Goal: Information Seeking & Learning: Learn about a topic

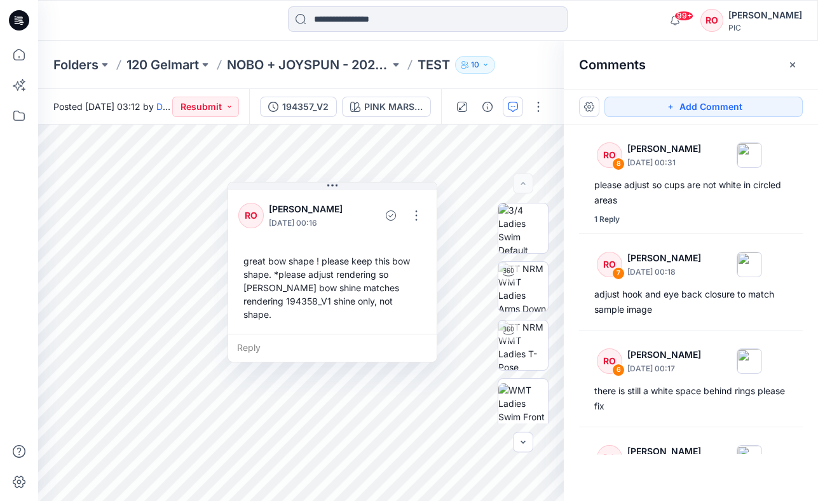
scroll to position [268, 0]
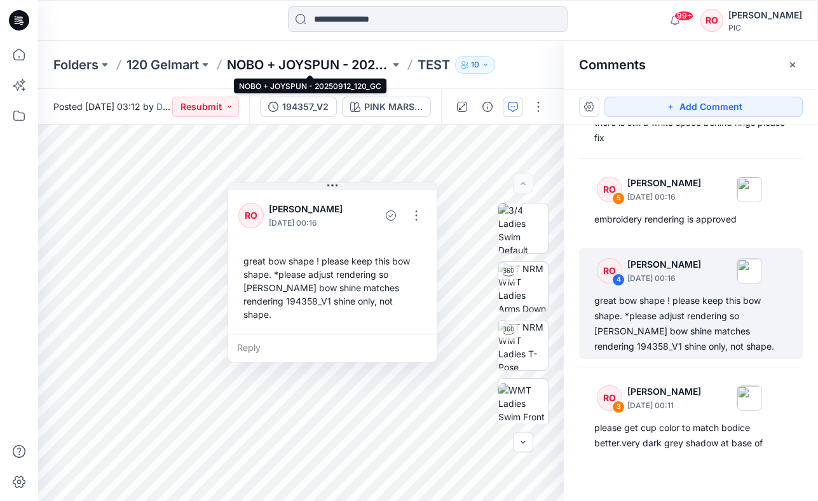
click at [336, 65] on p "NOBO + JOYSPUN - 20250912_120_GC" at bounding box center [308, 65] width 163 height 18
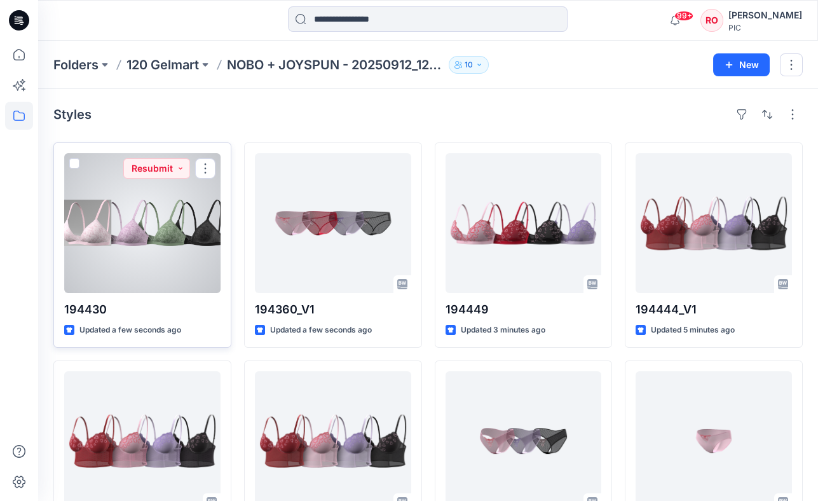
click at [115, 250] on div at bounding box center [142, 223] width 156 height 140
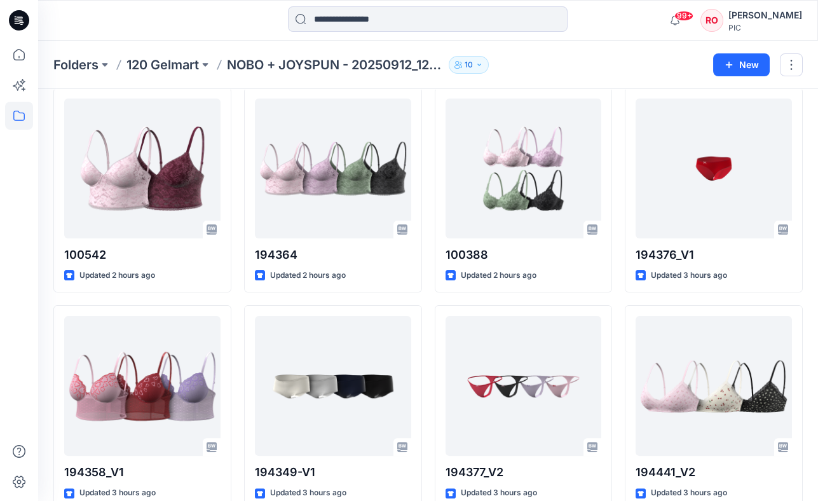
scroll to position [2036, 0]
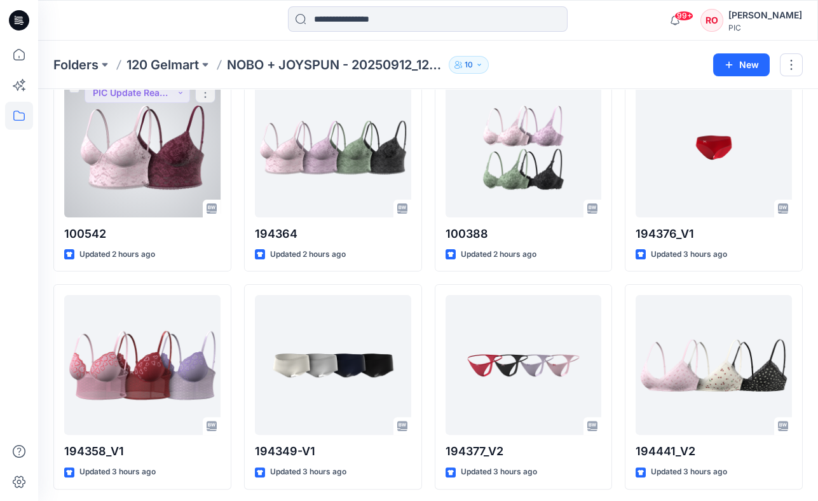
click at [207, 151] on div at bounding box center [142, 148] width 156 height 140
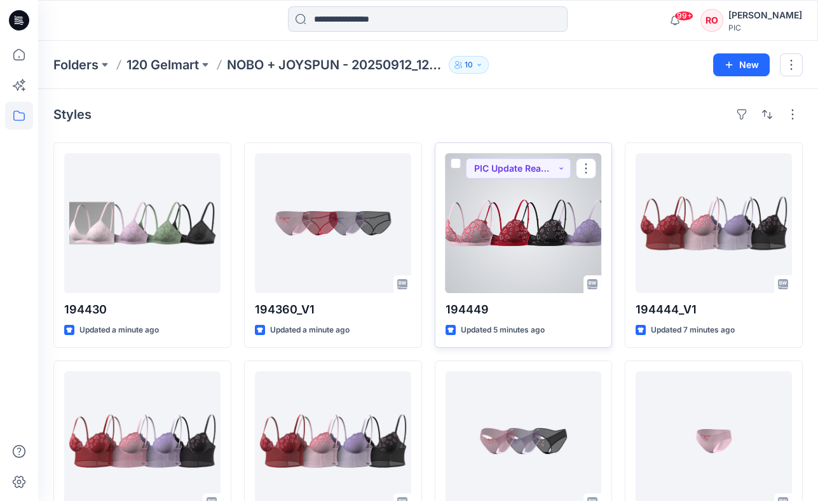
click at [553, 247] on div at bounding box center [524, 223] width 156 height 140
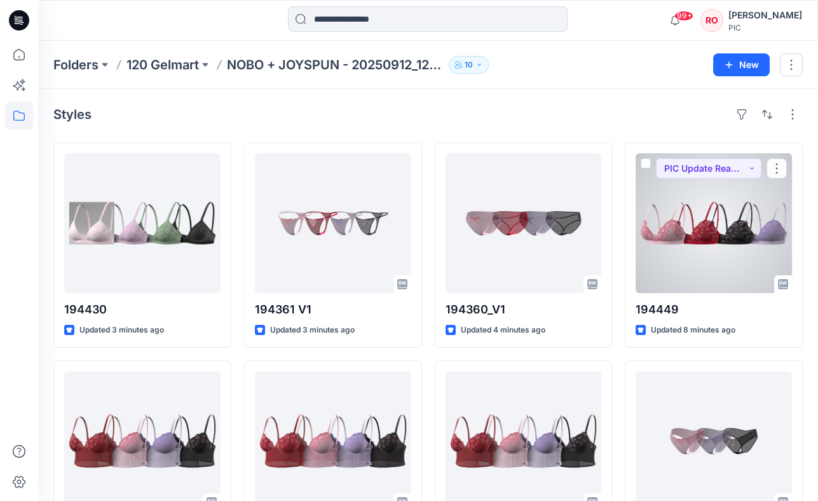
click at [682, 206] on div at bounding box center [714, 223] width 156 height 140
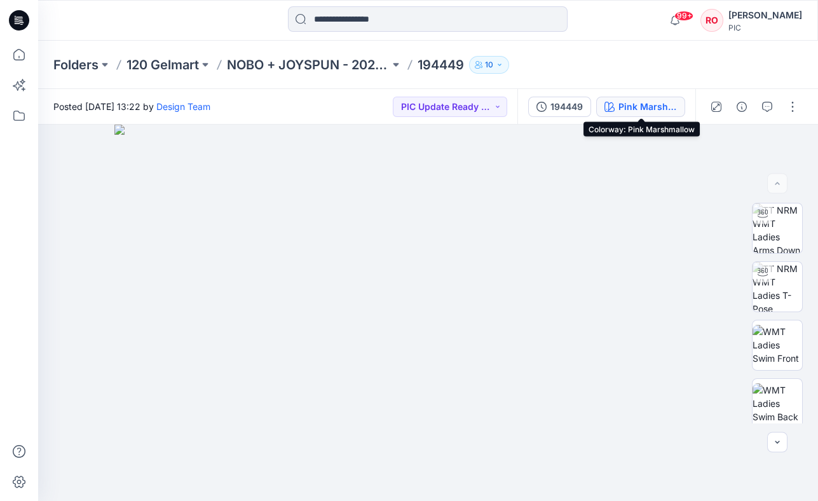
click at [651, 108] on div "Pink Marshmallow" at bounding box center [648, 107] width 58 height 14
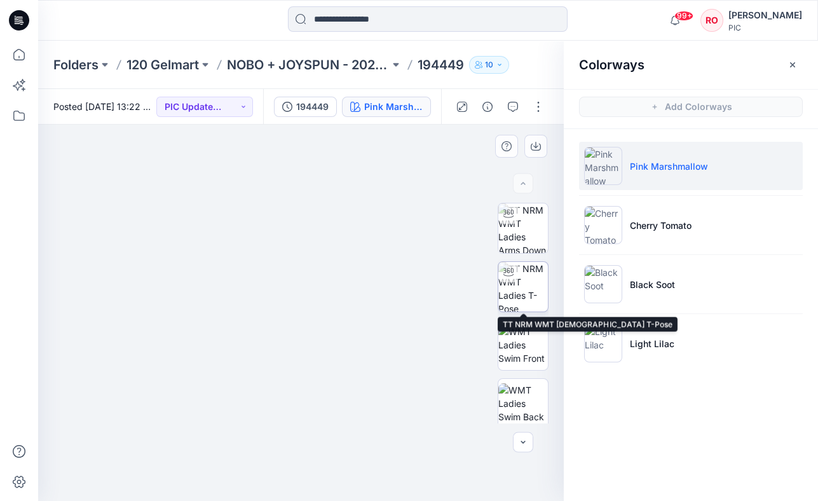
click at [516, 267] on div at bounding box center [508, 272] width 20 height 20
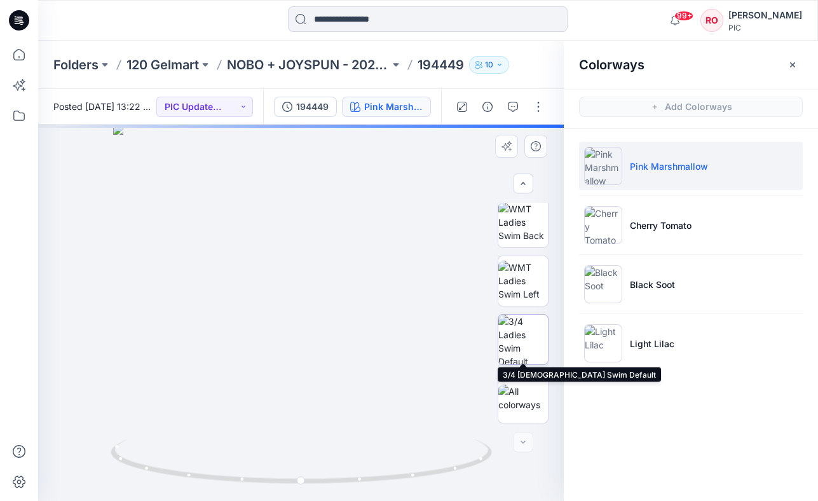
scroll to position [182, 0]
click at [524, 342] on img at bounding box center [523, 340] width 50 height 50
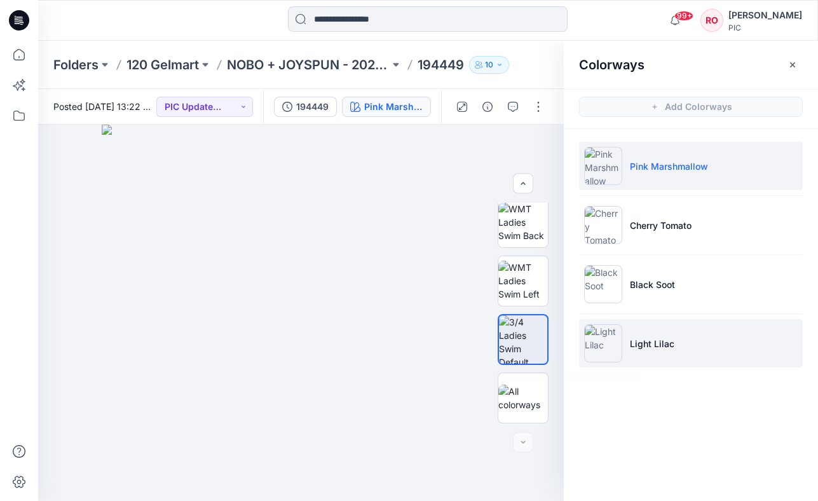
click at [642, 324] on li "Light Lilac" at bounding box center [691, 343] width 224 height 48
click at [596, 348] on img at bounding box center [603, 343] width 38 height 38
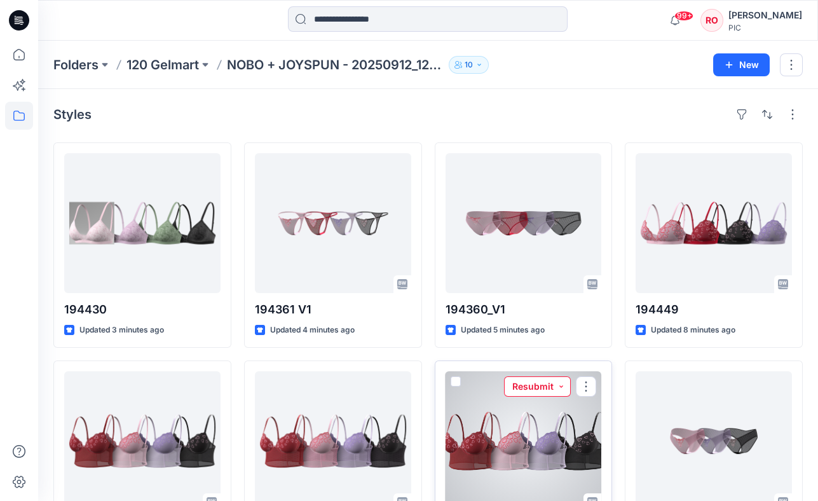
click at [524, 387] on button "Resubmit" at bounding box center [537, 386] width 67 height 20
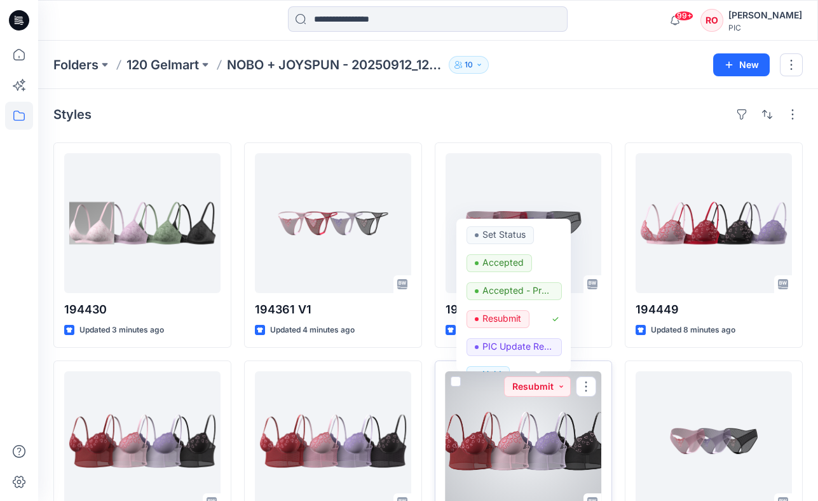
click at [511, 427] on div at bounding box center [524, 441] width 156 height 140
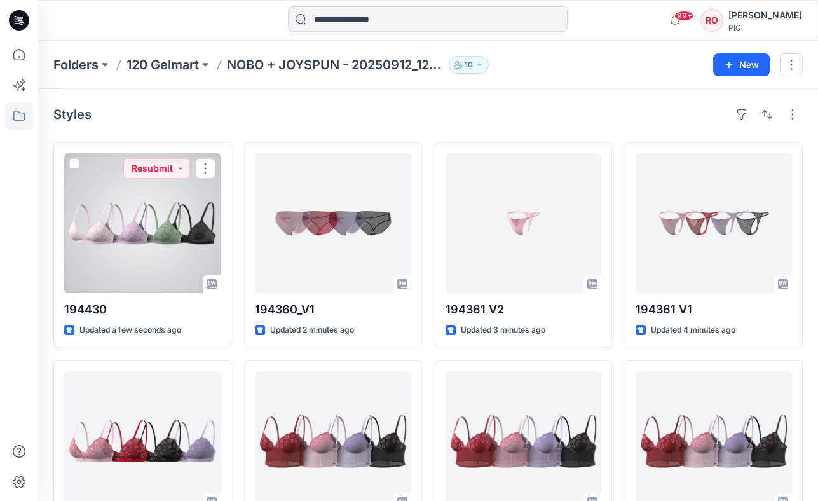
click at [192, 246] on div at bounding box center [142, 223] width 156 height 140
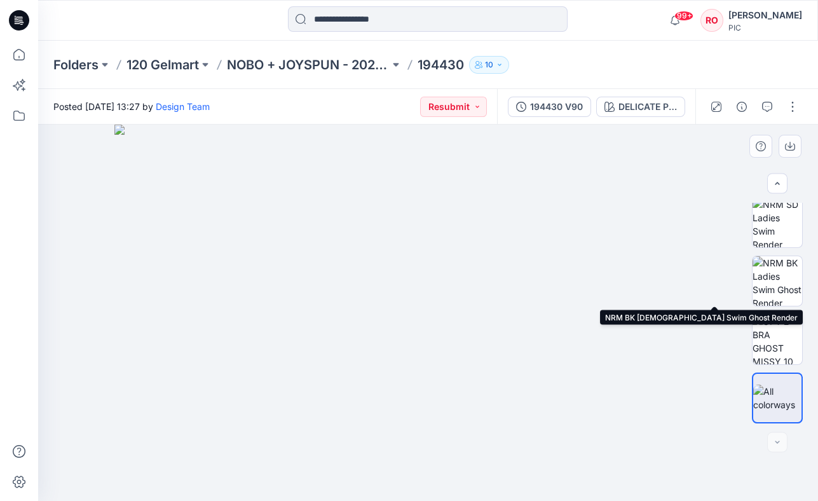
scroll to position [415, 0]
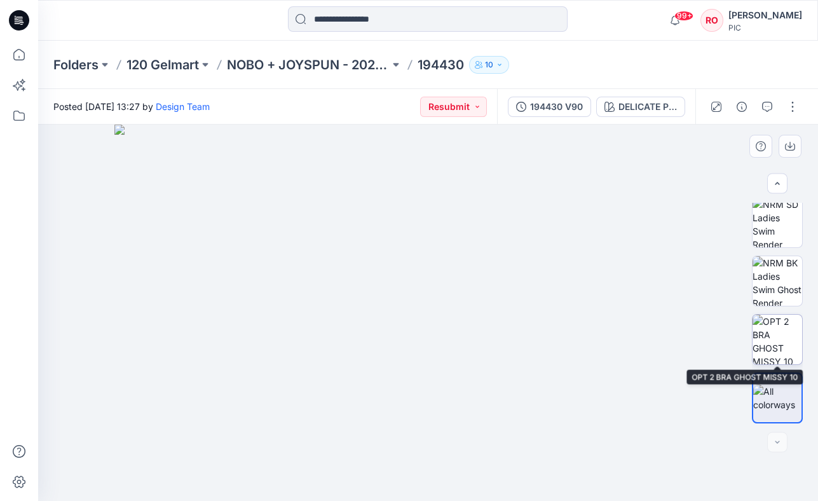
click at [778, 354] on img at bounding box center [778, 340] width 50 height 50
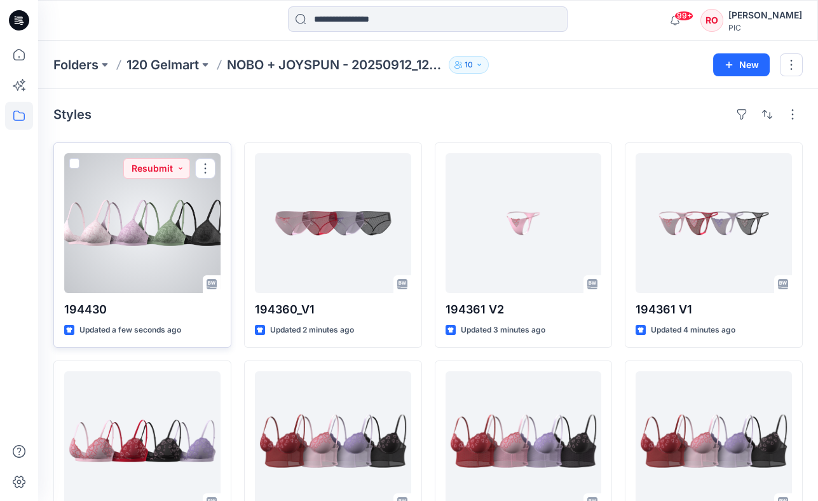
click at [133, 206] on div at bounding box center [142, 223] width 156 height 140
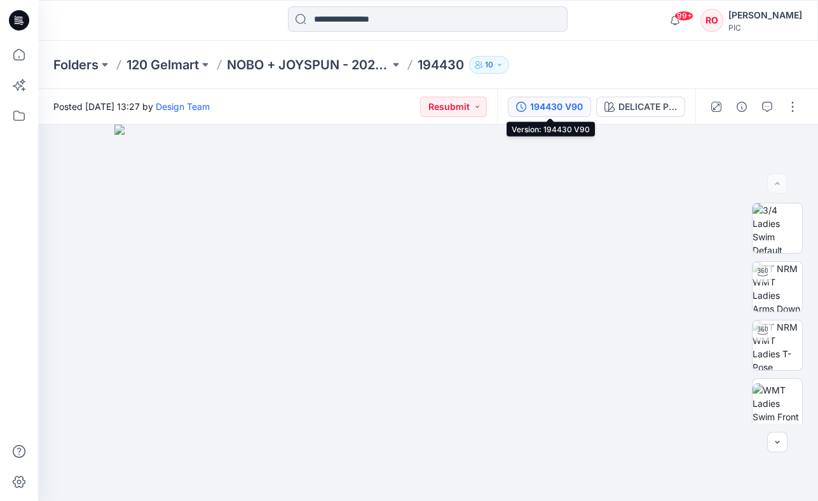
click at [562, 104] on div "194430 V90" at bounding box center [556, 107] width 53 height 14
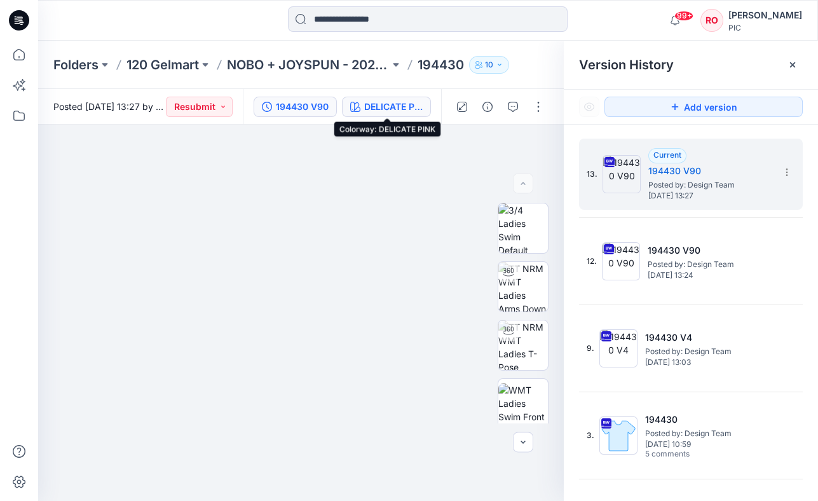
click at [394, 104] on div "DELICATE PINK" at bounding box center [393, 107] width 58 height 14
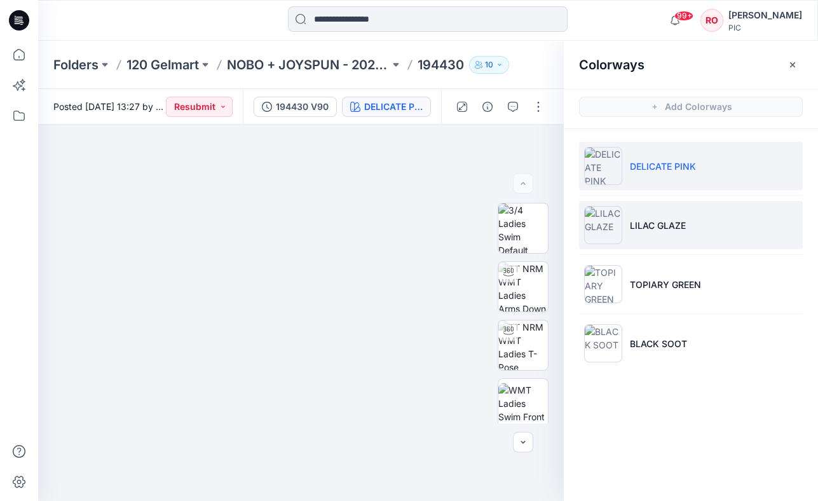
click at [637, 231] on li "LILAC GLAZE" at bounding box center [691, 225] width 224 height 48
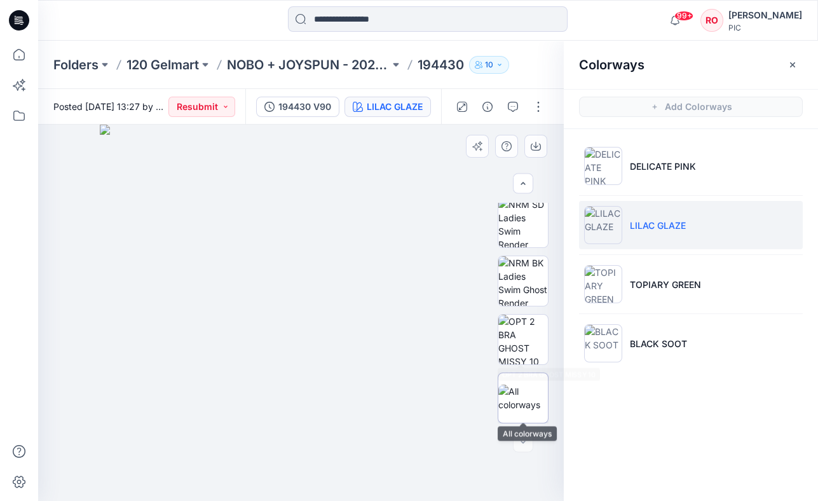
scroll to position [415, 0]
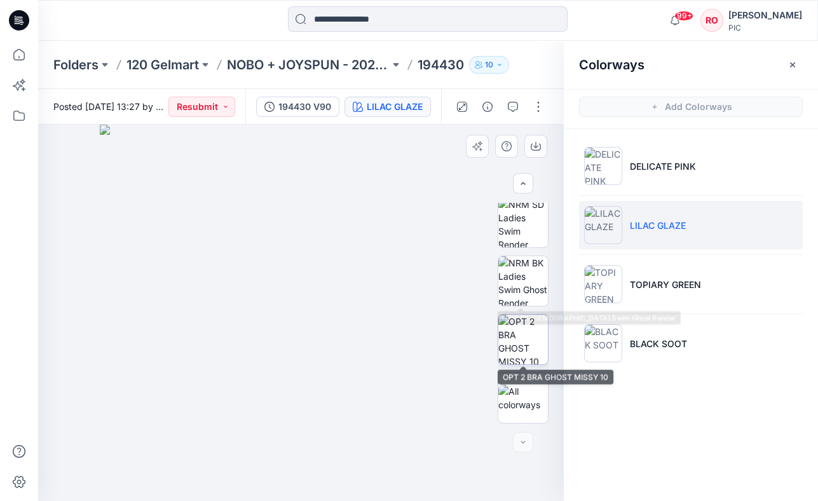
click at [523, 356] on img at bounding box center [523, 340] width 50 height 50
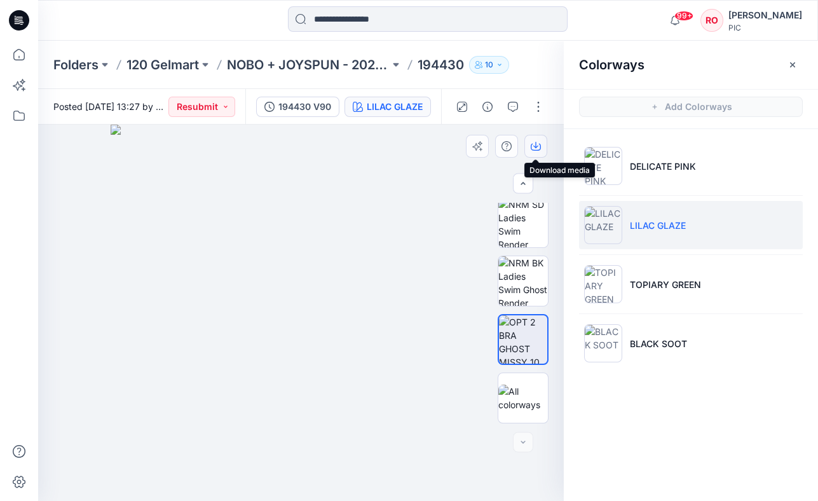
click at [535, 153] on button "button" at bounding box center [536, 146] width 23 height 23
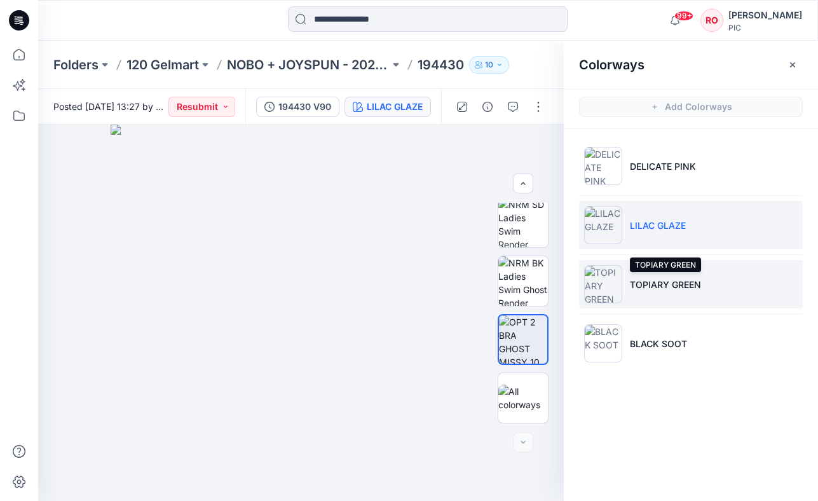
click at [659, 288] on p "TOPIARY GREEN" at bounding box center [665, 284] width 71 height 13
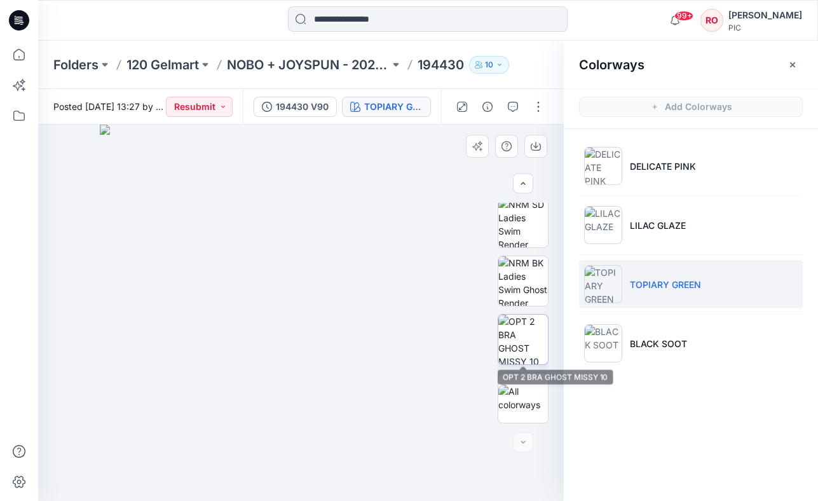
click at [525, 356] on img at bounding box center [523, 340] width 50 height 50
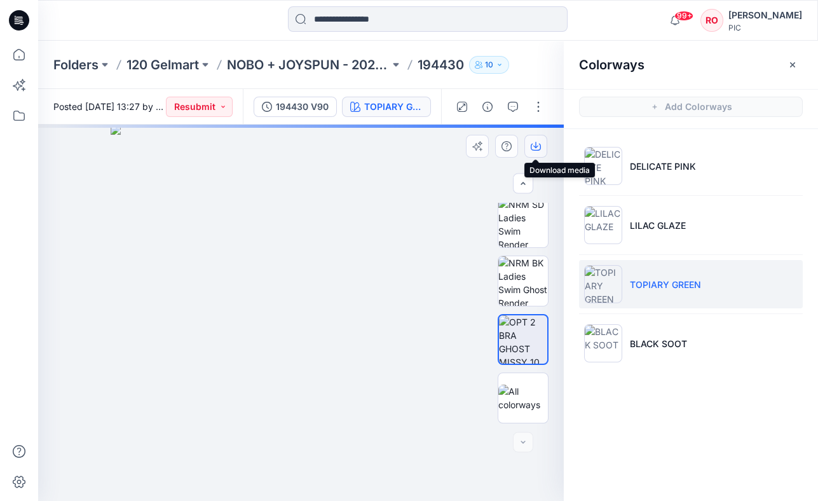
click at [533, 148] on icon "button" at bounding box center [536, 146] width 10 height 10
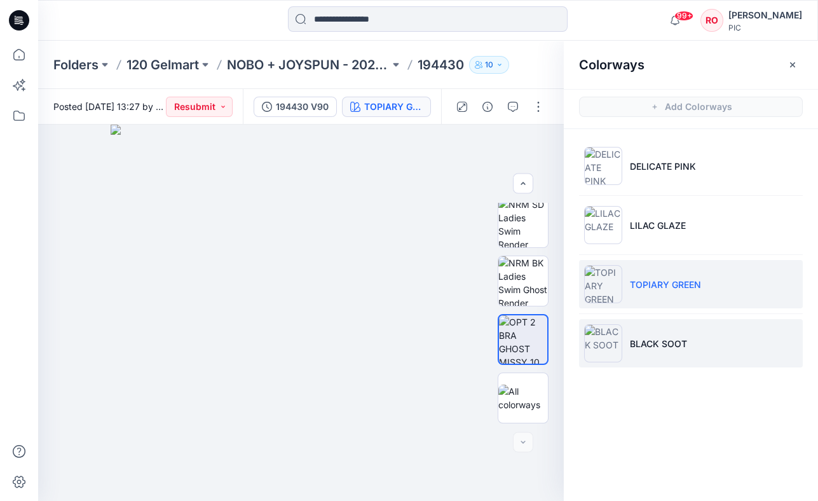
click at [654, 347] on p "BLACK SOOT" at bounding box center [658, 343] width 57 height 13
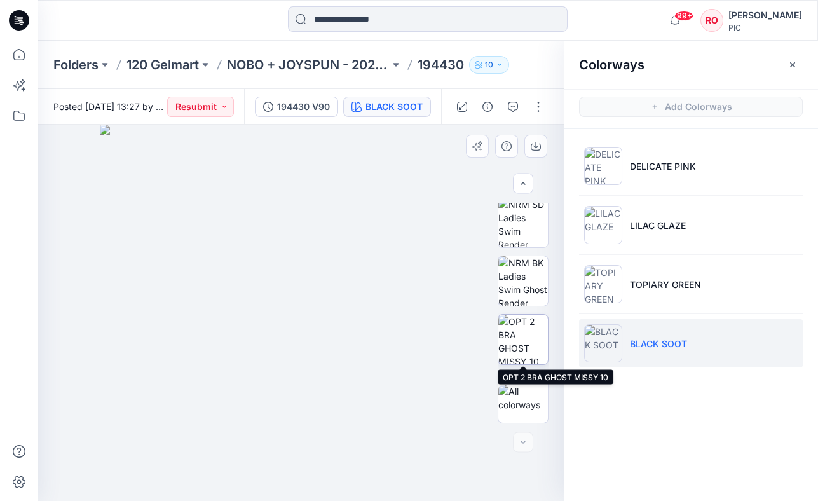
click at [530, 336] on img at bounding box center [523, 340] width 50 height 50
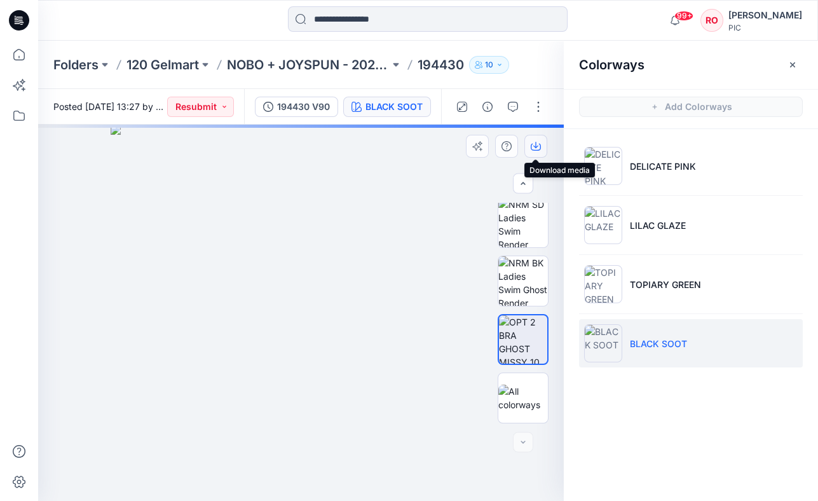
click at [539, 143] on icon "button" at bounding box center [536, 146] width 10 height 10
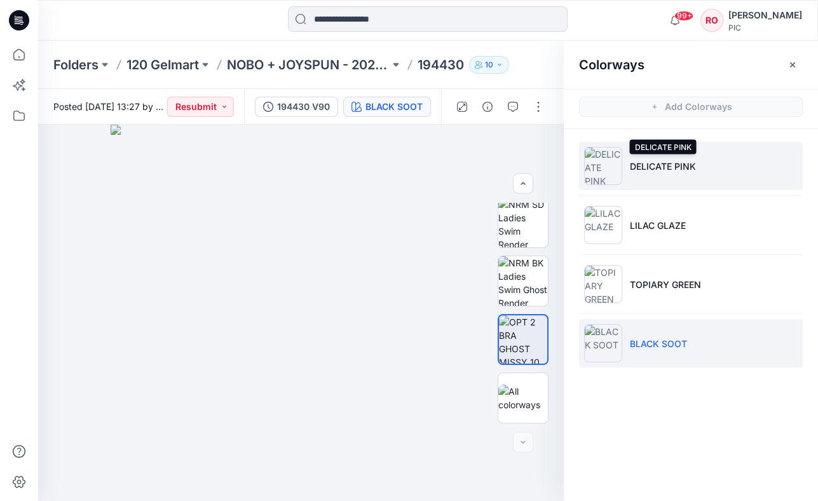
click at [657, 171] on p "DELICATE PINK" at bounding box center [663, 166] width 66 height 13
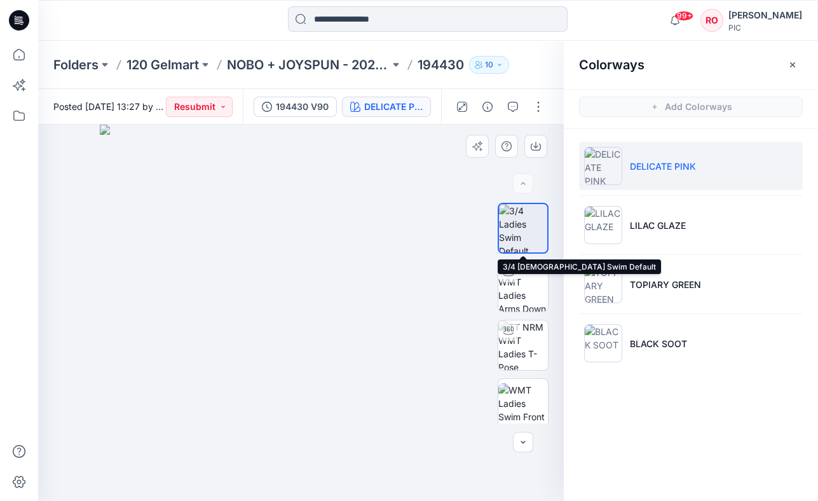
scroll to position [0, 0]
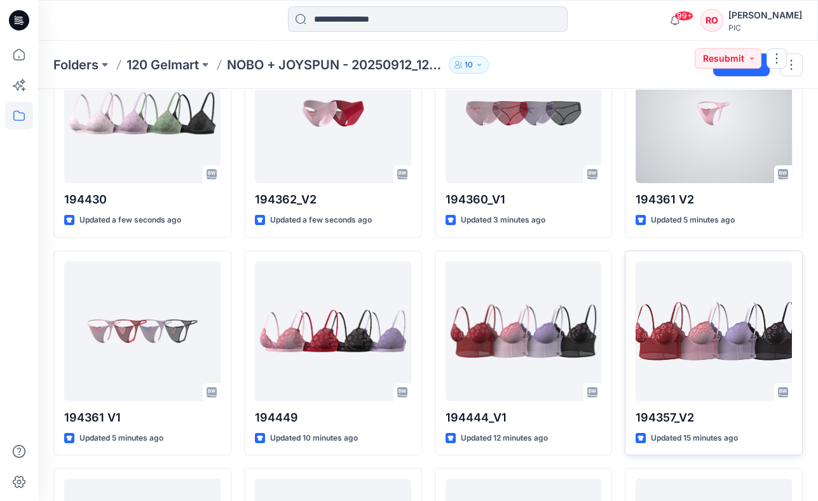
scroll to position [244, 0]
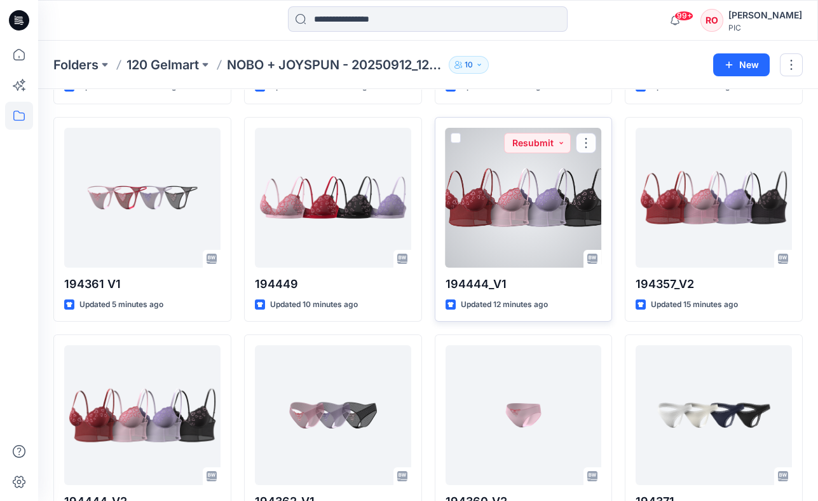
click at [560, 228] on div at bounding box center [524, 198] width 156 height 140
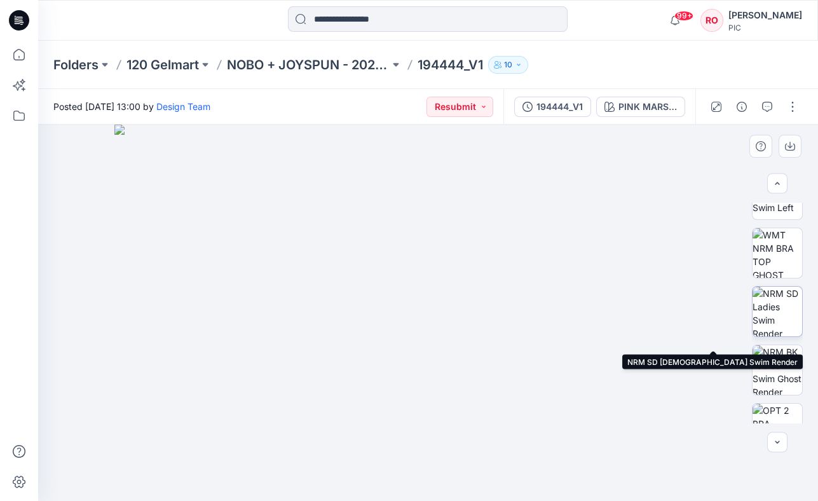
scroll to position [303, 0]
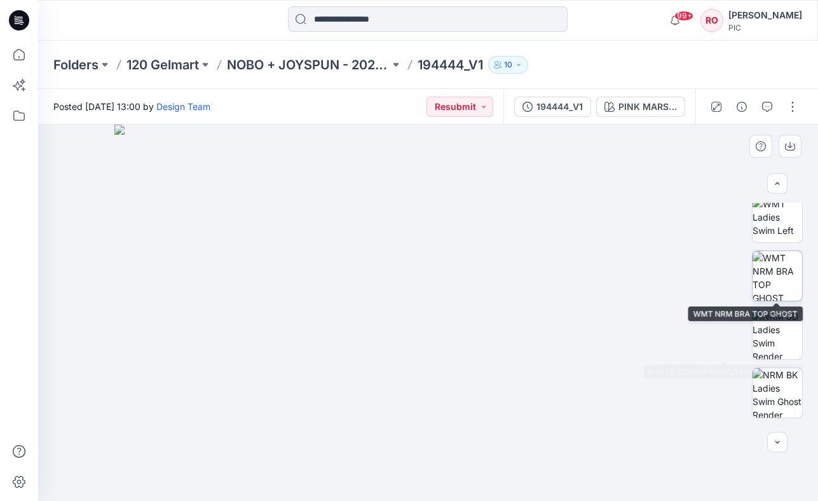
click at [778, 280] on img at bounding box center [778, 276] width 50 height 50
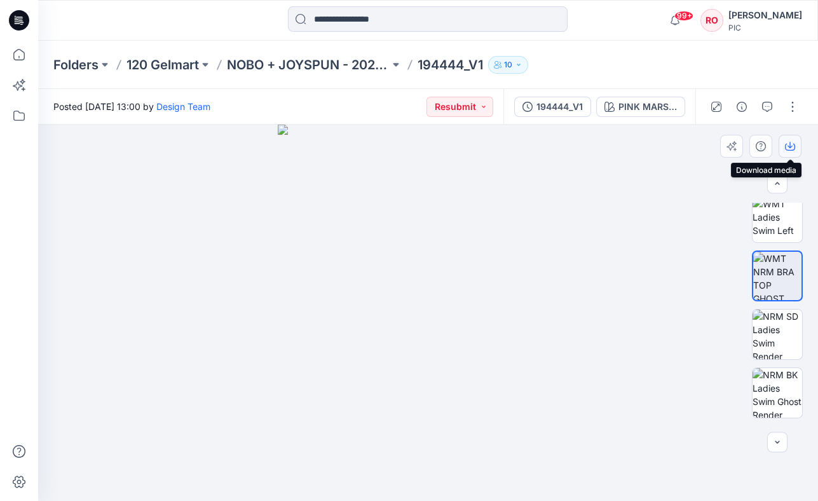
click at [785, 146] on icon "button" at bounding box center [790, 147] width 10 height 7
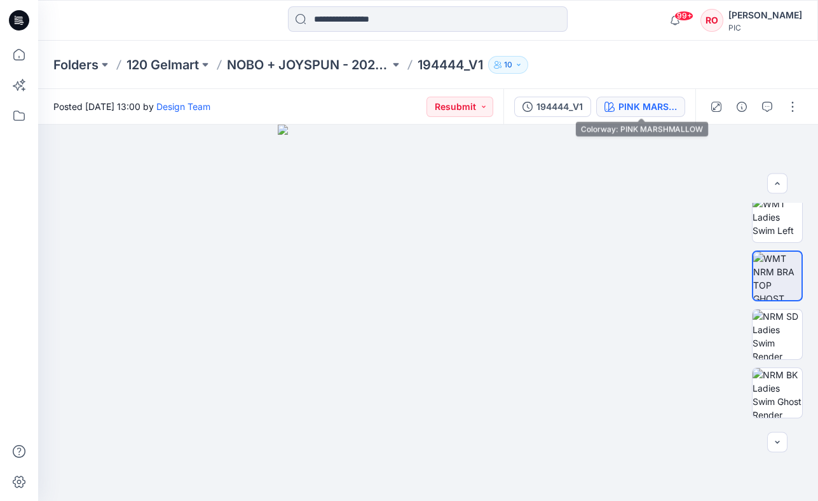
click at [647, 106] on div "PINK MARSHMALLOW" at bounding box center [648, 107] width 58 height 14
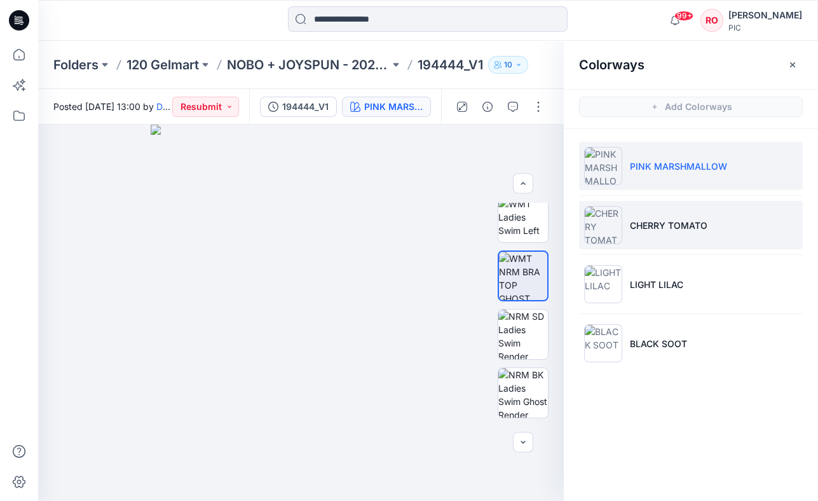
click at [649, 235] on li "CHERRY TOMATO" at bounding box center [691, 225] width 224 height 48
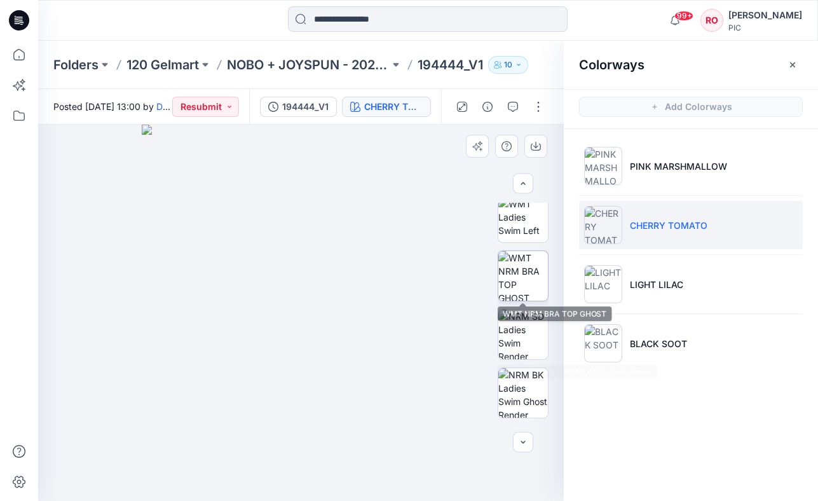
drag, startPoint x: 519, startPoint y: 287, endPoint x: 520, endPoint y: 279, distance: 7.7
click at [519, 287] on img at bounding box center [523, 276] width 50 height 50
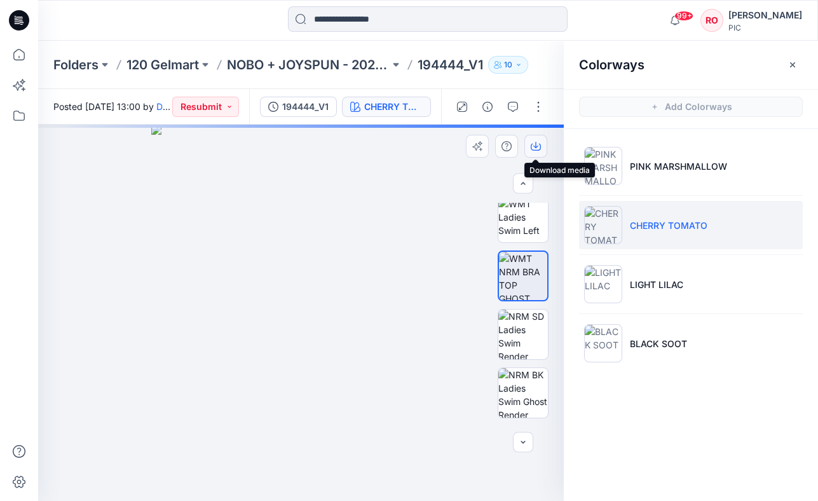
click at [534, 148] on icon "button" at bounding box center [536, 146] width 10 height 10
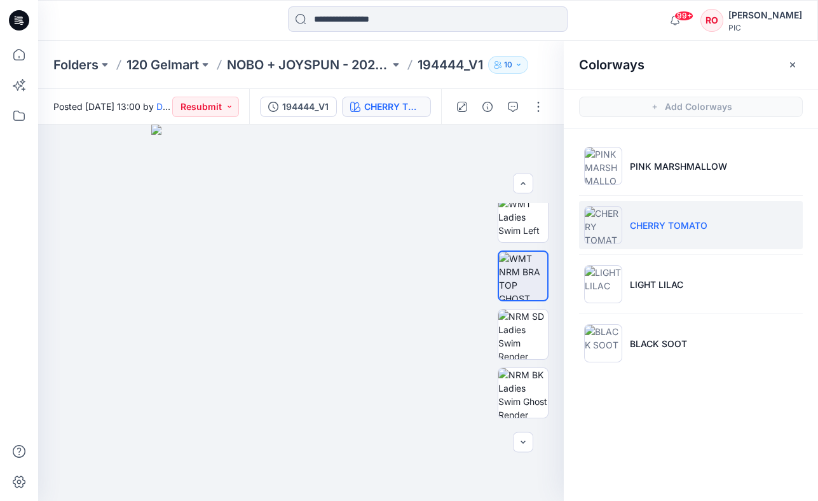
click at [652, 309] on ul "PINK MARSHMALLOW CHERRY TOMATO LIGHT LILAC BLACK SOOT" at bounding box center [691, 254] width 254 height 251
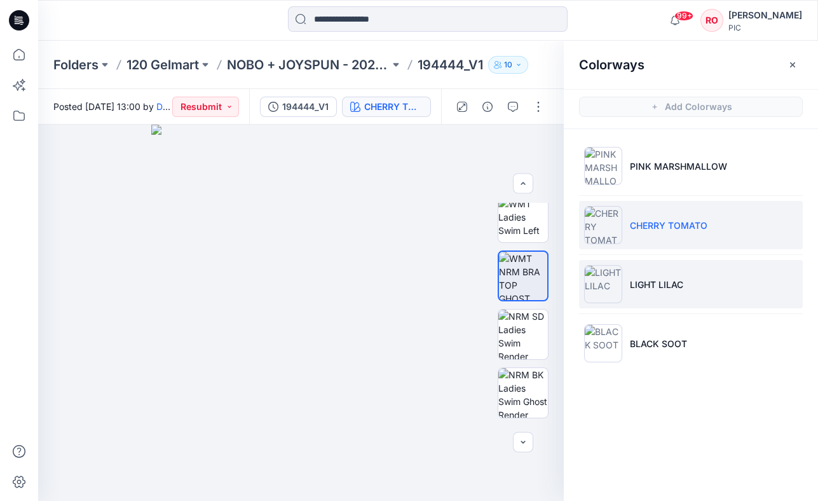
click at [645, 301] on li "LIGHT LILAC" at bounding box center [691, 284] width 224 height 48
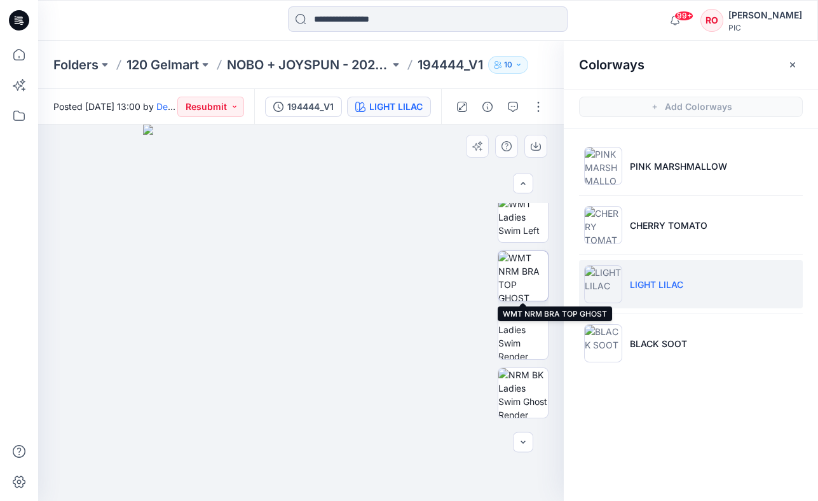
click at [528, 282] on img at bounding box center [523, 276] width 50 height 50
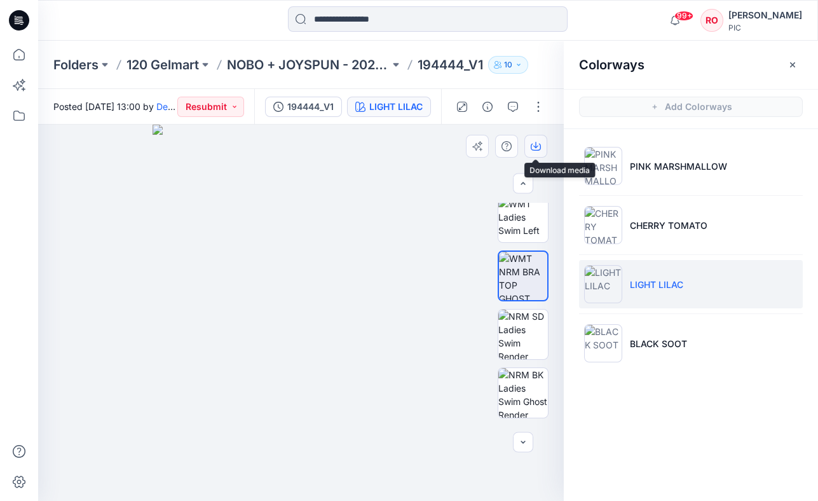
click at [532, 147] on icon "button" at bounding box center [536, 146] width 10 height 10
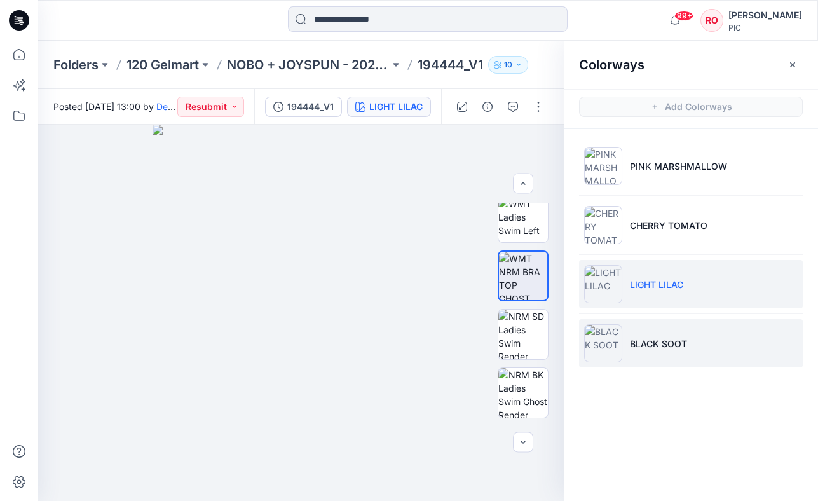
click at [647, 341] on p "BLACK SOOT" at bounding box center [658, 343] width 57 height 13
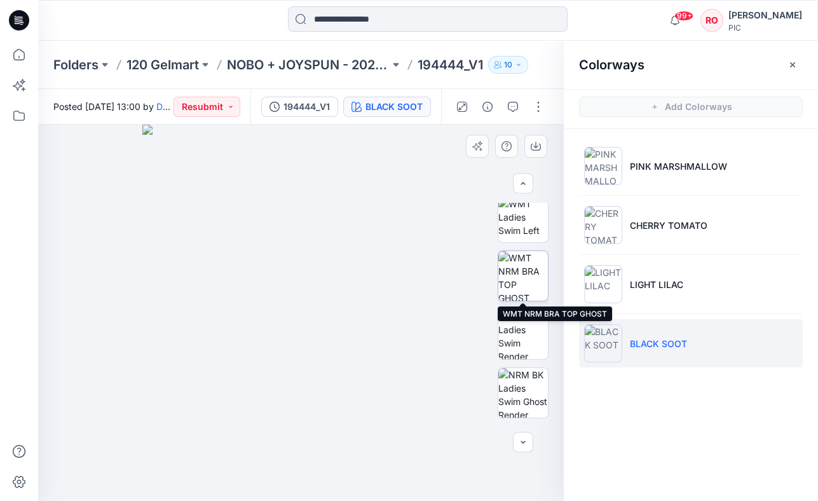
click at [518, 292] on img at bounding box center [523, 276] width 50 height 50
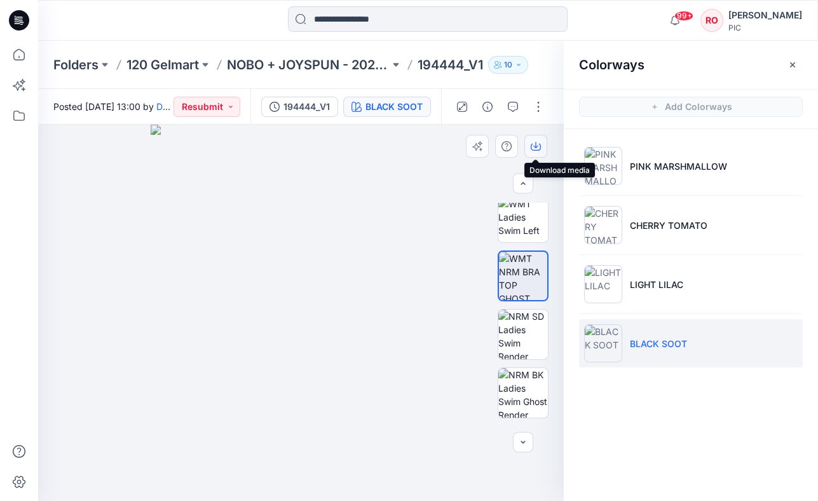
click at [534, 152] on button "button" at bounding box center [536, 146] width 23 height 23
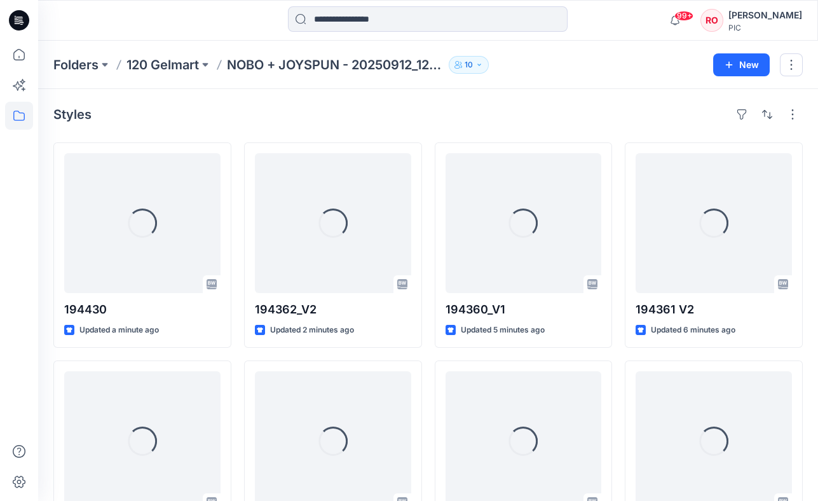
scroll to position [244, 0]
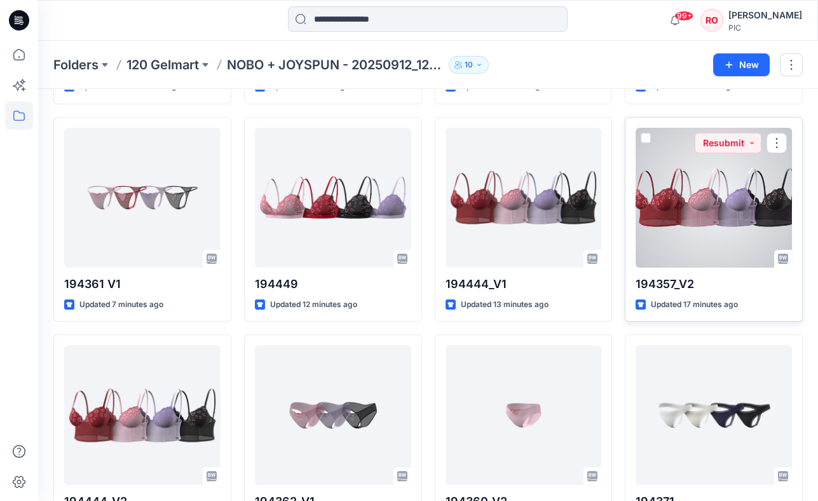
click at [645, 226] on div at bounding box center [714, 198] width 156 height 140
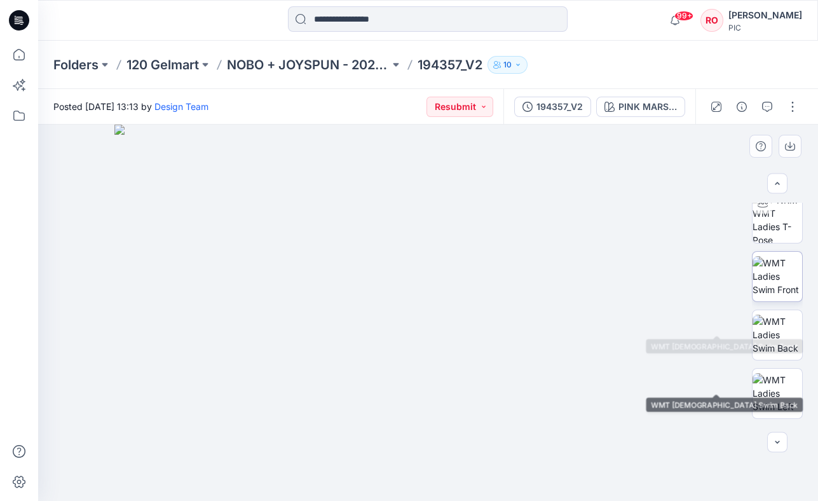
scroll to position [46, 0]
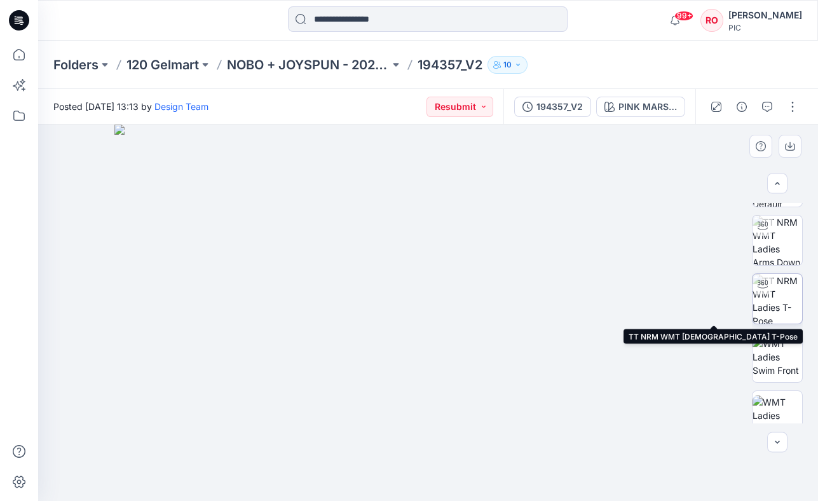
click at [776, 290] on img at bounding box center [778, 299] width 50 height 50
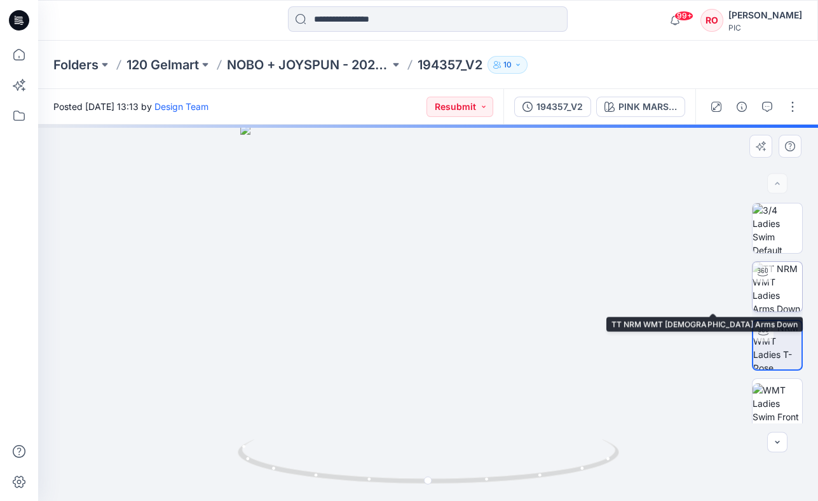
scroll to position [0, 0]
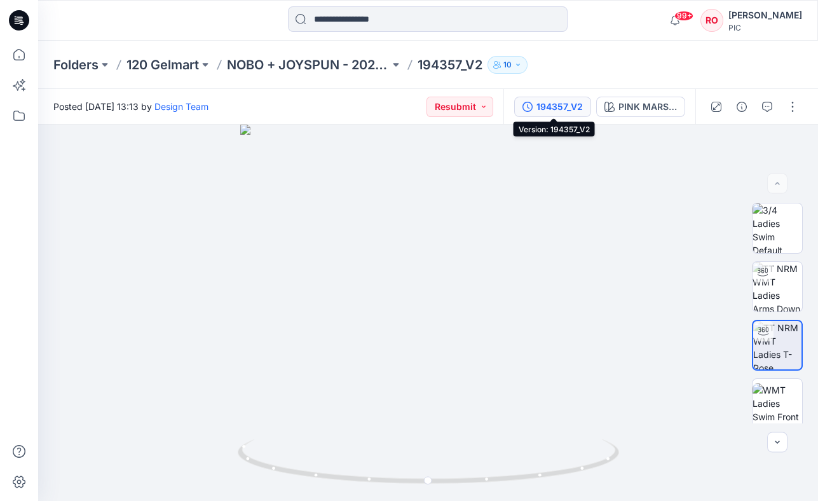
click at [556, 106] on div "194357_V2" at bounding box center [560, 107] width 46 height 14
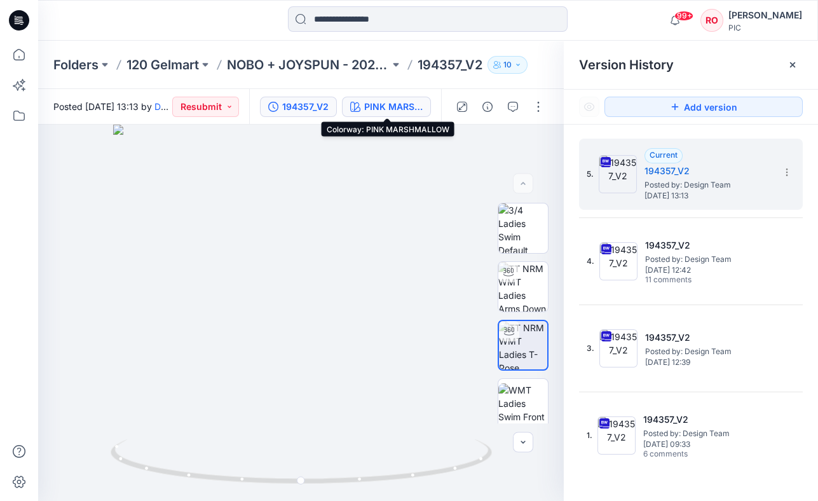
click at [411, 100] on div "PINK MARSHMALLOW" at bounding box center [393, 107] width 58 height 14
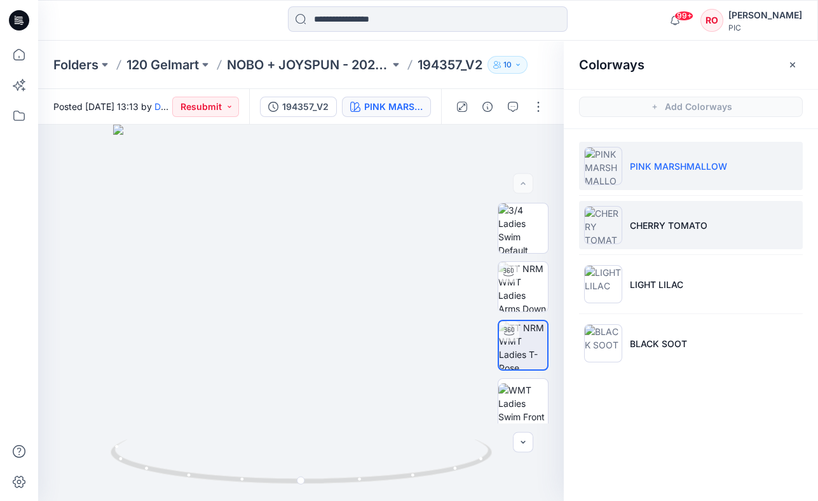
click at [699, 245] on li "CHERRY TOMATO" at bounding box center [691, 225] width 224 height 48
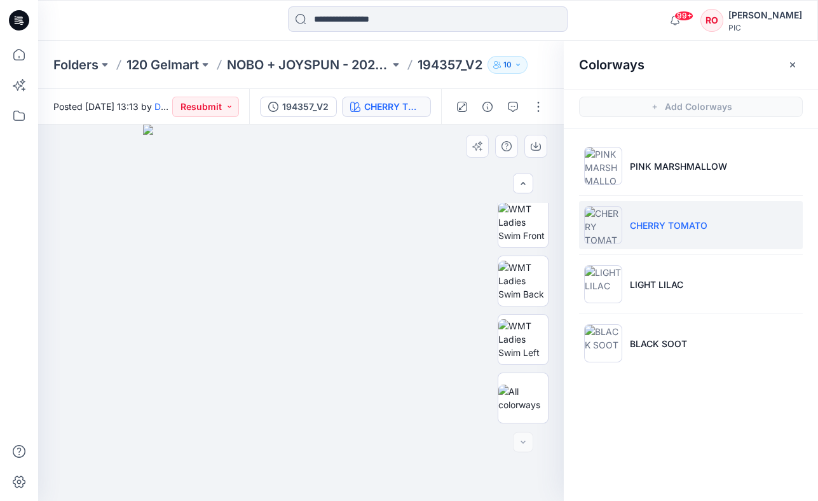
scroll to position [182, 0]
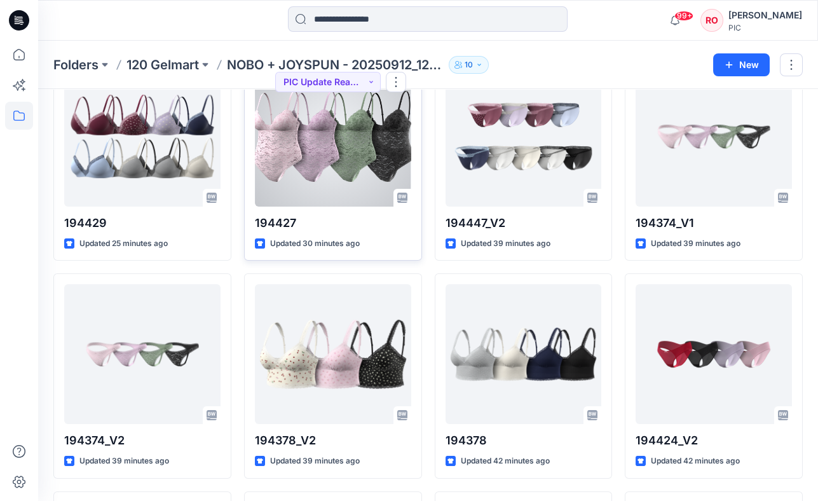
scroll to position [741, 0]
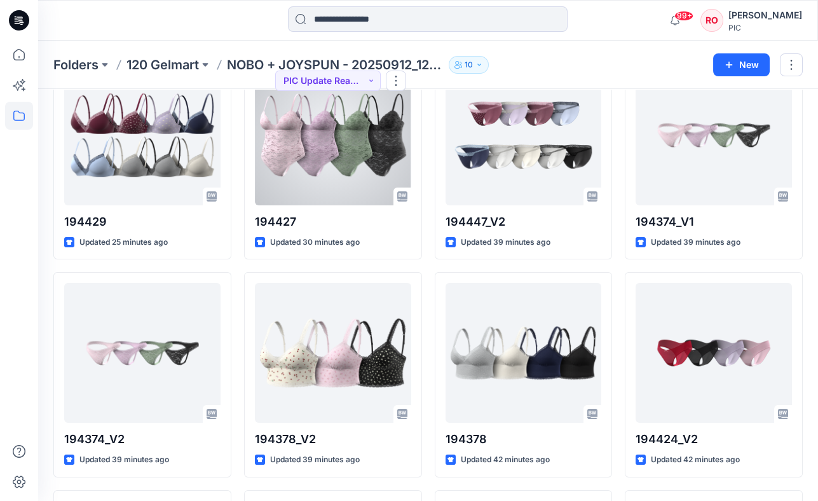
click at [318, 177] on div at bounding box center [333, 135] width 156 height 140
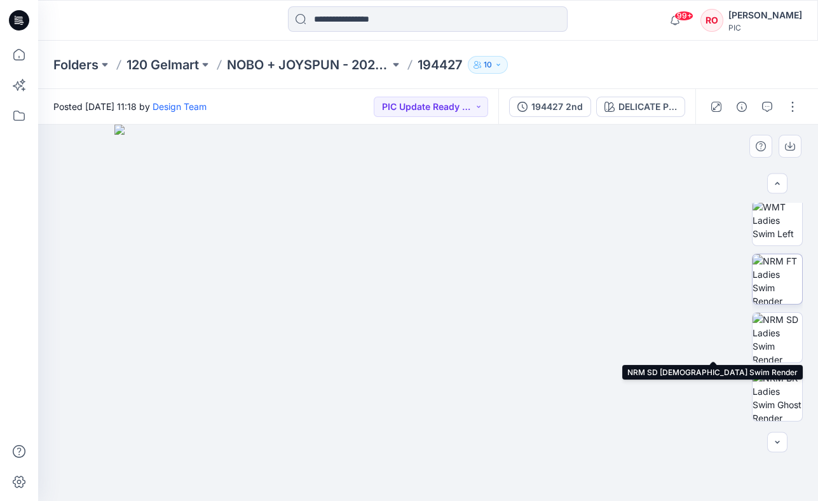
scroll to position [237, 0]
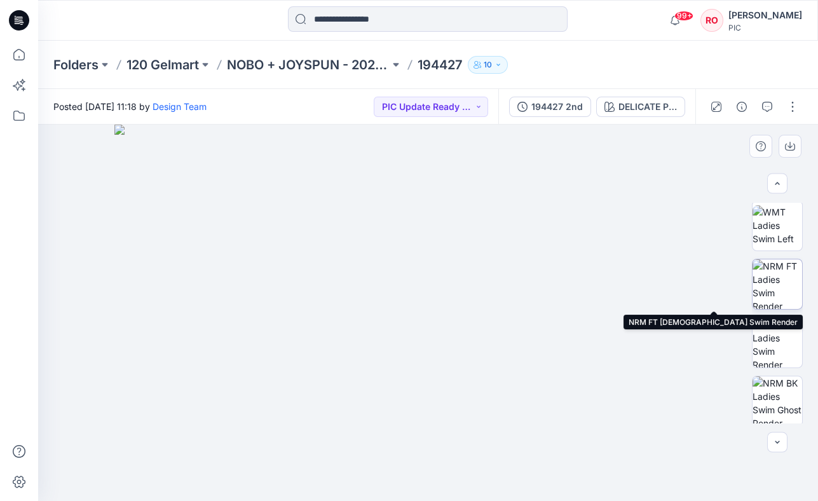
click at [770, 282] on img at bounding box center [778, 284] width 50 height 50
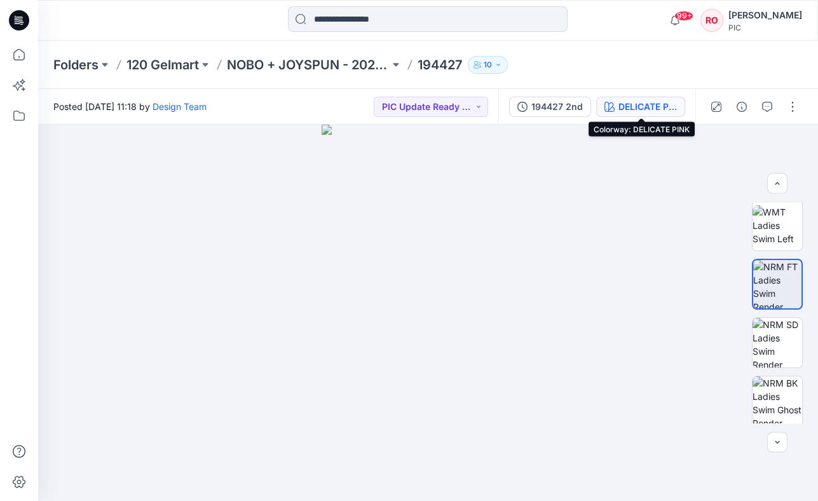
click at [648, 105] on div "DELICATE PINK" at bounding box center [648, 107] width 58 height 14
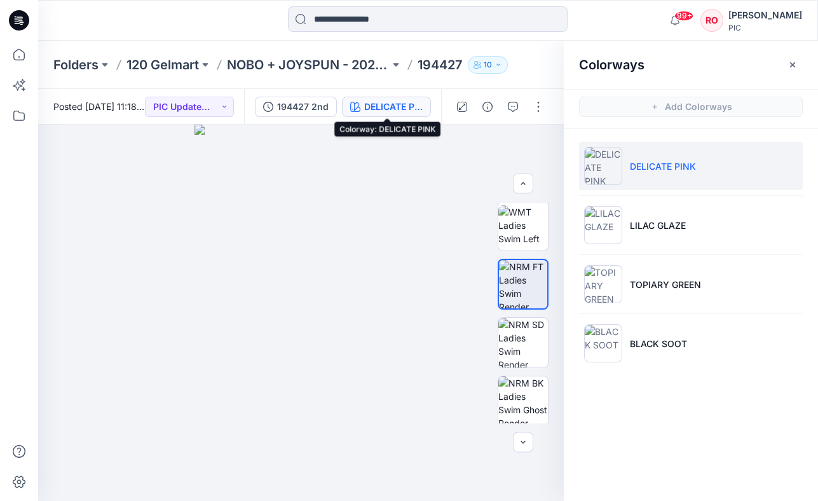
scroll to position [0, 0]
click at [535, 144] on icon "button" at bounding box center [536, 146] width 10 height 10
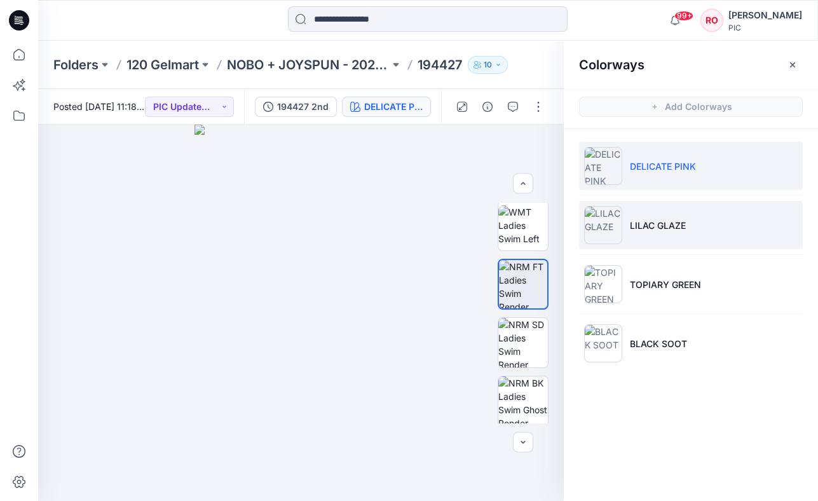
click at [633, 219] on p "LILAC GLAZE" at bounding box center [658, 225] width 56 height 13
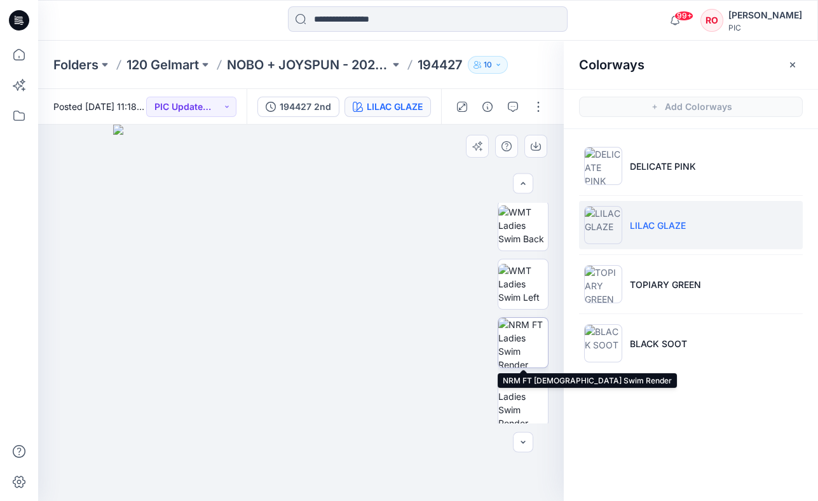
click at [512, 343] on img at bounding box center [523, 343] width 50 height 50
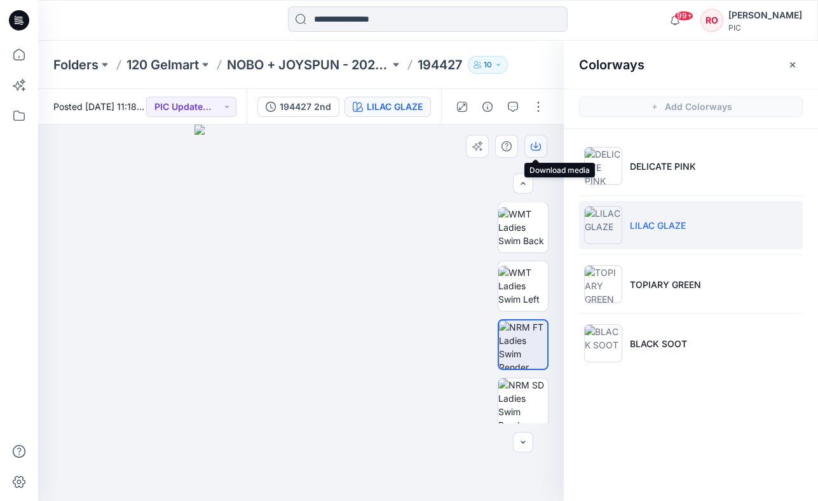
click at [532, 140] on button "button" at bounding box center [536, 146] width 23 height 23
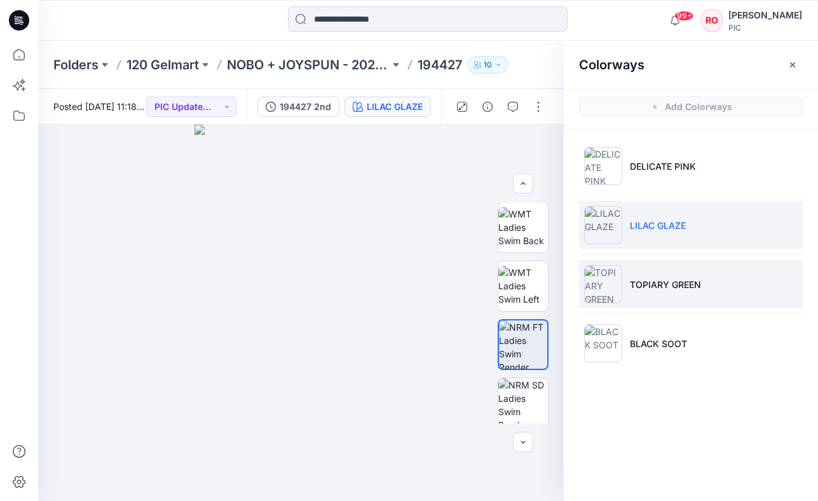
click at [634, 269] on li "TOPIARY GREEN" at bounding box center [691, 284] width 224 height 48
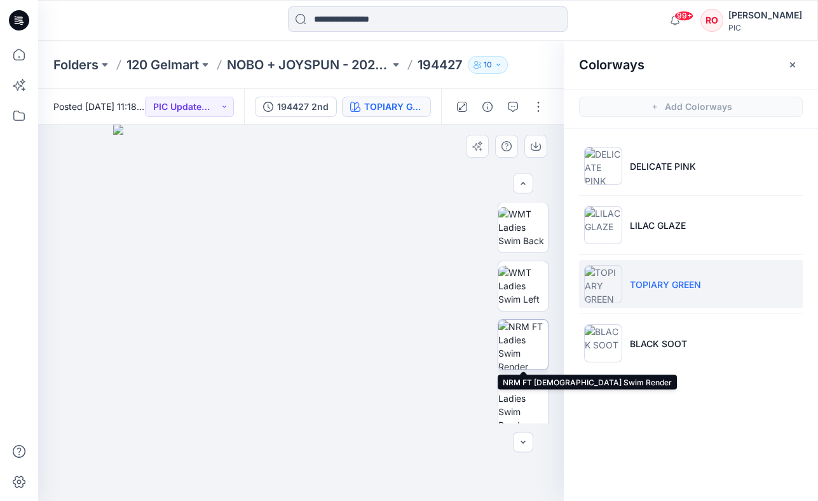
click at [531, 336] on img at bounding box center [523, 345] width 50 height 50
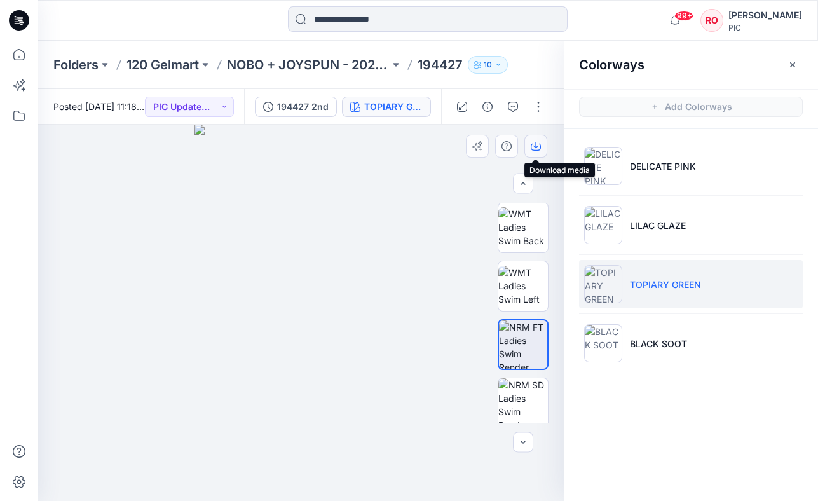
click at [532, 151] on button "button" at bounding box center [536, 146] width 23 height 23
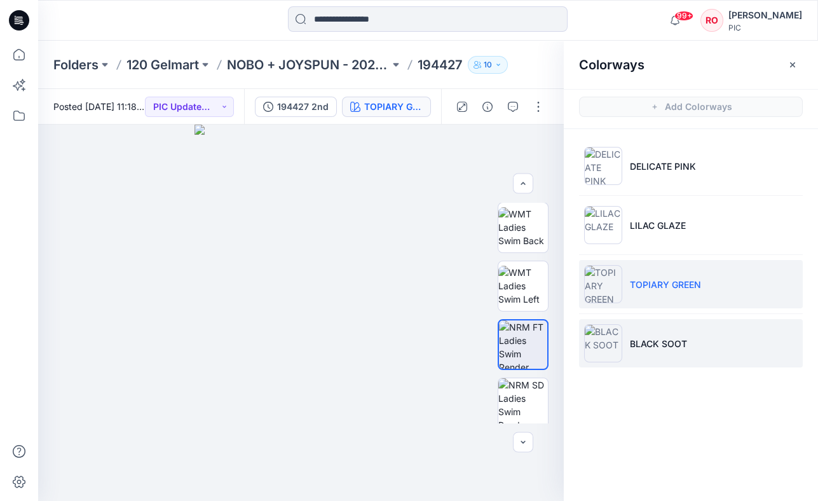
click at [645, 331] on li "BLACK SOOT" at bounding box center [691, 343] width 224 height 48
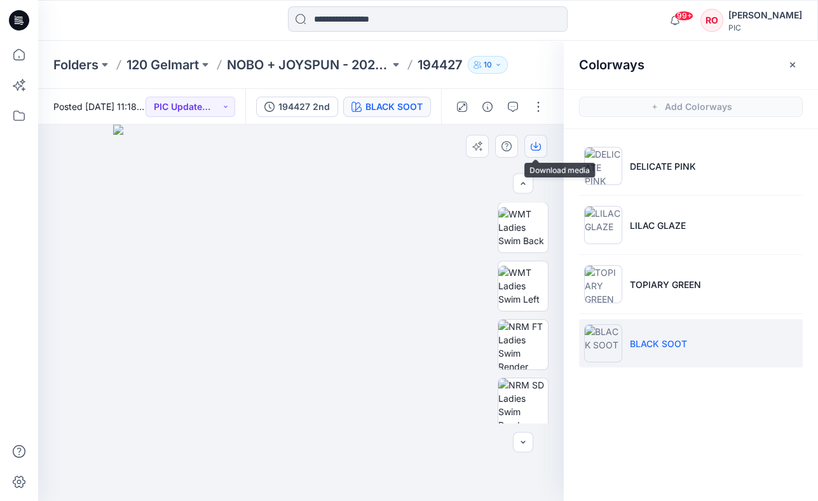
click at [537, 155] on button "button" at bounding box center [536, 146] width 23 height 23
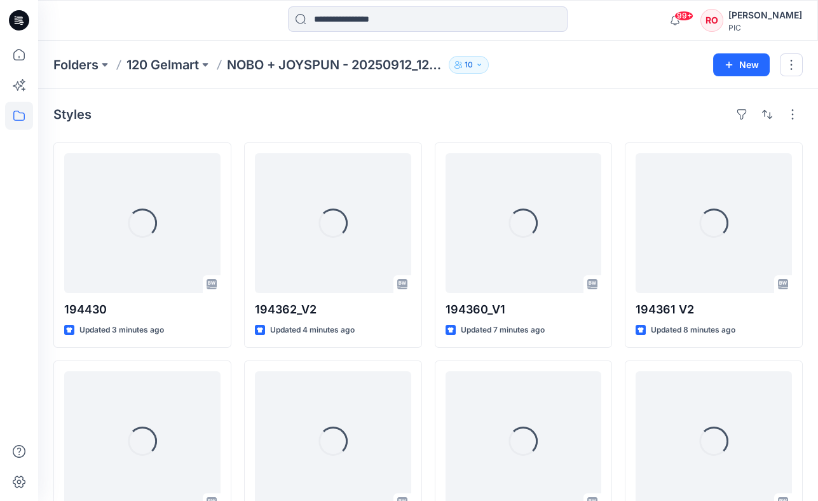
scroll to position [741, 0]
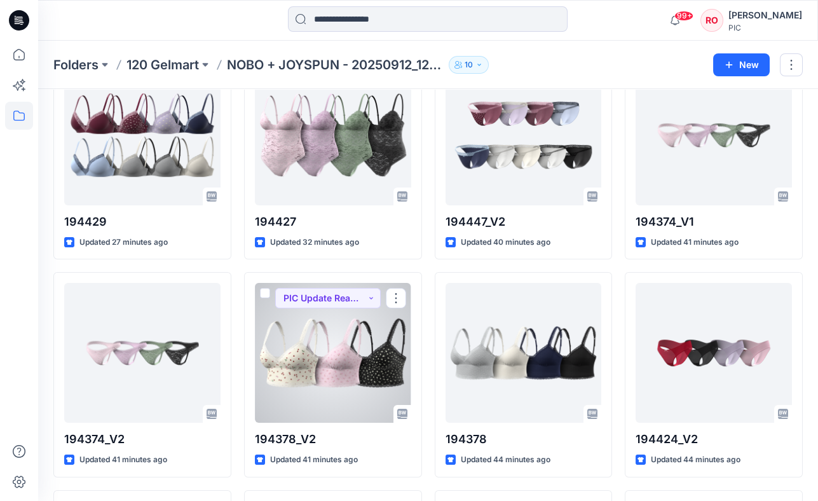
click at [362, 320] on div at bounding box center [333, 353] width 156 height 140
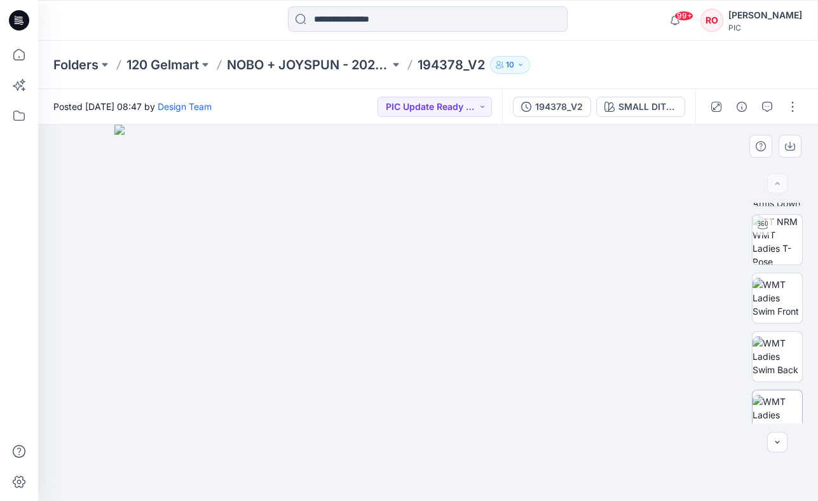
scroll to position [197, 0]
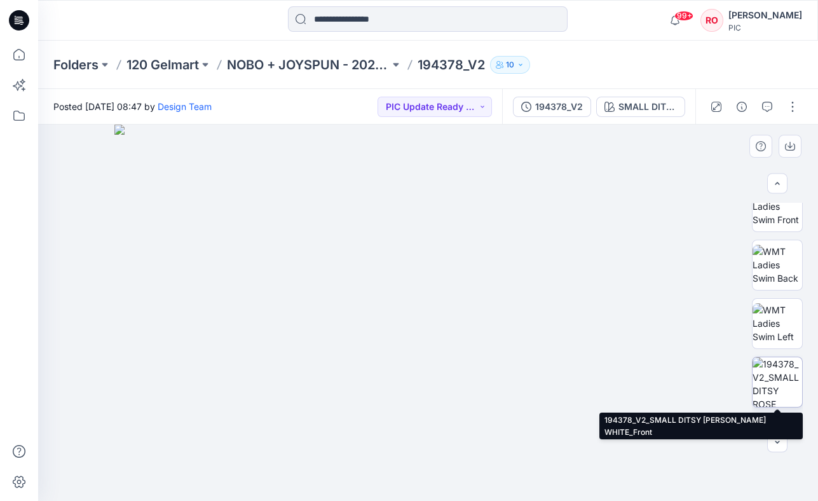
click at [782, 369] on img at bounding box center [778, 382] width 50 height 50
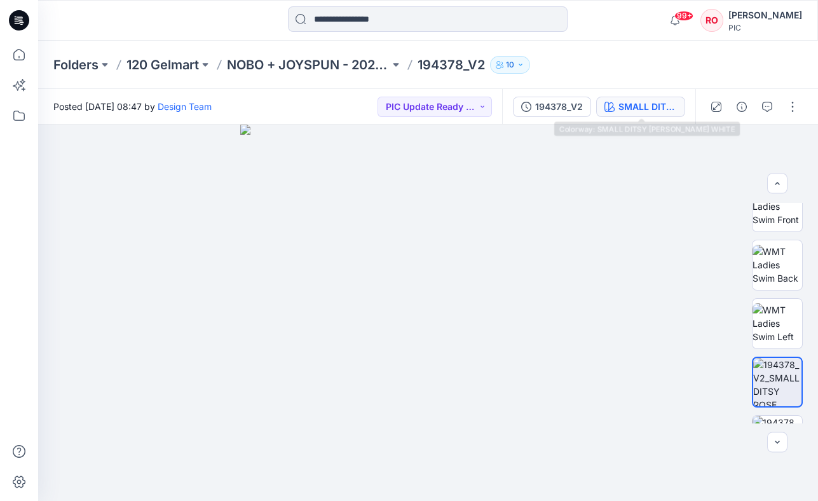
click at [632, 101] on div "SMALL DITSY [PERSON_NAME] WHITE" at bounding box center [648, 107] width 58 height 14
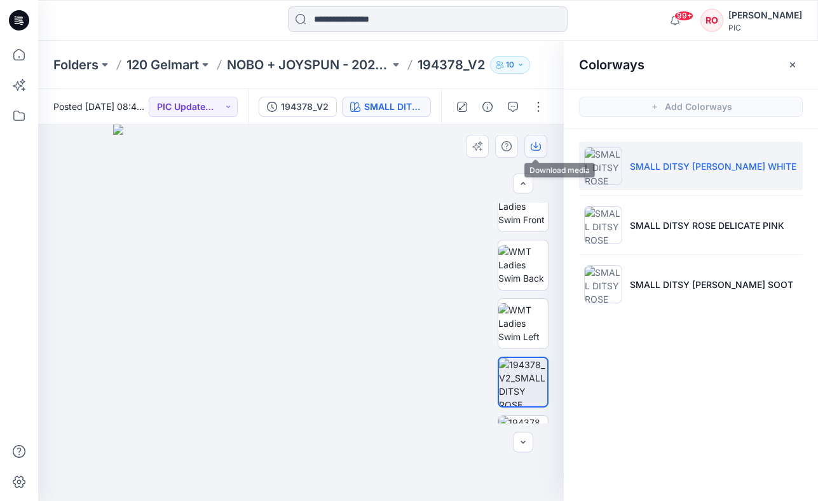
click at [538, 148] on icon "button" at bounding box center [536, 146] width 10 height 10
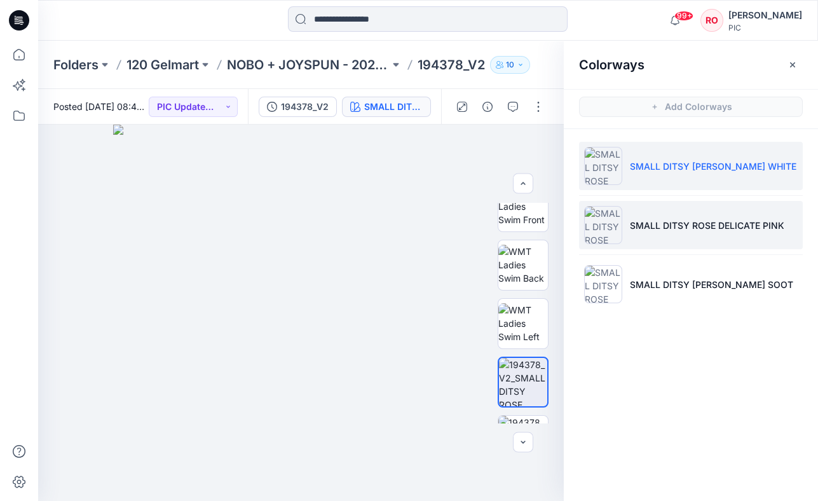
click at [649, 217] on li "SMALL DITSY ROSE DELICATE PINK" at bounding box center [691, 225] width 224 height 48
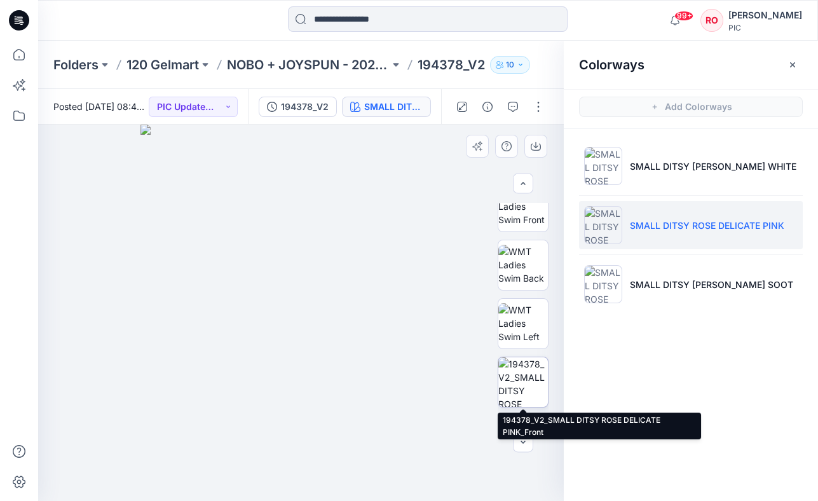
click at [539, 369] on img at bounding box center [523, 382] width 50 height 50
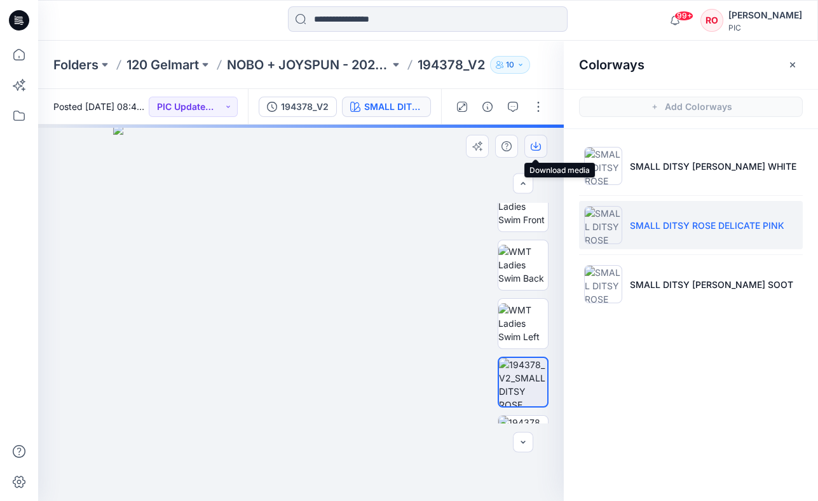
click at [533, 147] on icon "button" at bounding box center [536, 146] width 10 height 10
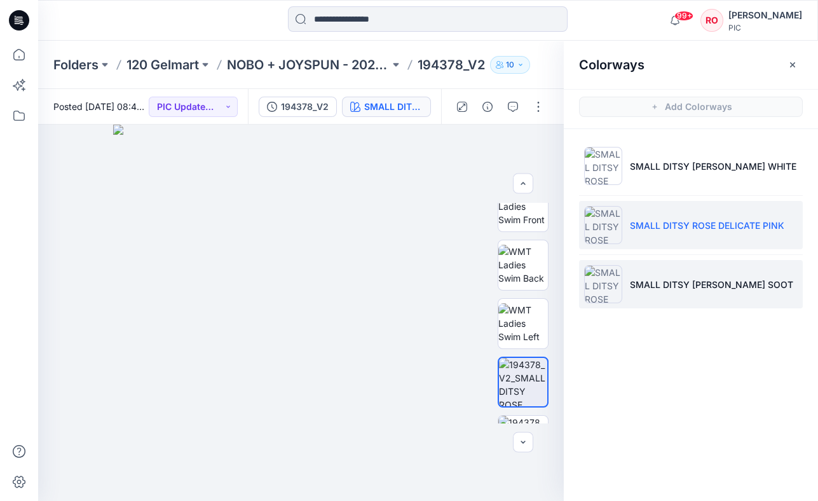
click at [663, 291] on li "SMALL DITSY [PERSON_NAME] SOOT" at bounding box center [691, 284] width 224 height 48
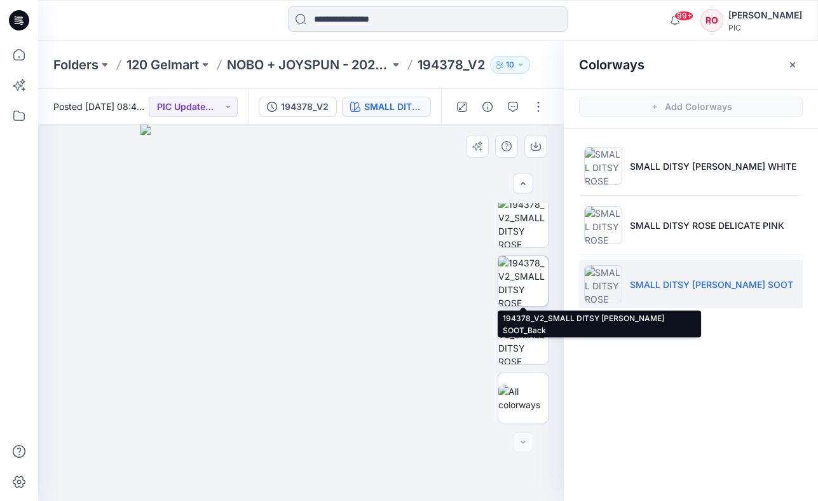
scroll to position [357, 0]
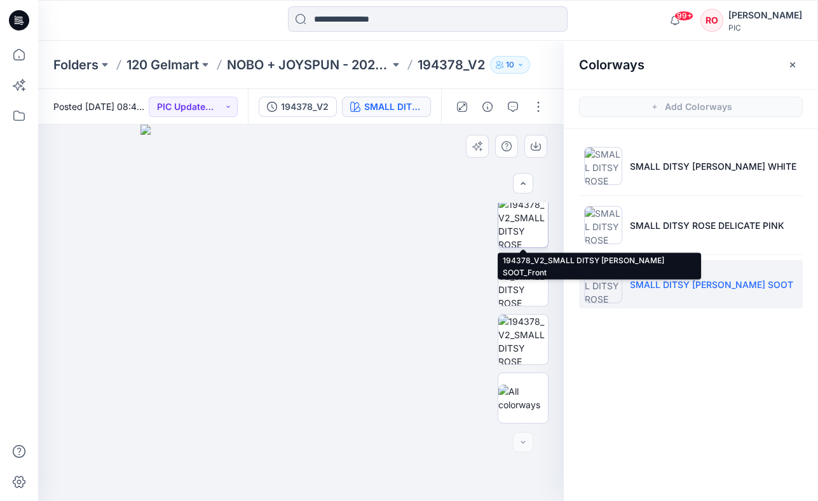
click at [528, 242] on img at bounding box center [523, 223] width 50 height 50
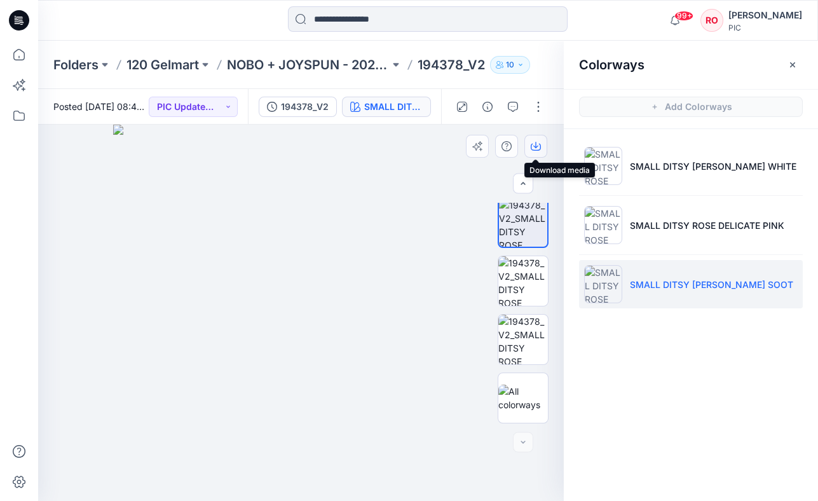
click at [533, 148] on icon "button" at bounding box center [536, 146] width 10 height 10
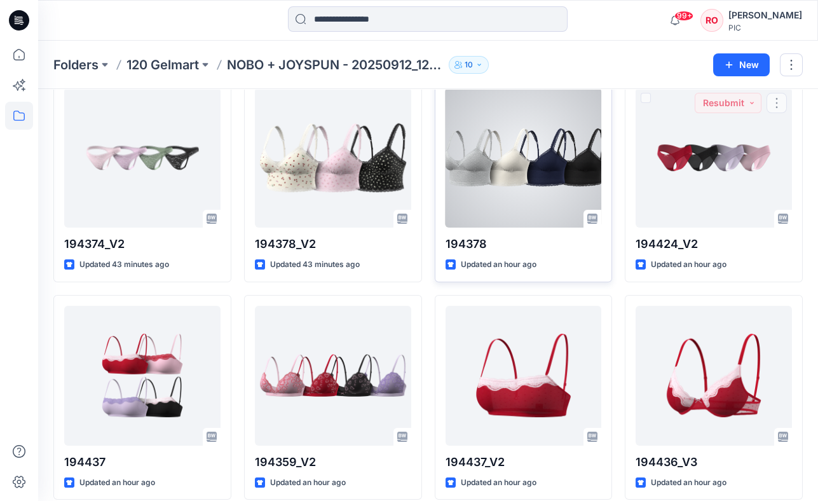
scroll to position [941, 0]
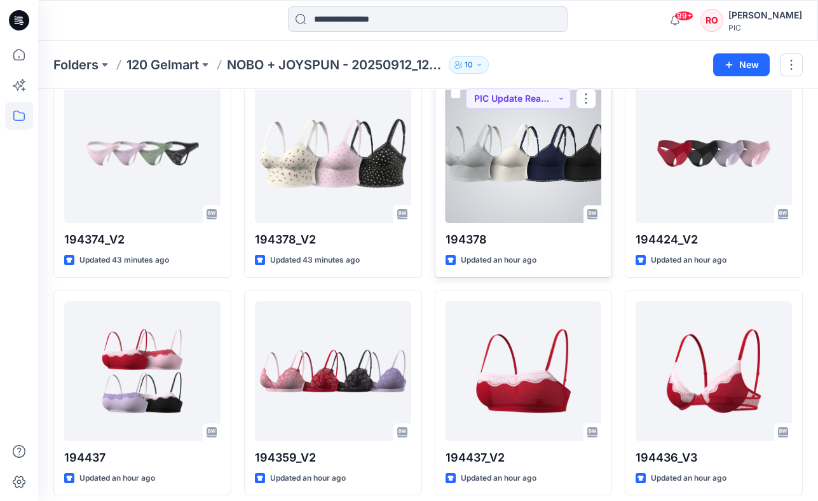
click at [553, 160] on div at bounding box center [524, 153] width 156 height 140
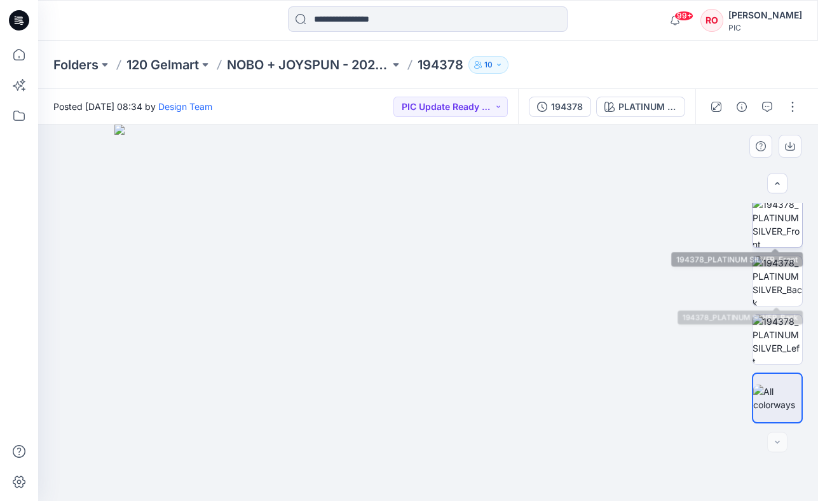
scroll to position [357, 0]
click at [771, 220] on img at bounding box center [778, 223] width 50 height 50
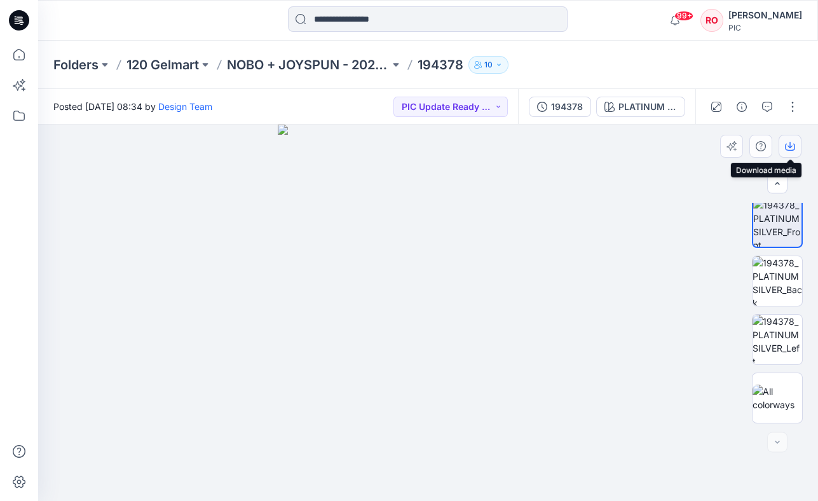
click at [793, 150] on icon "button" at bounding box center [790, 146] width 10 height 10
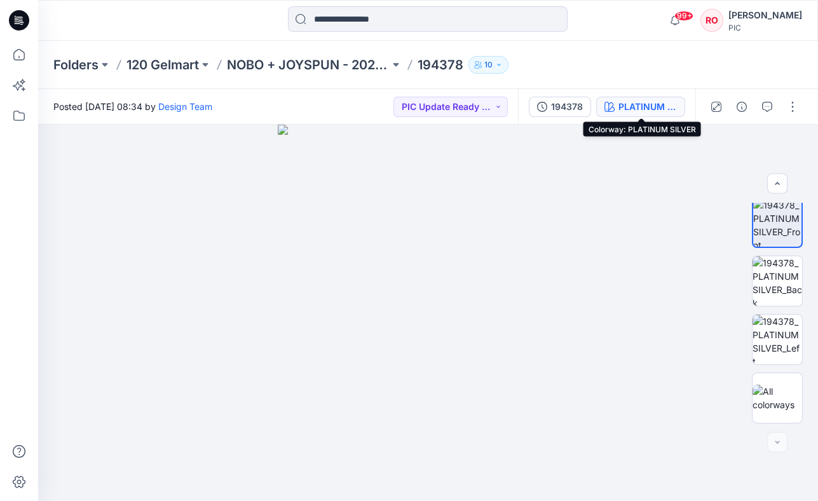
click at [619, 99] on button "PLATINUM SILVER" at bounding box center [640, 107] width 89 height 20
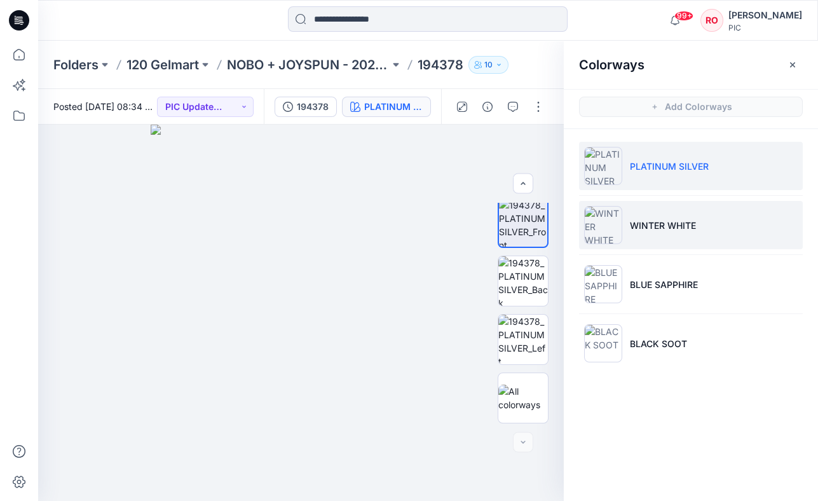
drag, startPoint x: 622, startPoint y: 207, endPoint x: 631, endPoint y: 214, distance: 11.5
click at [622, 207] on div at bounding box center [603, 225] width 38 height 38
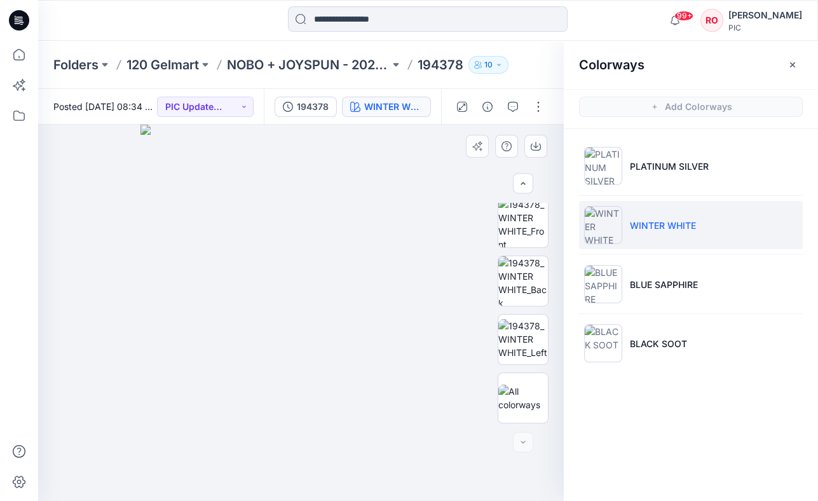
click at [525, 249] on div at bounding box center [523, 313] width 51 height 221
click at [522, 240] on img at bounding box center [523, 223] width 50 height 50
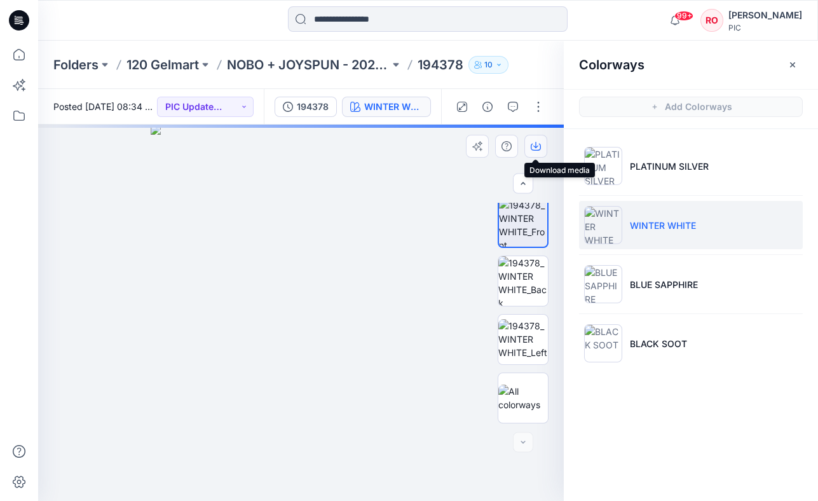
click at [536, 148] on icon "button" at bounding box center [536, 146] width 10 height 10
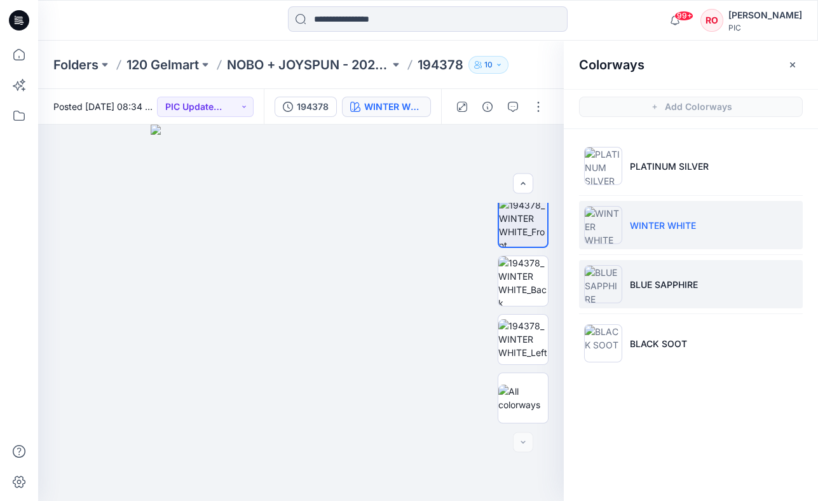
click at [643, 278] on p "BLUE SAPPHIRE" at bounding box center [664, 284] width 68 height 13
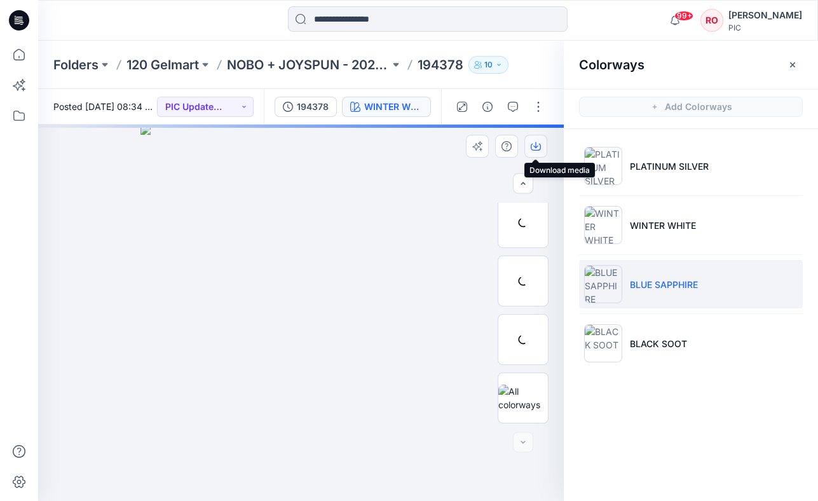
click at [539, 149] on icon "button" at bounding box center [536, 146] width 10 height 10
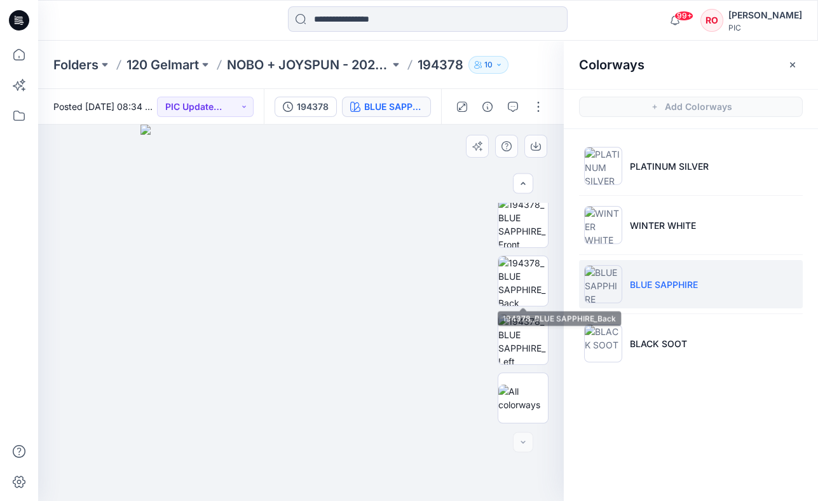
drag, startPoint x: 536, startPoint y: 271, endPoint x: 558, endPoint y: 271, distance: 22.3
click at [537, 271] on img at bounding box center [523, 281] width 50 height 50
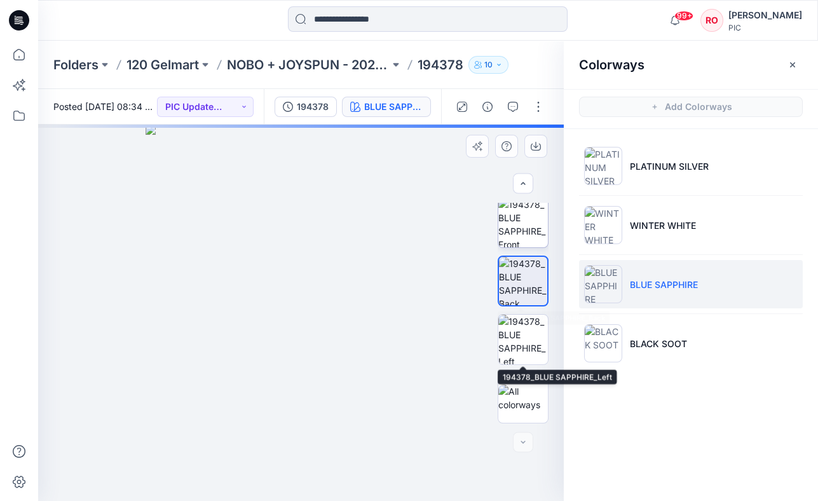
click at [521, 205] on img at bounding box center [523, 223] width 50 height 50
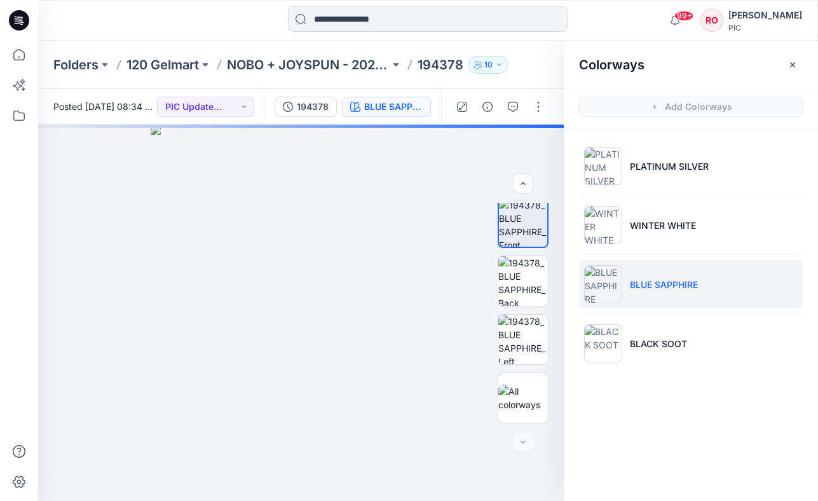
click at [613, 274] on img at bounding box center [603, 284] width 38 height 38
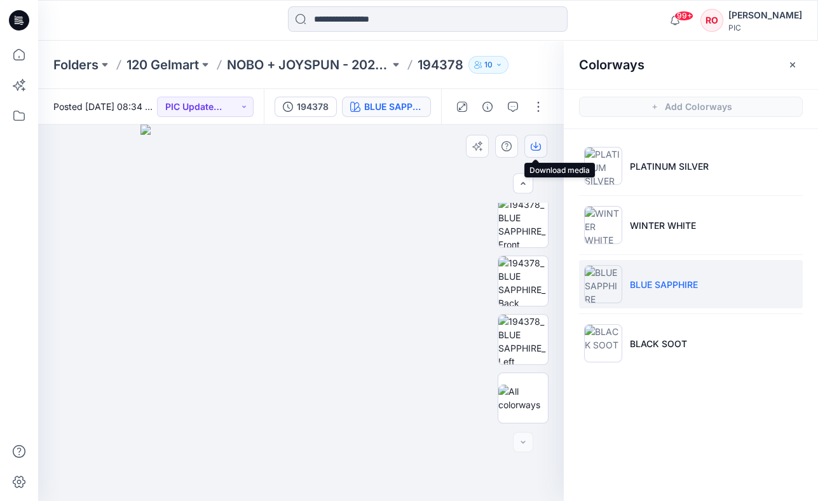
click at [530, 141] on button "button" at bounding box center [536, 146] width 23 height 23
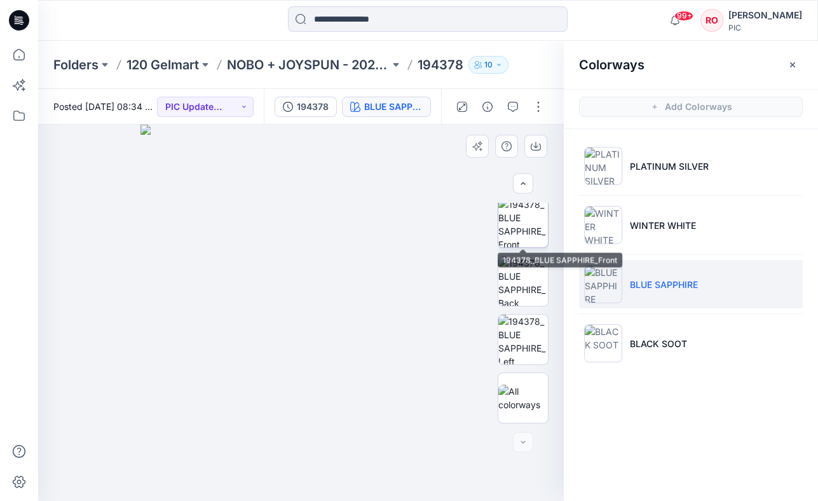
click at [525, 232] on img at bounding box center [523, 223] width 50 height 50
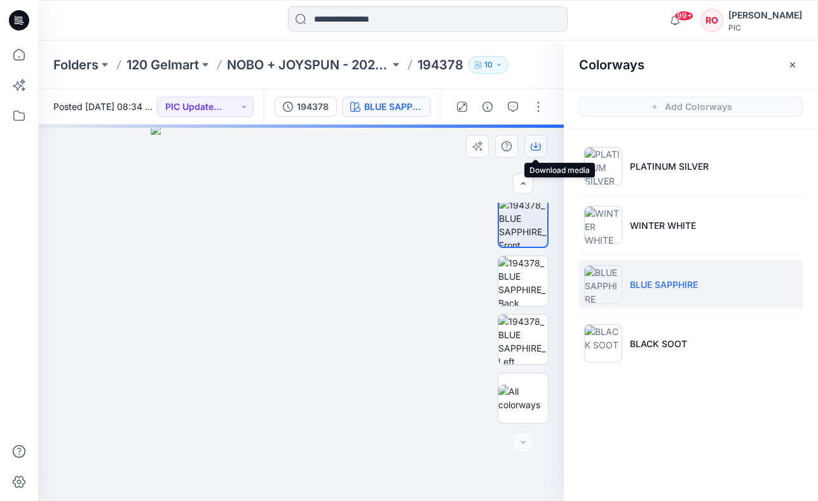
click at [535, 148] on icon "button" at bounding box center [536, 146] width 10 height 10
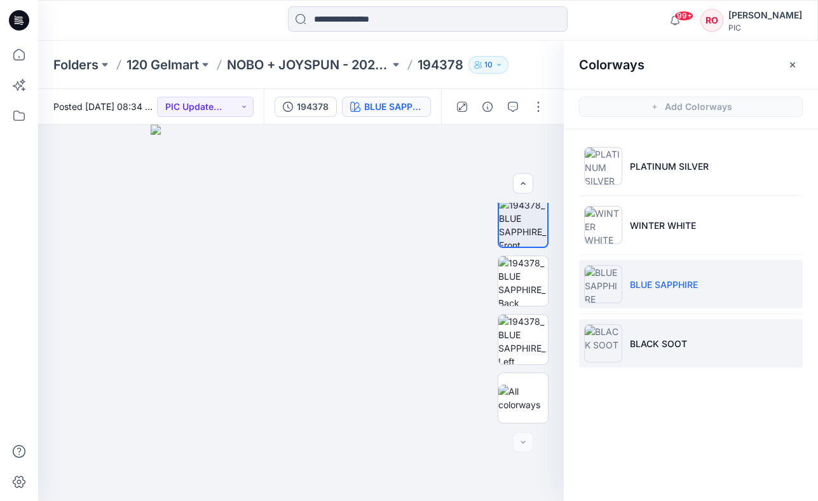
click at [615, 326] on img at bounding box center [603, 343] width 38 height 38
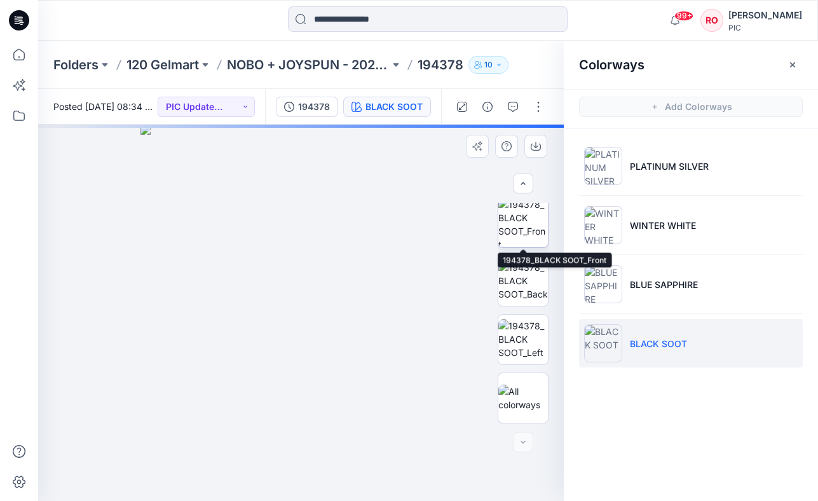
click at [530, 235] on img at bounding box center [523, 223] width 50 height 50
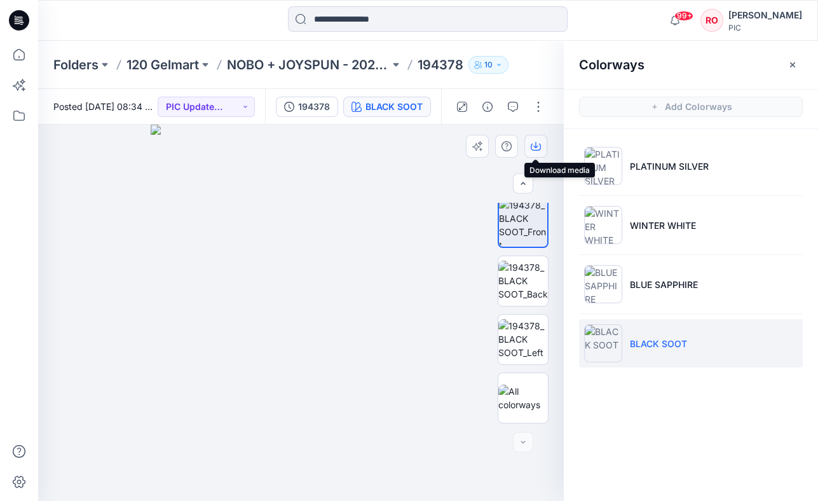
click at [533, 148] on icon "button" at bounding box center [536, 146] width 10 height 10
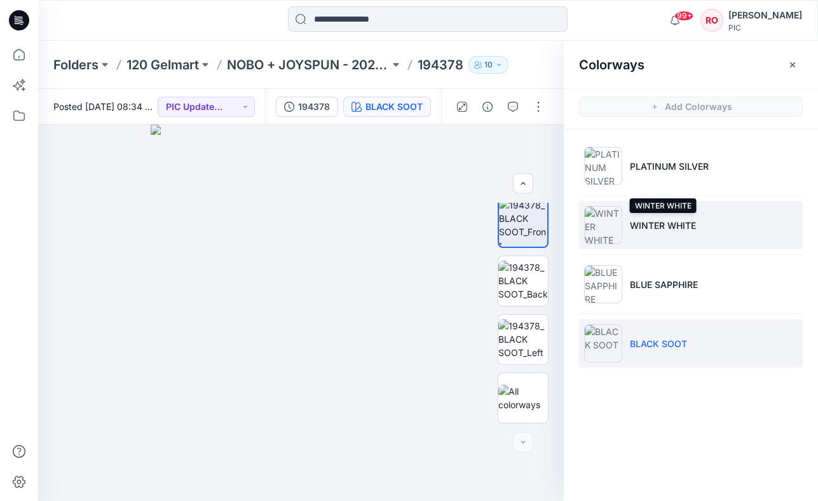
click at [653, 224] on p "WINTER WHITE" at bounding box center [663, 225] width 66 height 13
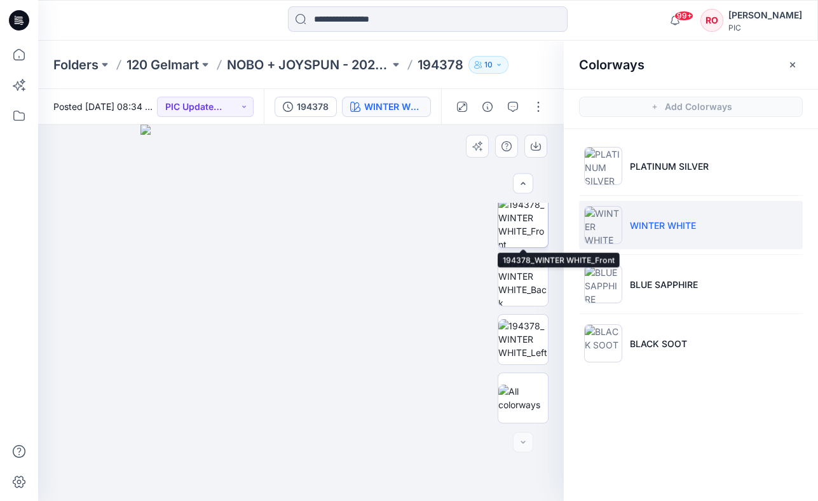
click at [521, 237] on img at bounding box center [523, 223] width 50 height 50
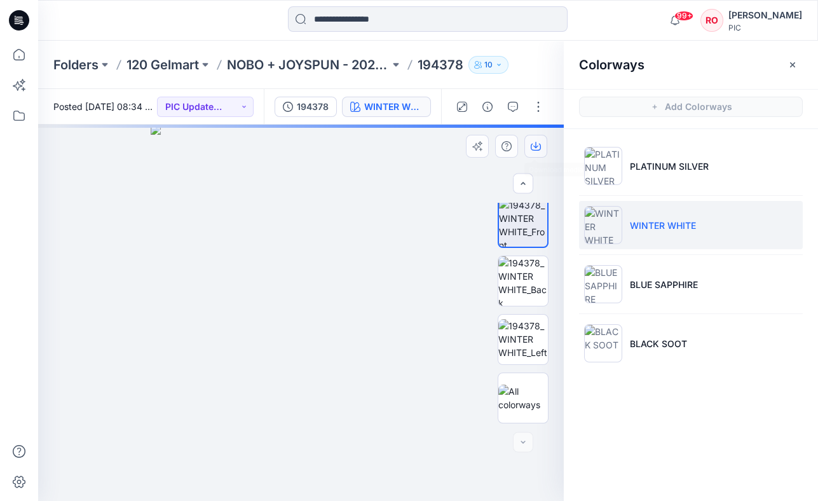
click at [542, 148] on button "button" at bounding box center [536, 146] width 23 height 23
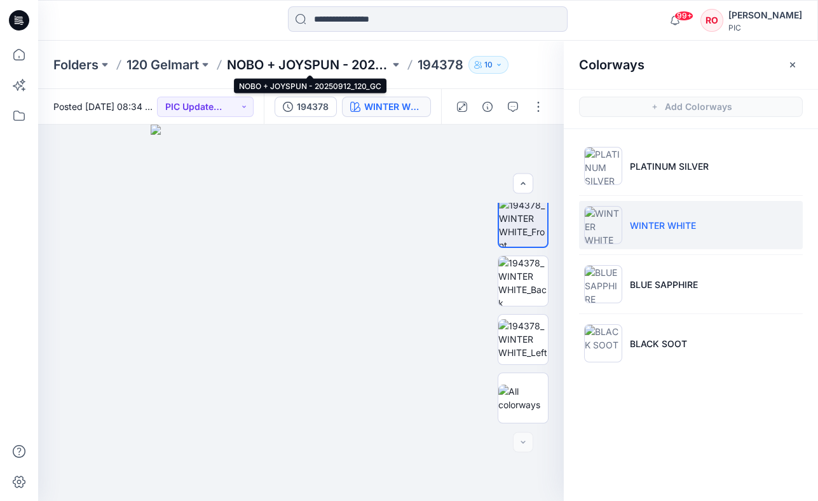
click at [311, 57] on p "NOBO + JOYSPUN - 20250912_120_GC" at bounding box center [308, 65] width 163 height 18
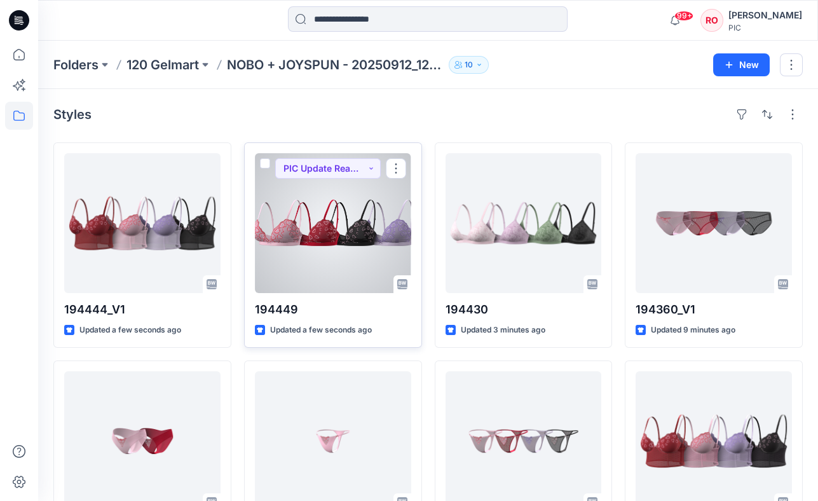
click at [355, 204] on div at bounding box center [333, 223] width 156 height 140
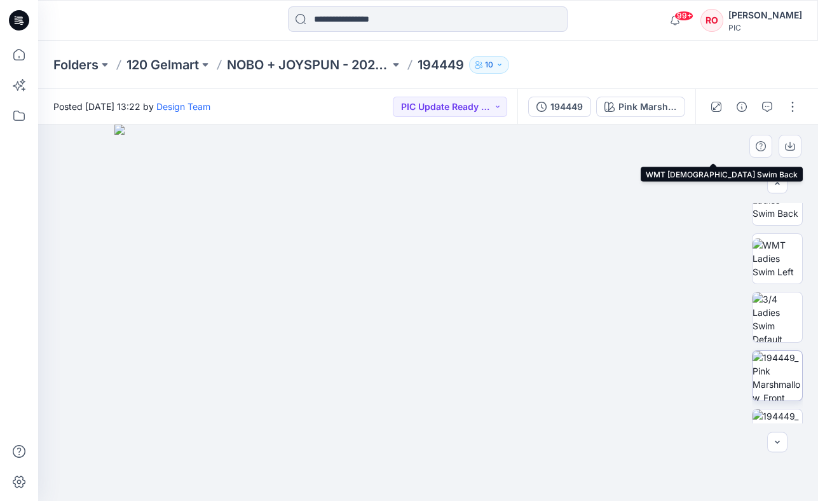
scroll to position [267, 0]
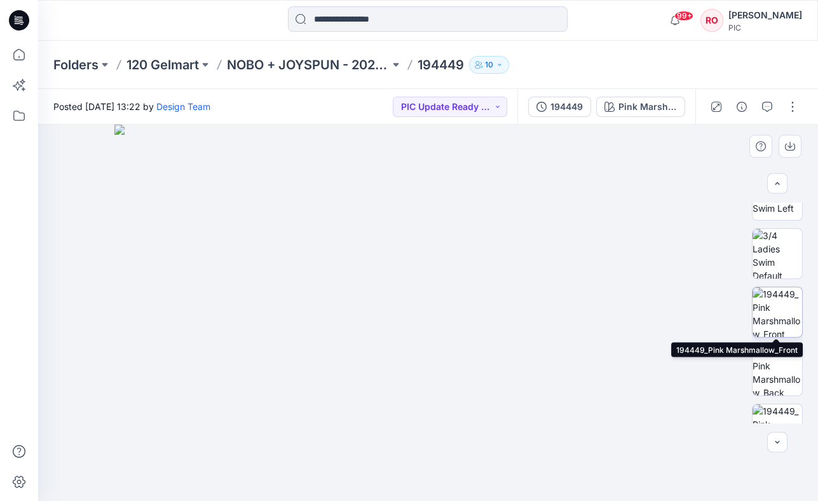
click at [771, 322] on img at bounding box center [778, 312] width 50 height 50
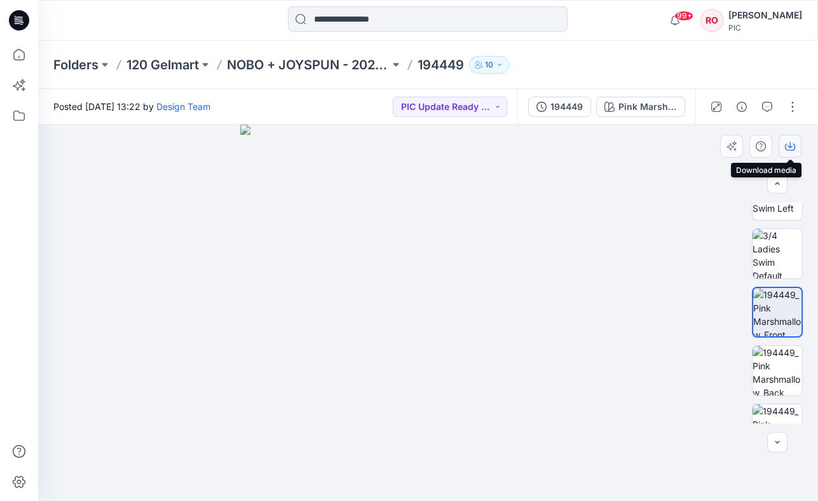
click at [787, 147] on icon "button" at bounding box center [790, 146] width 10 height 10
click at [498, 115] on button "PIC Update Ready to Review" at bounding box center [450, 107] width 114 height 20
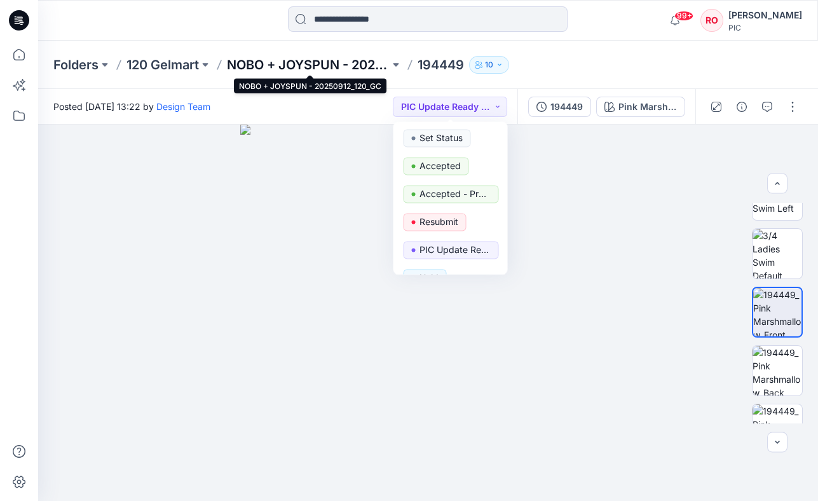
click at [285, 67] on p "NOBO + JOYSPUN - 20250912_120_GC" at bounding box center [308, 65] width 163 height 18
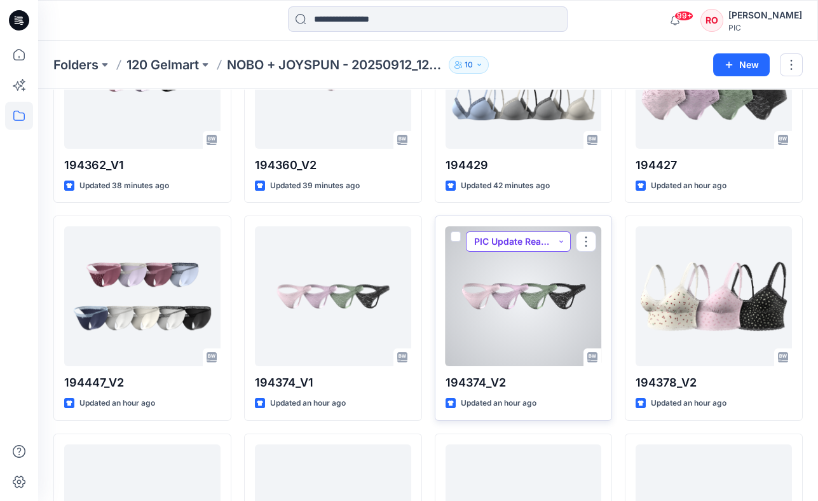
scroll to position [796, 0]
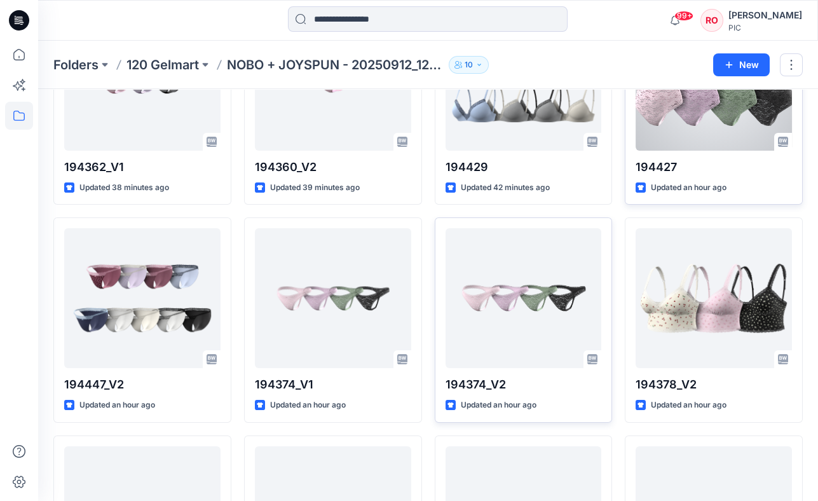
click at [715, 137] on div at bounding box center [714, 81] width 156 height 140
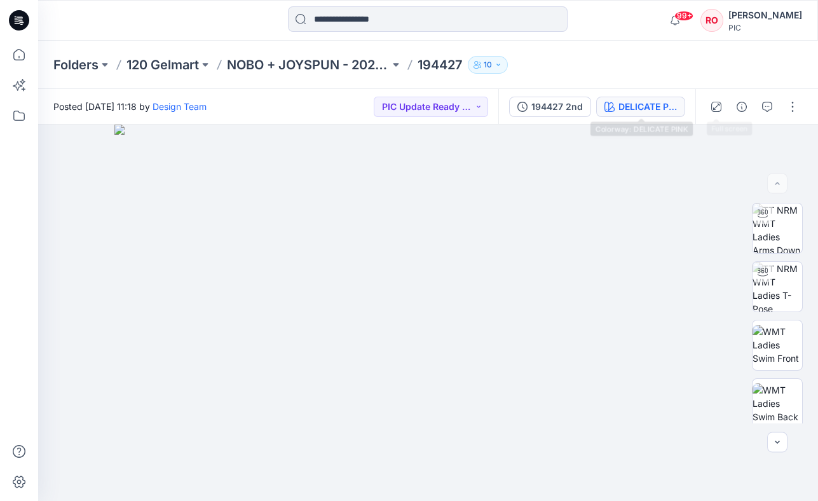
click at [637, 101] on div "DELICATE PINK" at bounding box center [648, 107] width 58 height 14
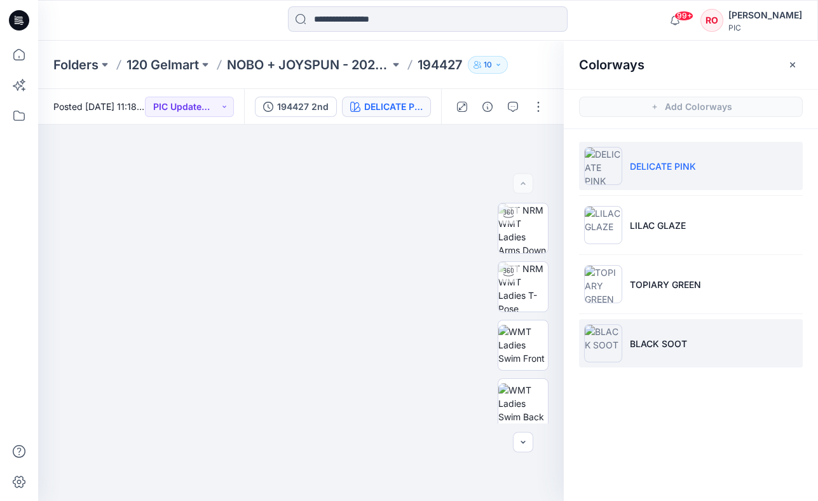
click at [662, 327] on li "BLACK SOOT" at bounding box center [691, 343] width 224 height 48
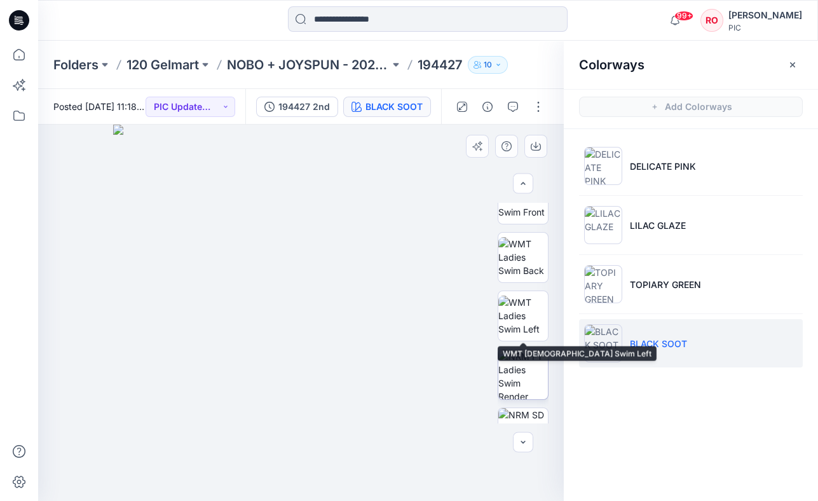
scroll to position [207, 0]
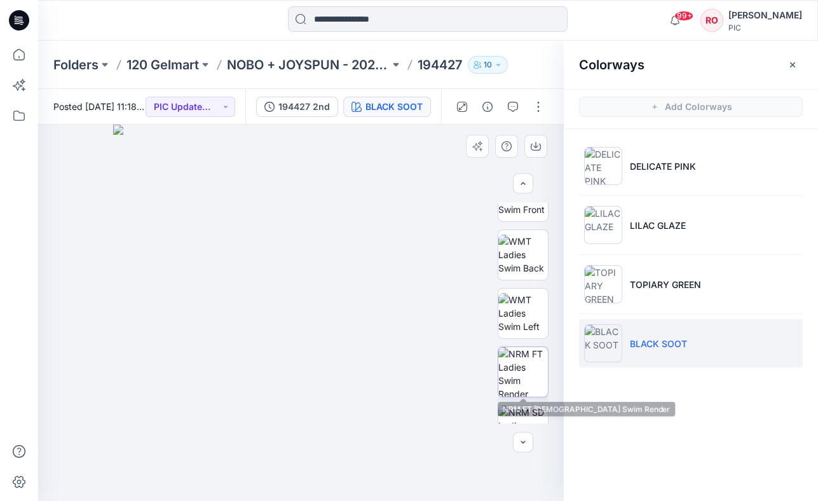
click at [520, 350] on img at bounding box center [523, 372] width 50 height 50
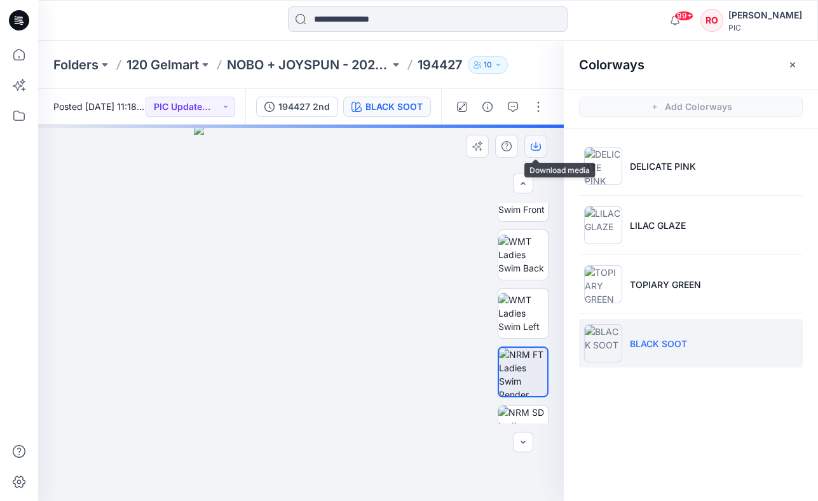
click at [534, 147] on icon "button" at bounding box center [536, 146] width 10 height 10
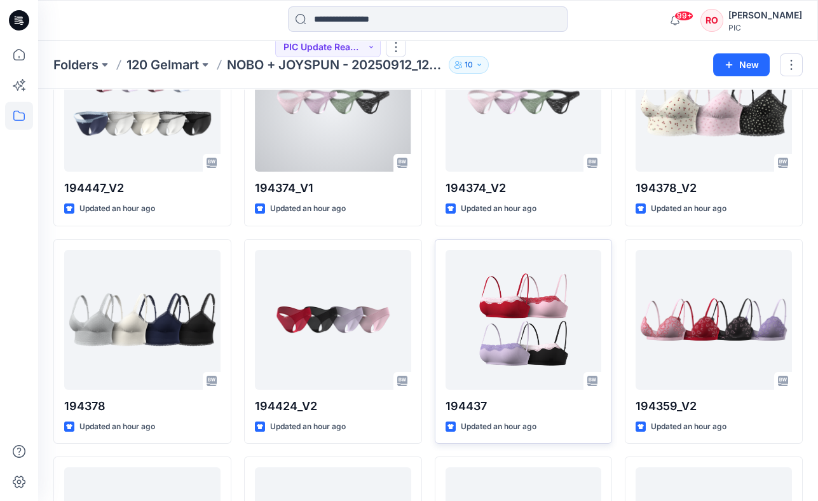
scroll to position [992, 0]
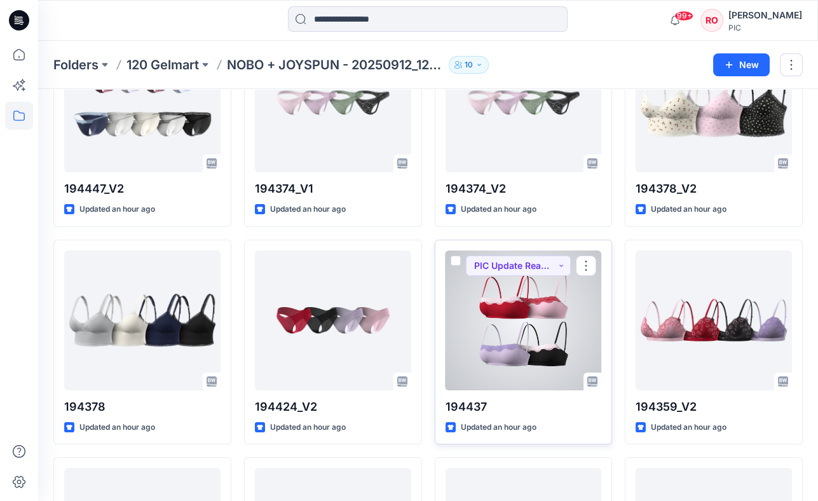
click at [476, 333] on div at bounding box center [524, 321] width 156 height 140
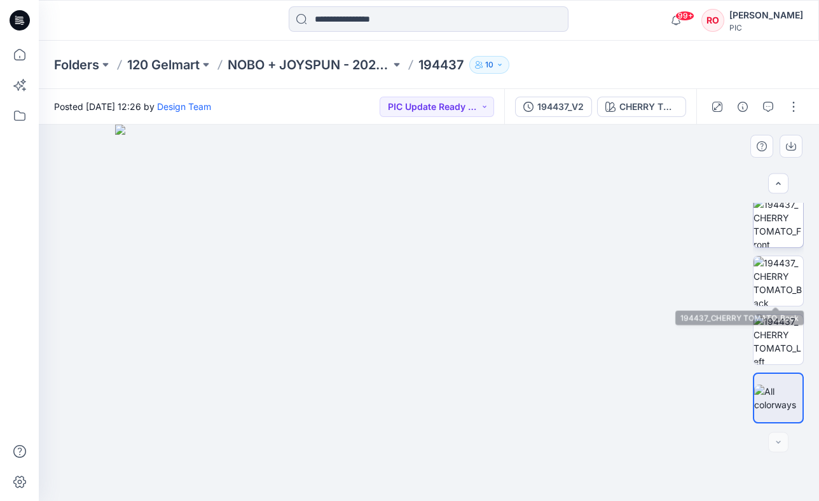
scroll to position [357, 0]
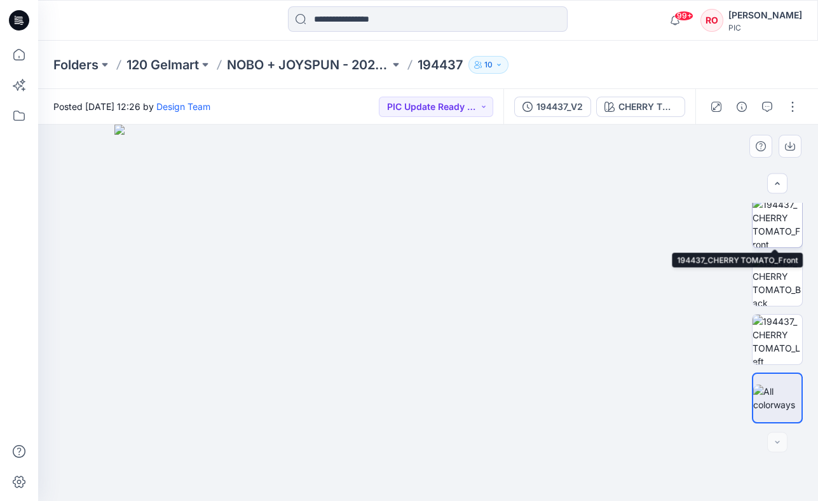
click at [776, 238] on img at bounding box center [778, 223] width 50 height 50
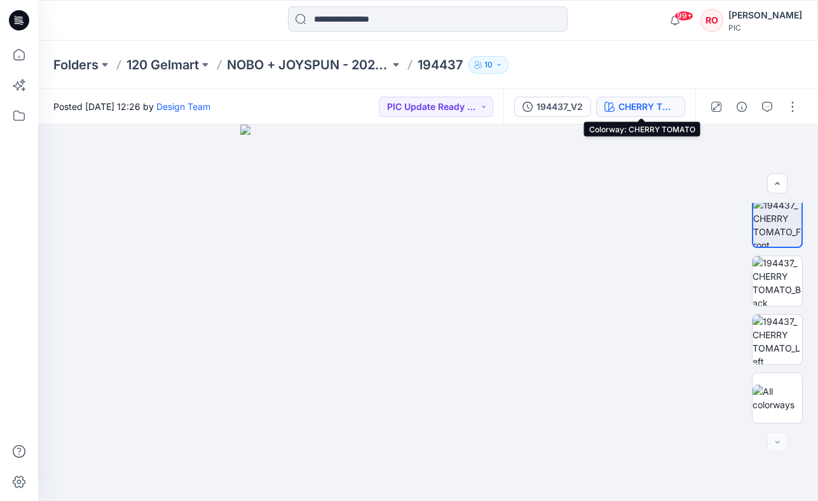
click at [647, 104] on div "CHERRY TOMATO" at bounding box center [648, 107] width 58 height 14
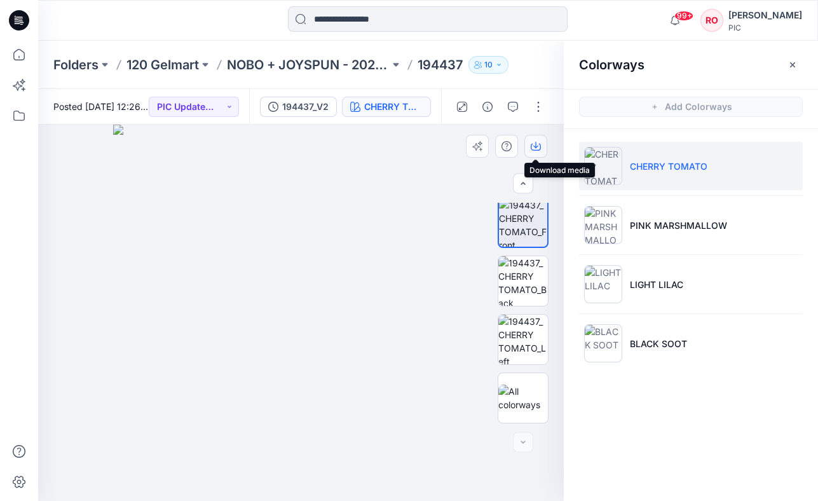
click at [529, 146] on button "button" at bounding box center [536, 146] width 23 height 23
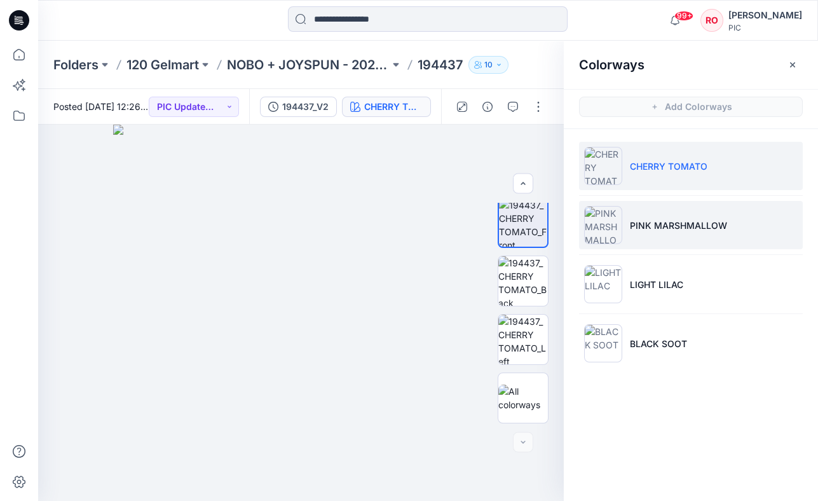
click at [628, 233] on li "PINK MARSHMALLOW" at bounding box center [691, 225] width 224 height 48
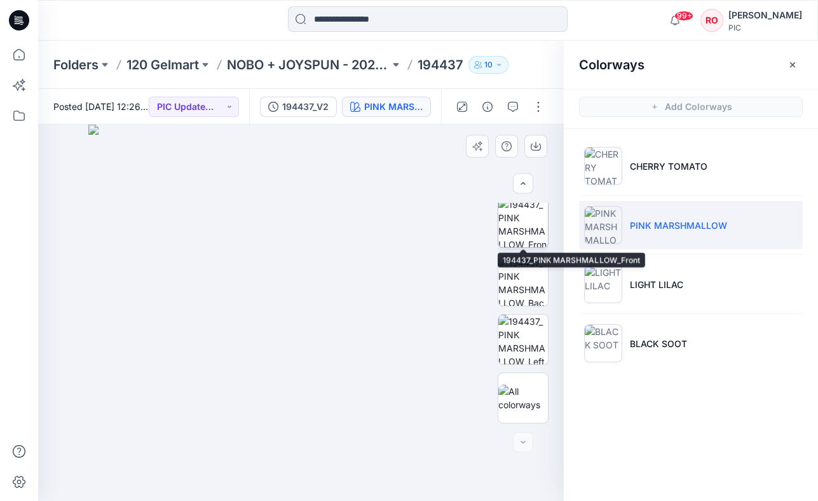
click at [517, 228] on img at bounding box center [523, 223] width 50 height 50
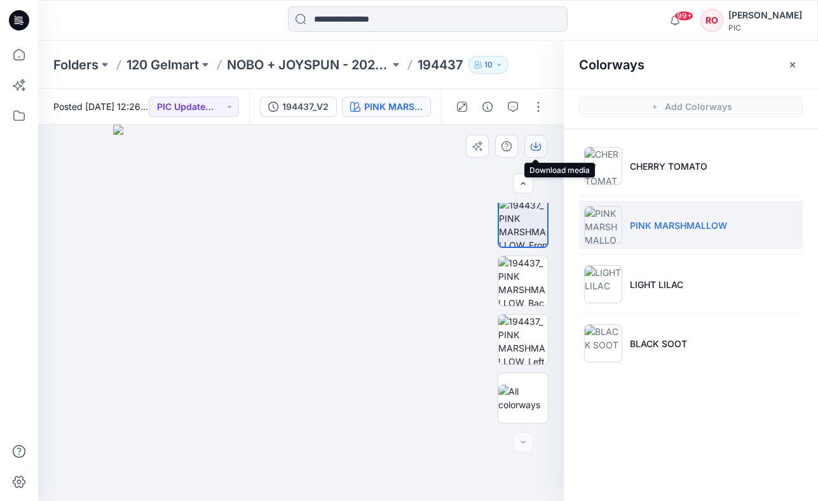
click at [534, 151] on button "button" at bounding box center [536, 146] width 23 height 23
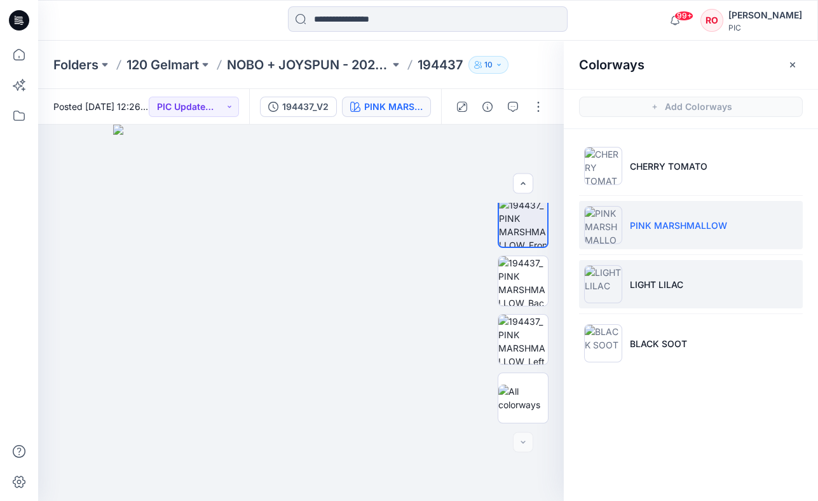
click at [603, 285] on img at bounding box center [603, 284] width 38 height 38
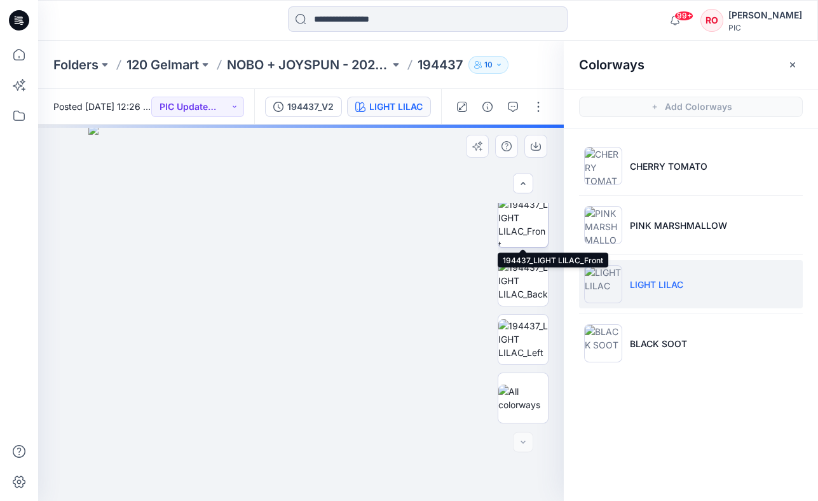
click at [525, 221] on img at bounding box center [523, 223] width 50 height 50
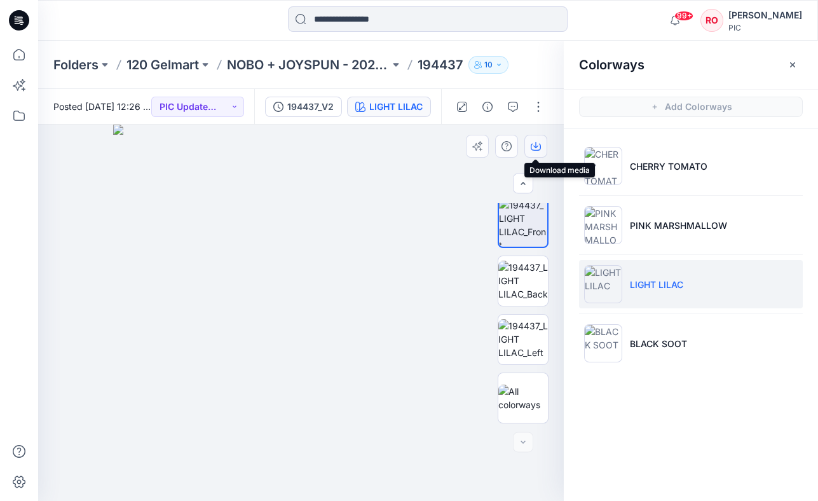
click at [534, 149] on icon "button" at bounding box center [536, 146] width 10 height 10
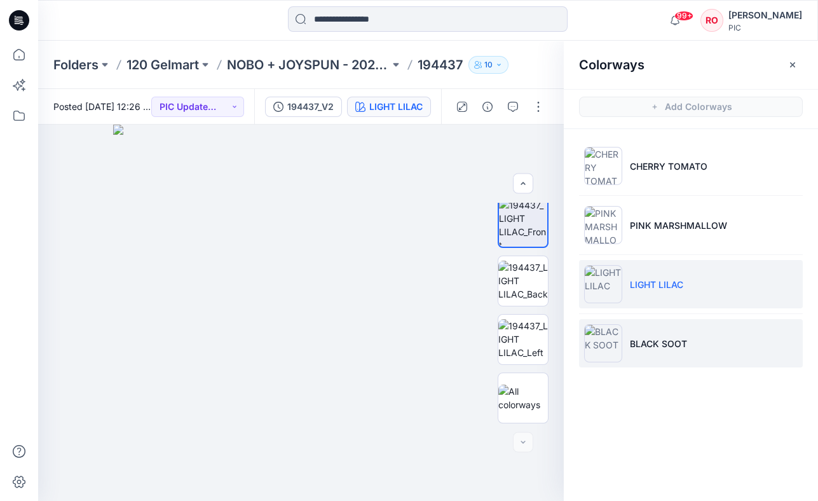
click at [636, 337] on p "BLACK SOOT" at bounding box center [658, 343] width 57 height 13
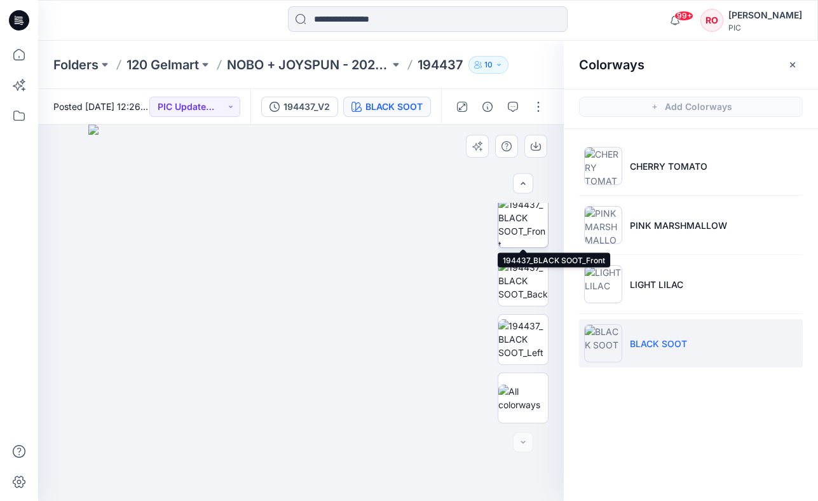
click at [525, 219] on img at bounding box center [523, 223] width 50 height 50
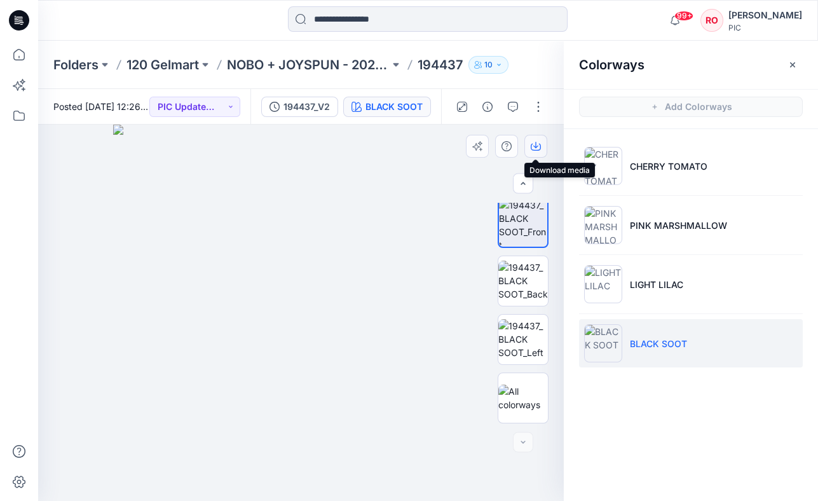
click at [531, 144] on icon "button" at bounding box center [536, 147] width 10 height 7
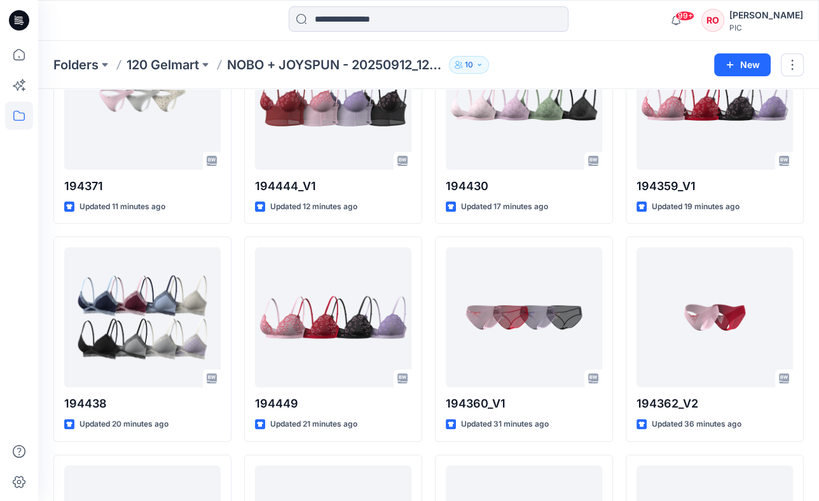
scroll to position [341, 0]
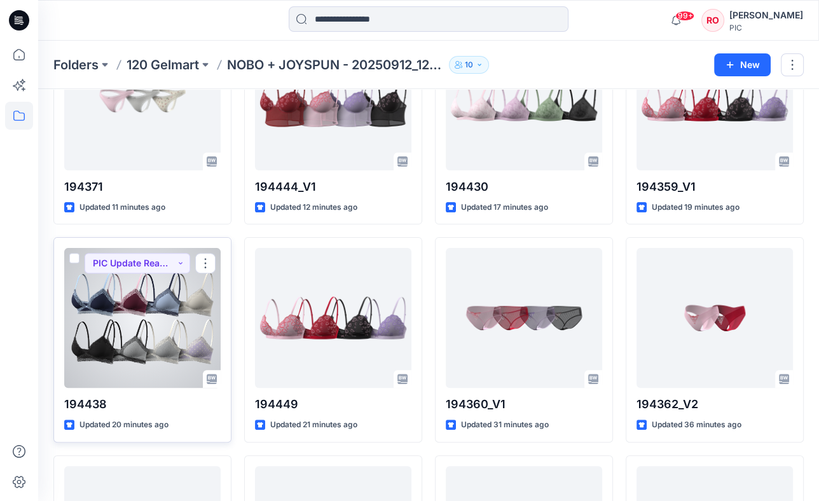
click at [176, 339] on div at bounding box center [142, 318] width 156 height 140
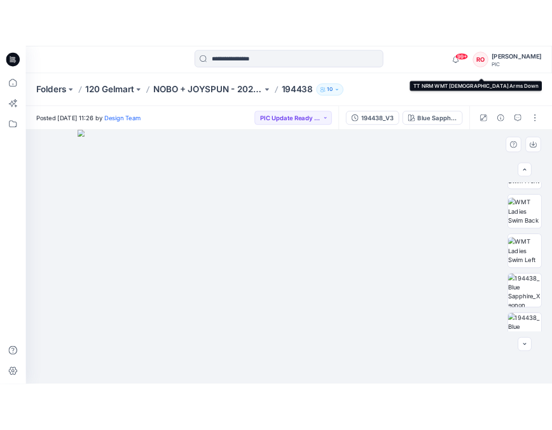
scroll to position [357, 0]
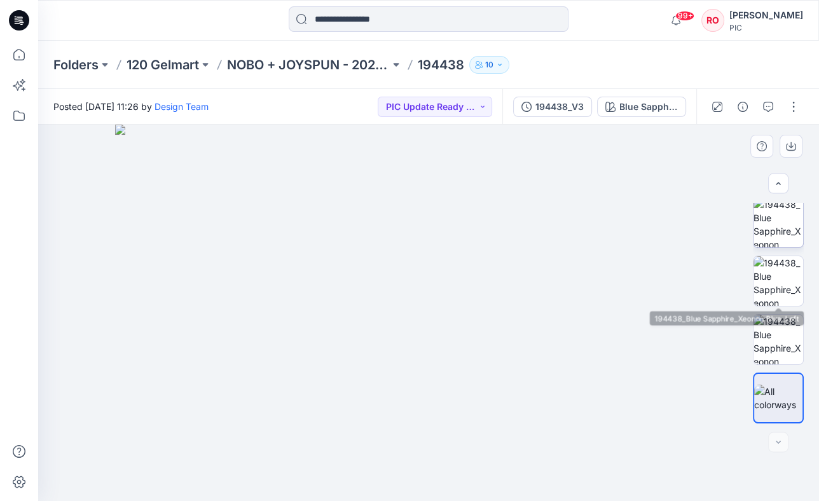
click at [763, 243] on img at bounding box center [778, 223] width 50 height 50
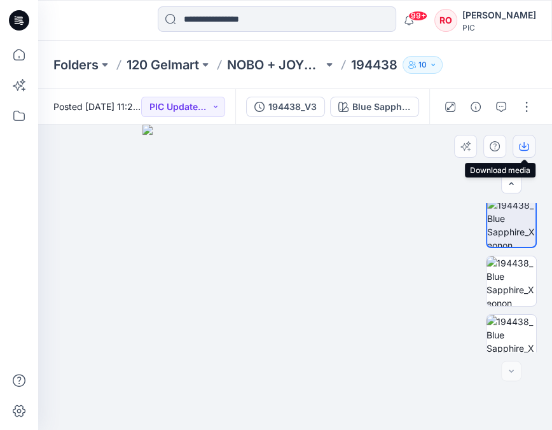
click at [525, 148] on icon "button" at bounding box center [524, 146] width 10 height 10
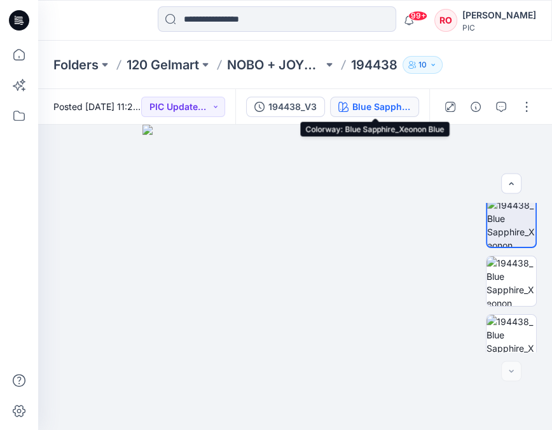
click at [388, 108] on div "Blue Sapphire_Xeonon Blue" at bounding box center [381, 107] width 58 height 14
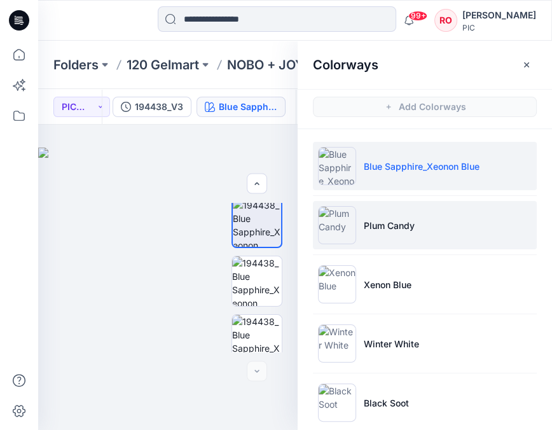
click at [395, 229] on p "Plum Candy" at bounding box center [389, 225] width 51 height 13
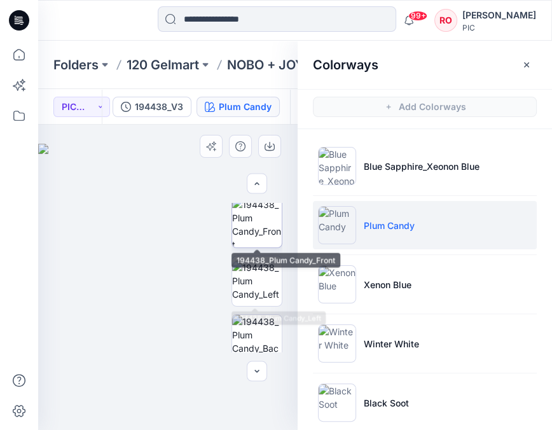
click at [255, 231] on img at bounding box center [257, 223] width 50 height 50
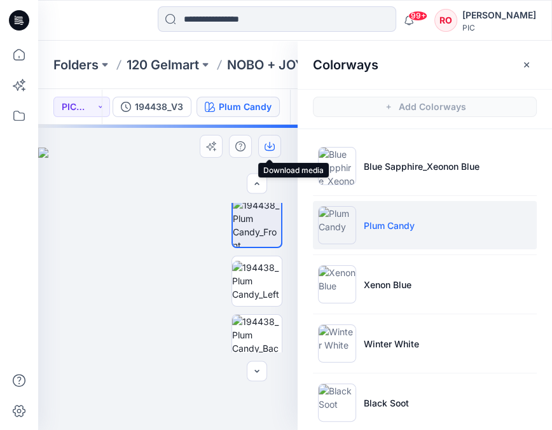
click at [270, 149] on icon "button" at bounding box center [269, 146] width 10 height 10
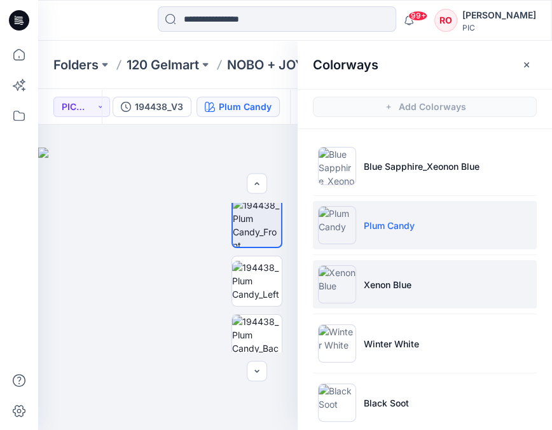
click at [373, 296] on li "Xenon Blue" at bounding box center [425, 284] width 224 height 48
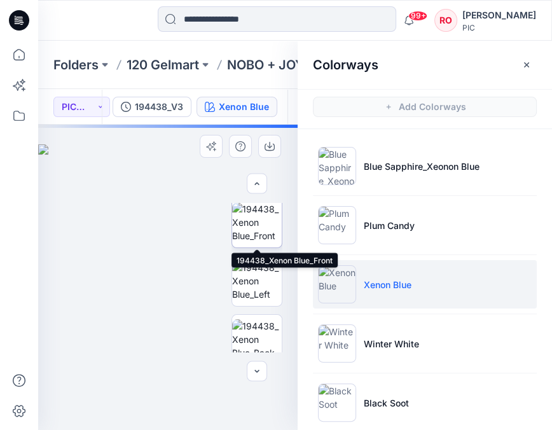
click at [259, 231] on img at bounding box center [257, 222] width 50 height 40
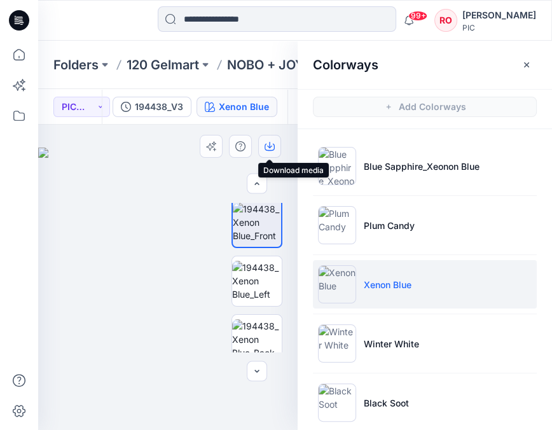
click at [270, 144] on icon "button" at bounding box center [269, 146] width 10 height 10
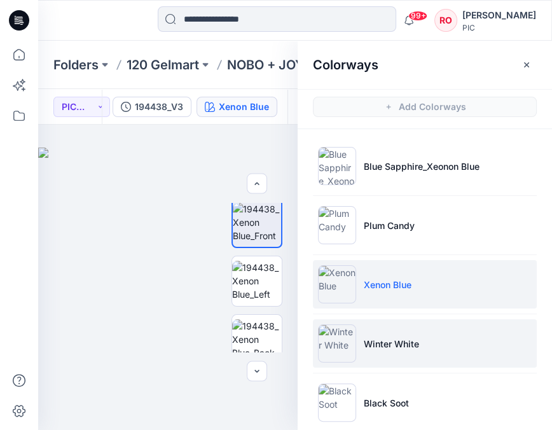
click at [377, 338] on p "Winter White" at bounding box center [391, 343] width 55 height 13
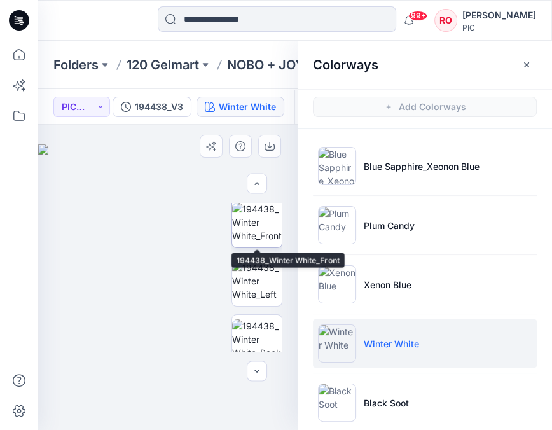
click at [242, 219] on img at bounding box center [257, 222] width 50 height 40
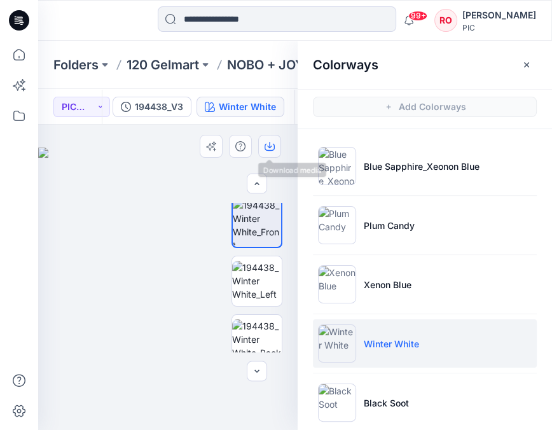
click at [272, 139] on button "button" at bounding box center [269, 146] width 23 height 23
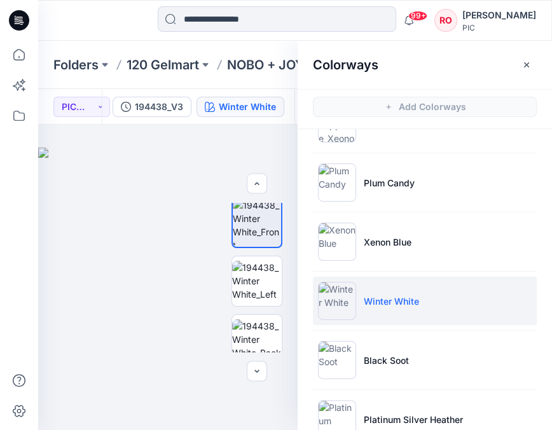
scroll to position [44, 0]
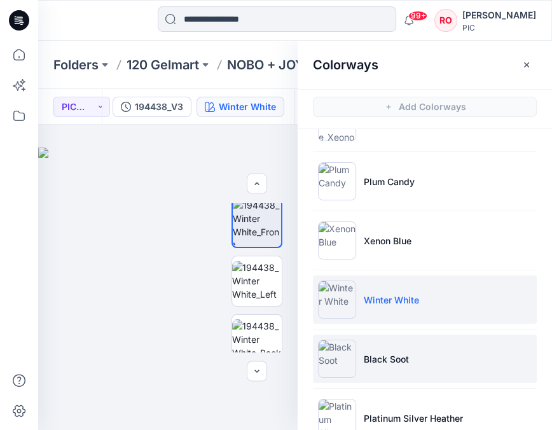
click at [447, 350] on li "Black Soot" at bounding box center [425, 358] width 224 height 48
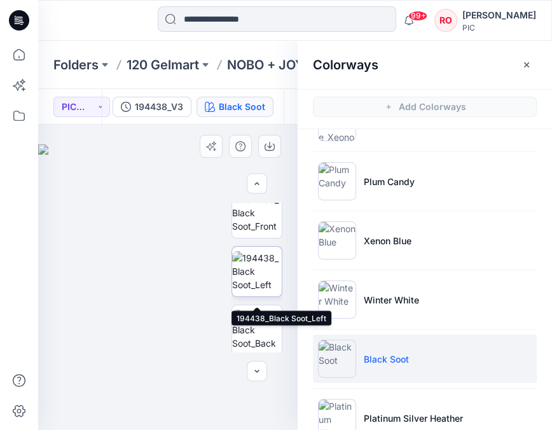
scroll to position [376, 0]
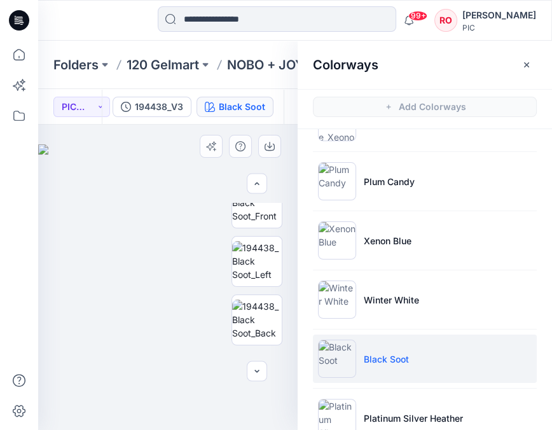
click at [255, 201] on img at bounding box center [167, 286] width 259 height 285
click at [258, 210] on img at bounding box center [257, 202] width 50 height 40
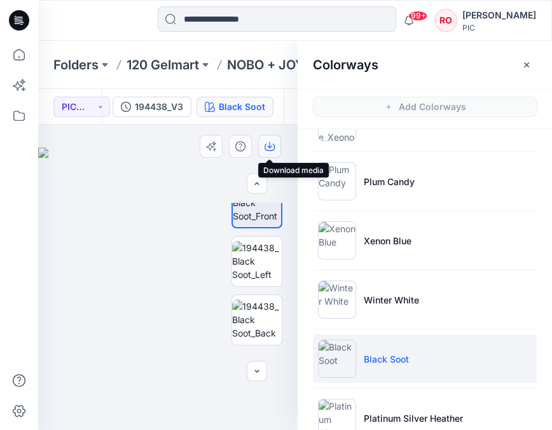
click at [271, 141] on icon "button" at bounding box center [269, 146] width 10 height 10
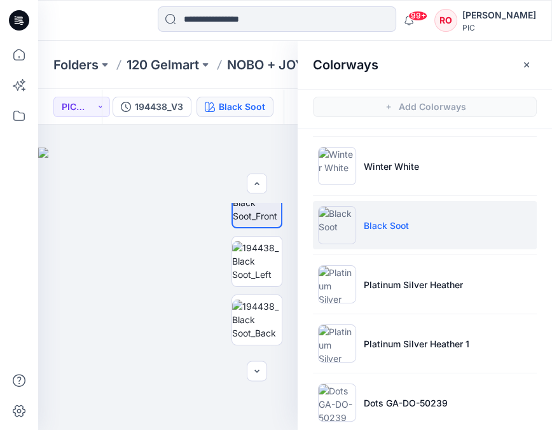
scroll to position [192, 0]
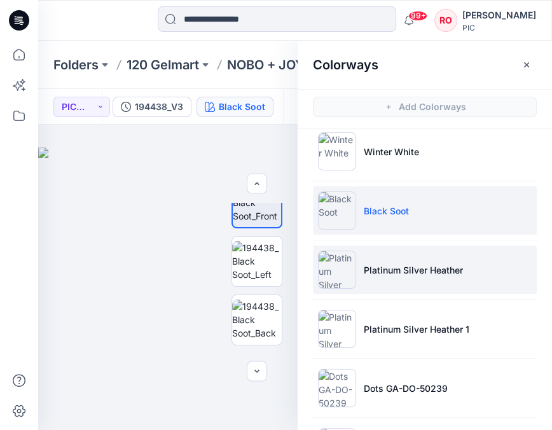
click at [364, 263] on p "Platinum Silver Heather" at bounding box center [413, 269] width 99 height 13
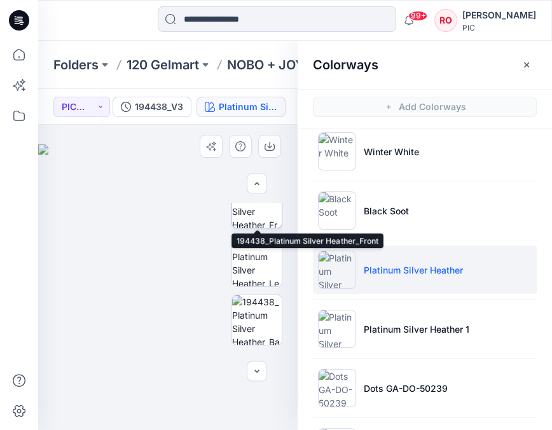
click at [247, 215] on img at bounding box center [257, 203] width 50 height 50
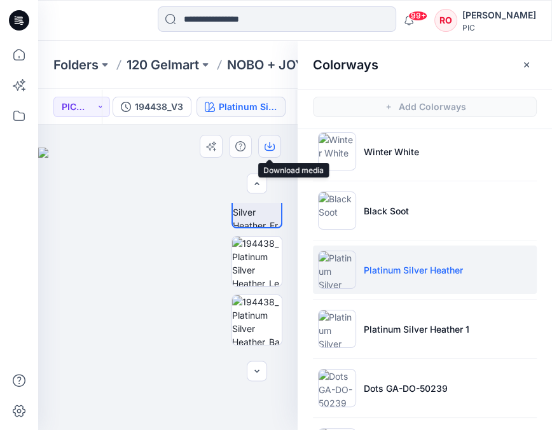
click at [265, 149] on icon "button" at bounding box center [269, 147] width 10 height 7
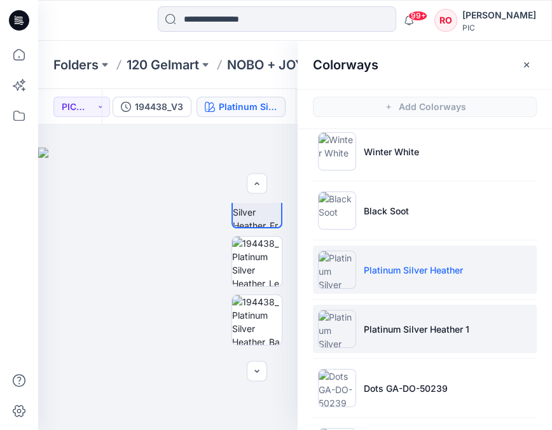
click at [369, 318] on li "Platinum Silver Heather 1" at bounding box center [425, 329] width 224 height 48
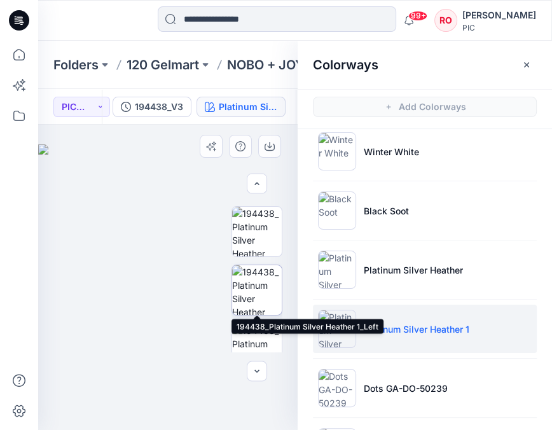
scroll to position [347, 0]
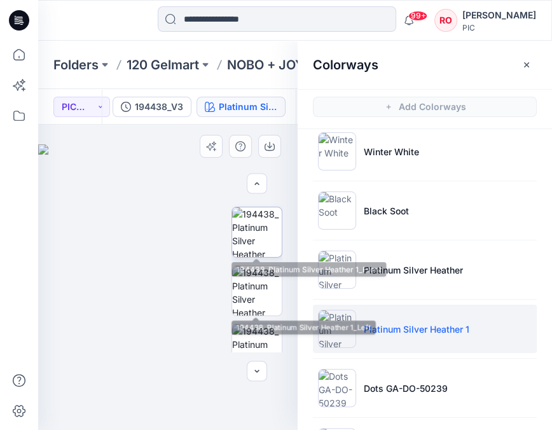
click at [253, 237] on img at bounding box center [257, 232] width 50 height 50
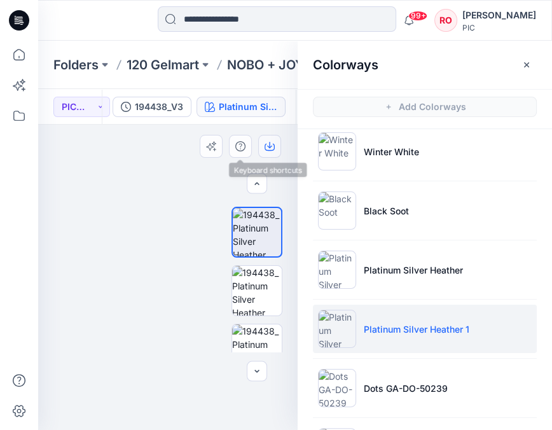
click at [266, 148] on icon "button" at bounding box center [269, 146] width 10 height 10
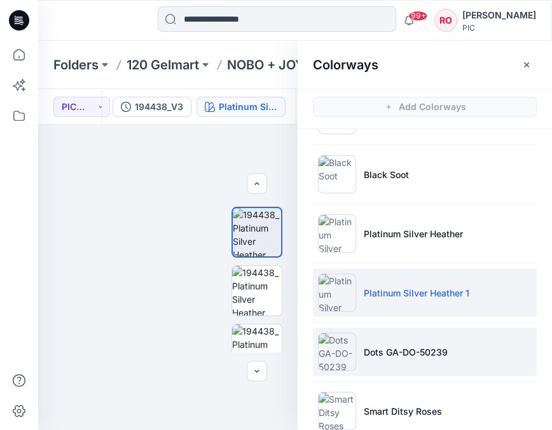
scroll to position [231, 0]
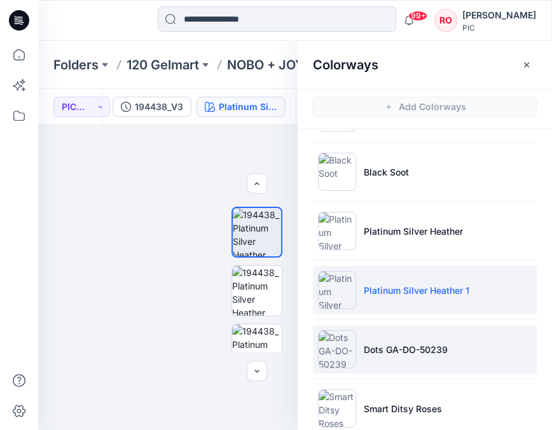
click at [365, 357] on li "Dots GA-DO-50239" at bounding box center [425, 349] width 224 height 48
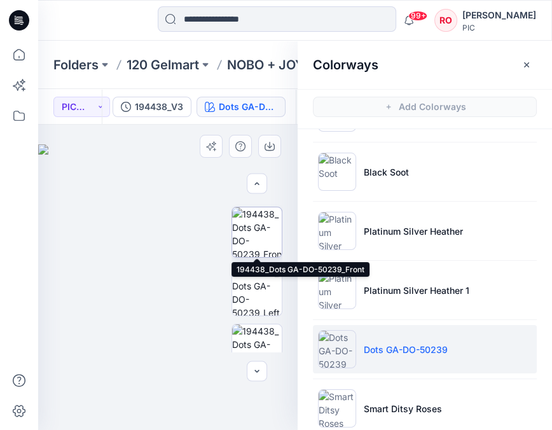
click at [256, 244] on img at bounding box center [257, 232] width 50 height 50
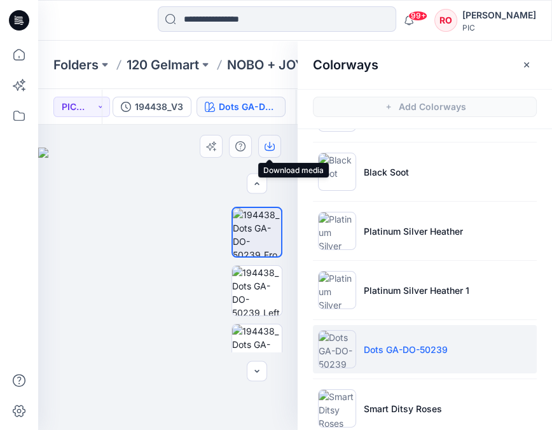
click at [262, 151] on button "button" at bounding box center [269, 146] width 23 height 23
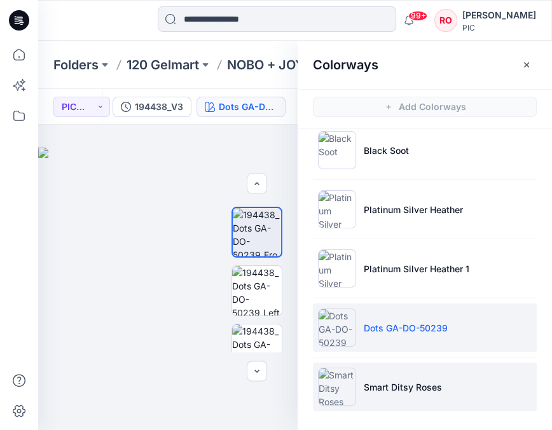
scroll to position [252, 0]
click at [385, 377] on li "Smart Ditsy Roses" at bounding box center [425, 386] width 224 height 48
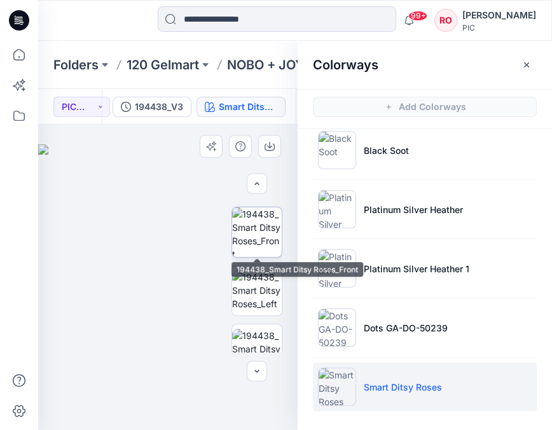
click at [256, 239] on img at bounding box center [257, 232] width 50 height 50
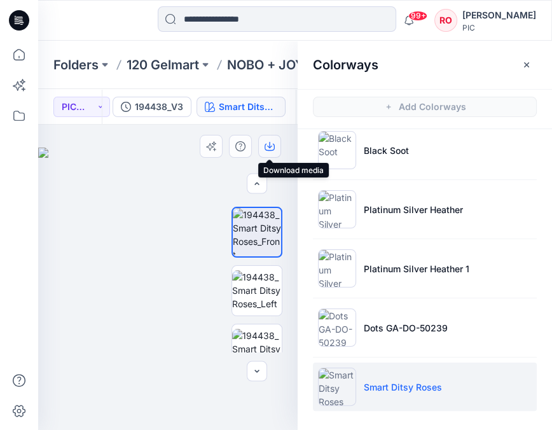
click at [270, 148] on icon "button" at bounding box center [269, 146] width 10 height 10
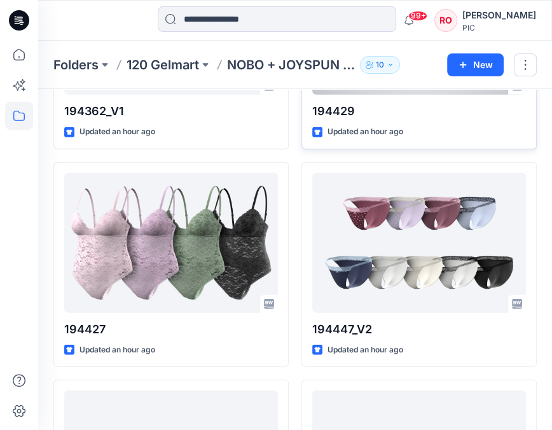
scroll to position [2007, 0]
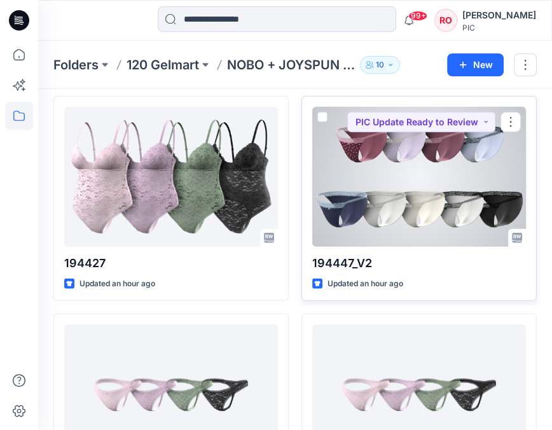
click at [359, 176] on div at bounding box center [419, 177] width 214 height 140
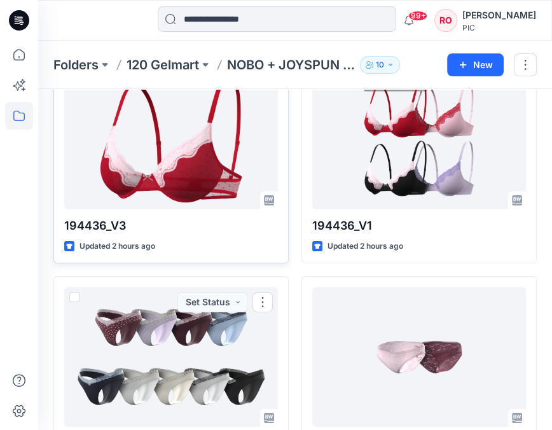
scroll to position [3107, 0]
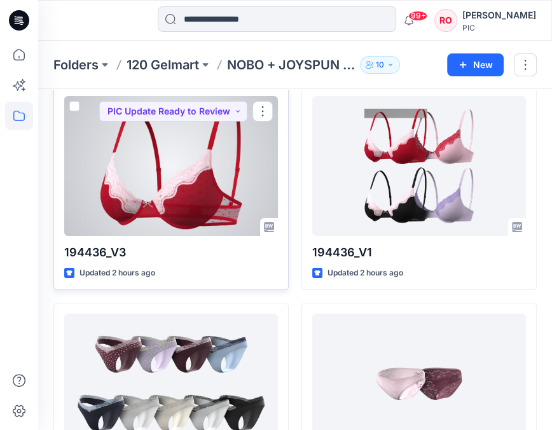
click at [156, 182] on div at bounding box center [171, 166] width 214 height 140
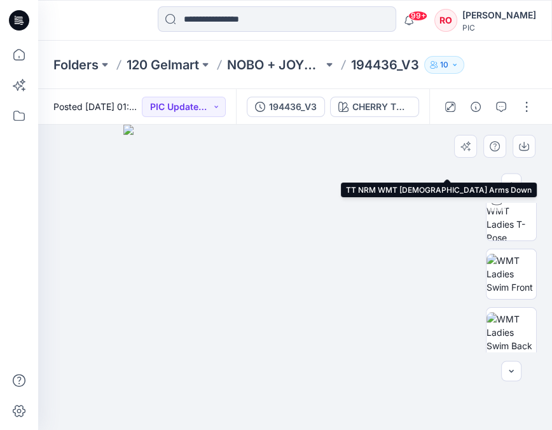
scroll to position [144, 0]
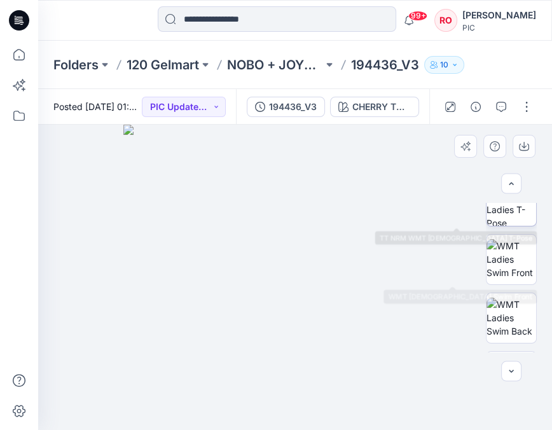
click at [504, 221] on img at bounding box center [511, 201] width 50 height 50
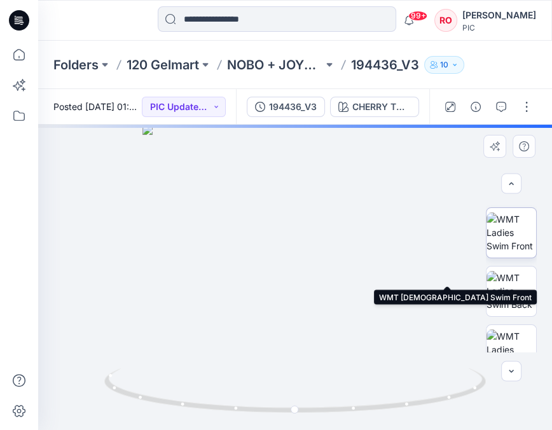
scroll to position [343, 0]
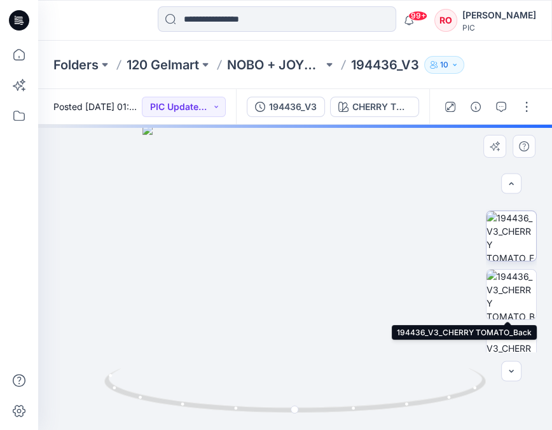
click at [510, 258] on img at bounding box center [511, 236] width 50 height 50
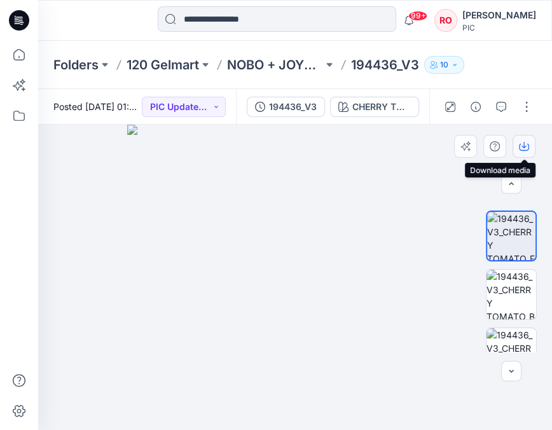
click at [519, 146] on icon "button" at bounding box center [524, 146] width 10 height 10
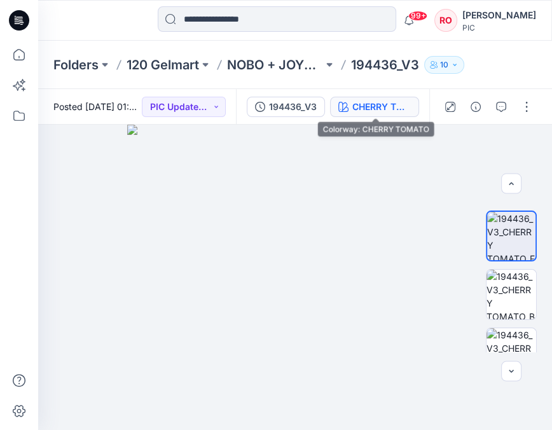
click at [373, 106] on div "CHERRY TOMATO" at bounding box center [381, 107] width 58 height 14
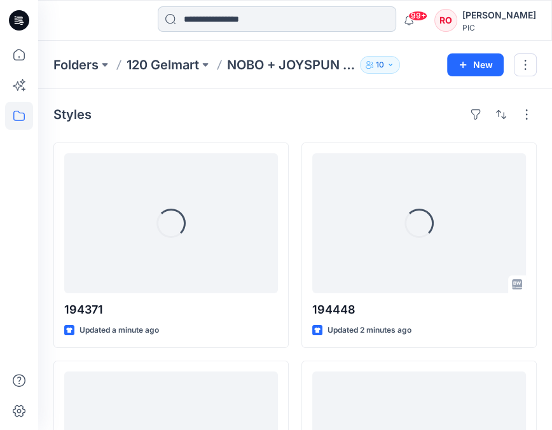
scroll to position [3107, 0]
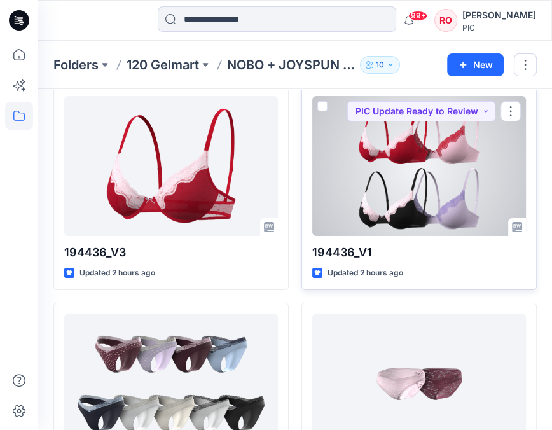
click at [388, 175] on div at bounding box center [419, 166] width 214 height 140
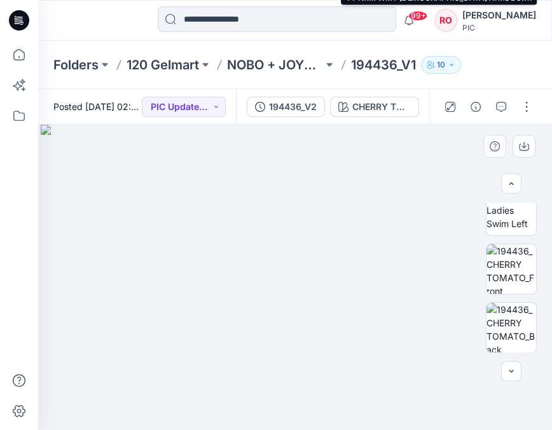
scroll to position [327, 0]
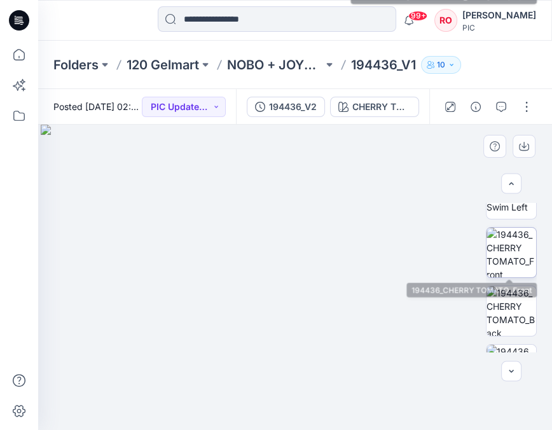
click at [501, 262] on img at bounding box center [511, 253] width 50 height 50
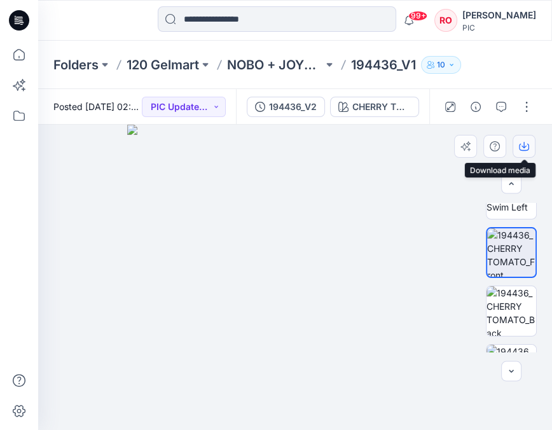
click at [526, 148] on icon "button" at bounding box center [524, 146] width 10 height 10
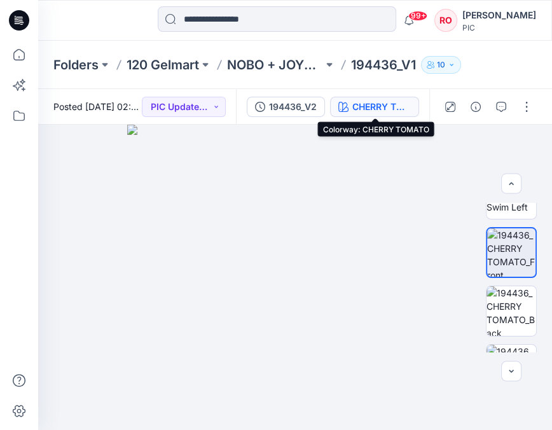
click at [368, 101] on div "CHERRY TOMATO" at bounding box center [381, 107] width 58 height 14
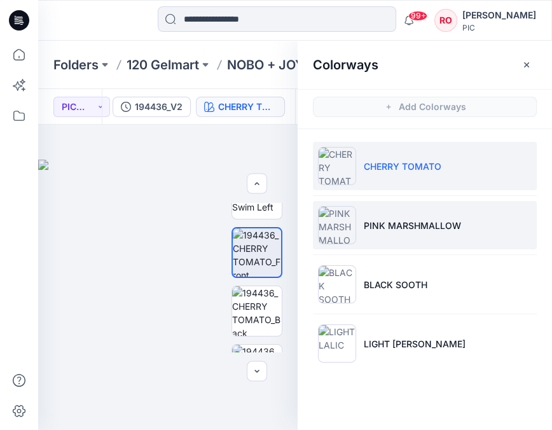
click at [367, 231] on p "PINK MARSHMALLOW" at bounding box center [412, 225] width 97 height 13
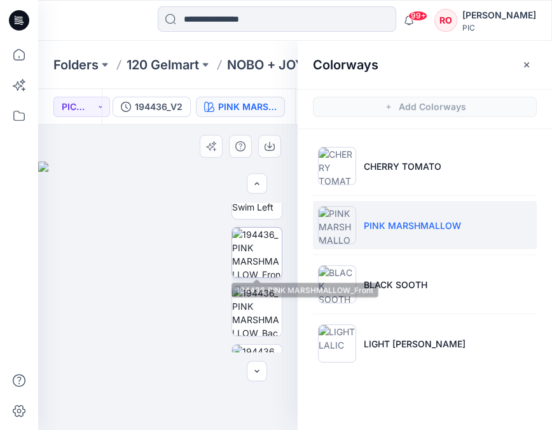
click at [255, 254] on img at bounding box center [257, 253] width 50 height 50
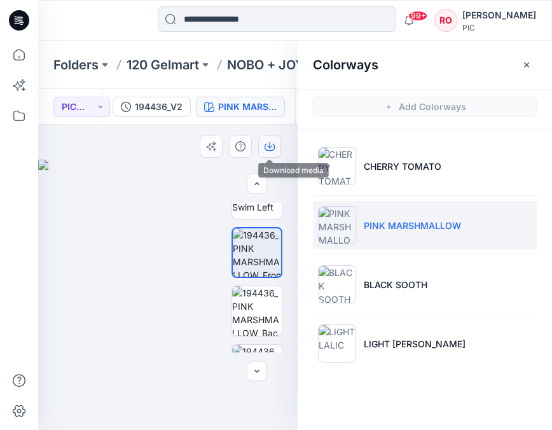
click at [263, 153] on button "button" at bounding box center [269, 146] width 23 height 23
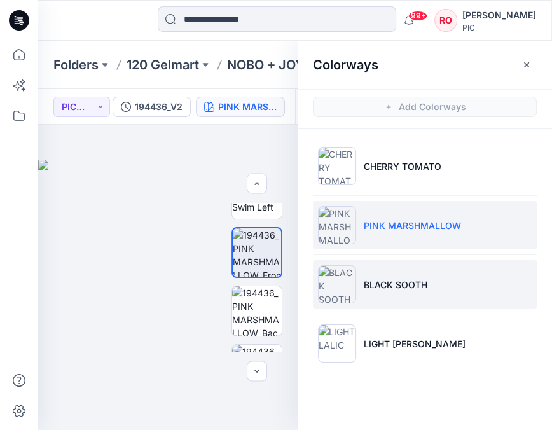
click at [360, 304] on li "BLACK SOOTH" at bounding box center [425, 284] width 224 height 48
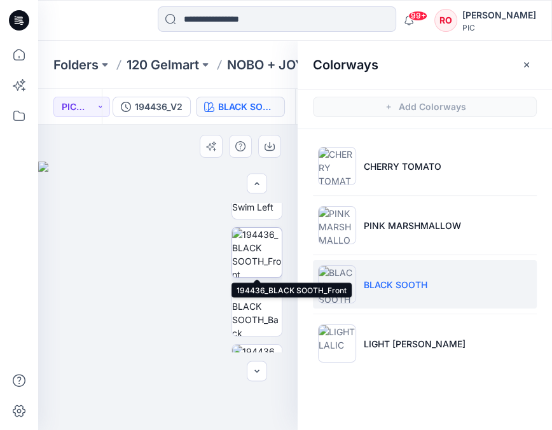
click at [258, 250] on img at bounding box center [257, 253] width 50 height 50
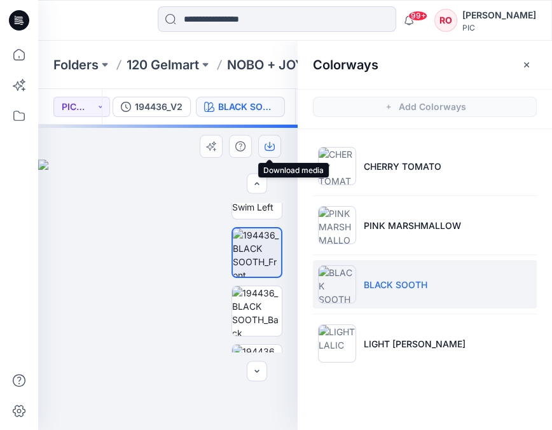
click at [267, 144] on icon "button" at bounding box center [269, 146] width 10 height 10
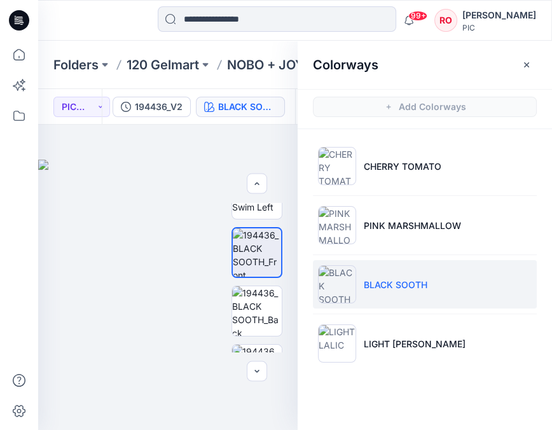
scroll to position [0, 0]
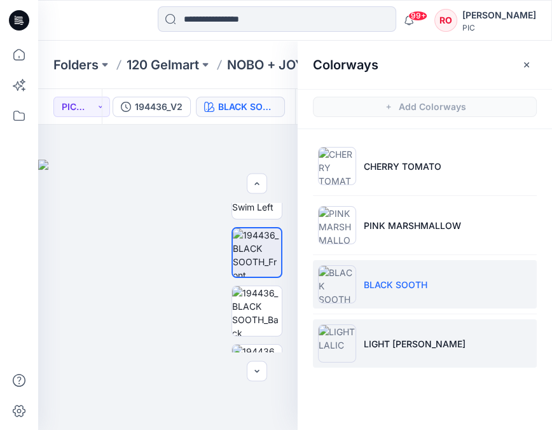
click at [355, 332] on img at bounding box center [337, 343] width 38 height 38
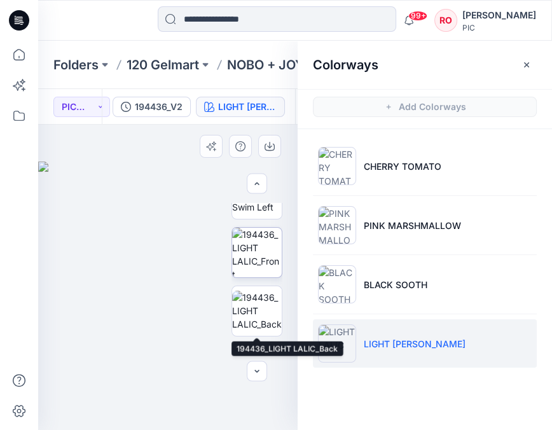
click at [255, 267] on img at bounding box center [257, 253] width 50 height 50
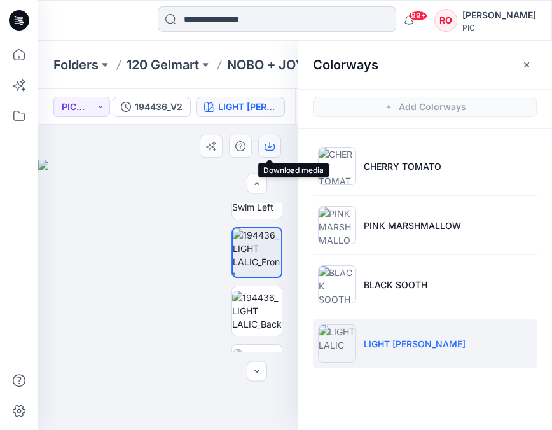
click at [271, 143] on icon "button" at bounding box center [269, 146] width 10 height 10
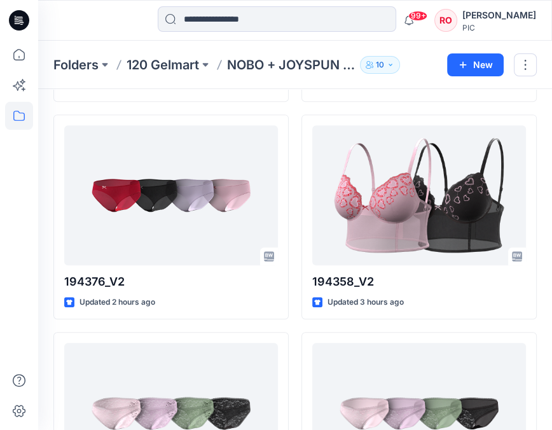
scroll to position [3533, 0]
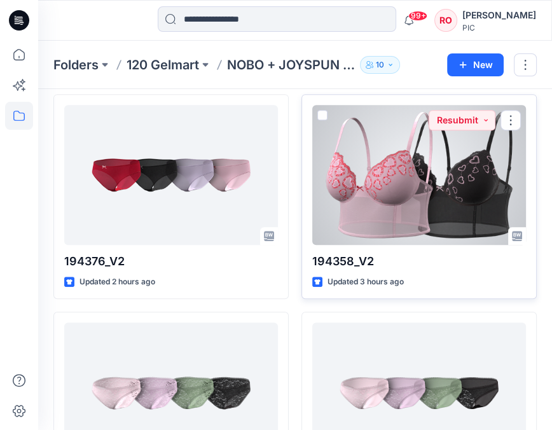
click at [411, 166] on div at bounding box center [419, 175] width 214 height 140
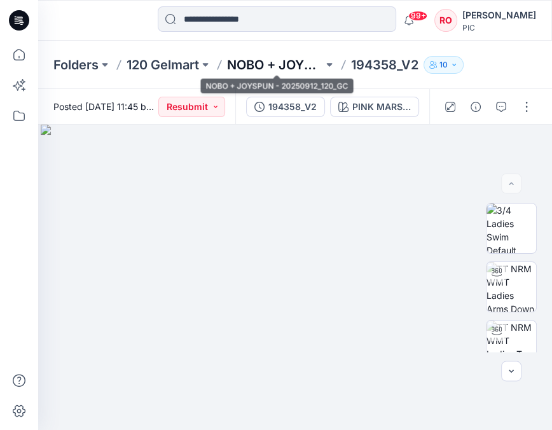
click at [258, 64] on p "NOBO + JOYSPUN - 20250912_120_GC" at bounding box center [275, 65] width 96 height 18
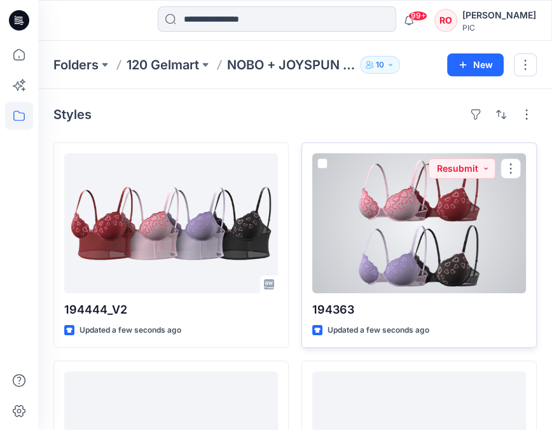
click at [408, 254] on div at bounding box center [419, 223] width 214 height 140
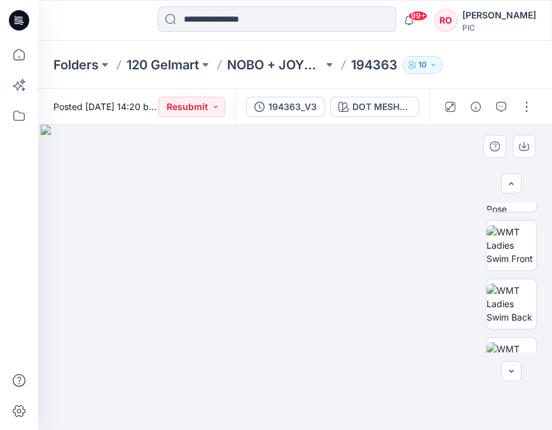
scroll to position [92, 0]
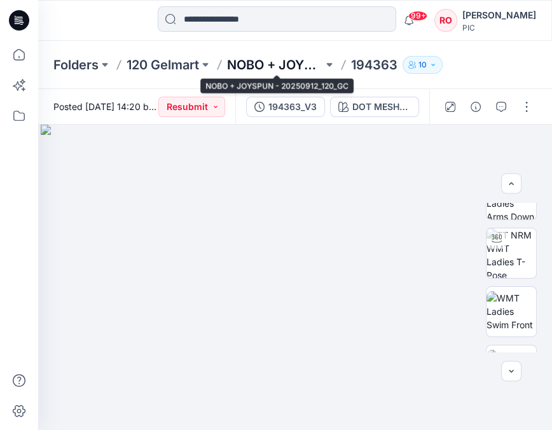
click at [245, 69] on p "NOBO + JOYSPUN - 20250912_120_GC" at bounding box center [275, 65] width 96 height 18
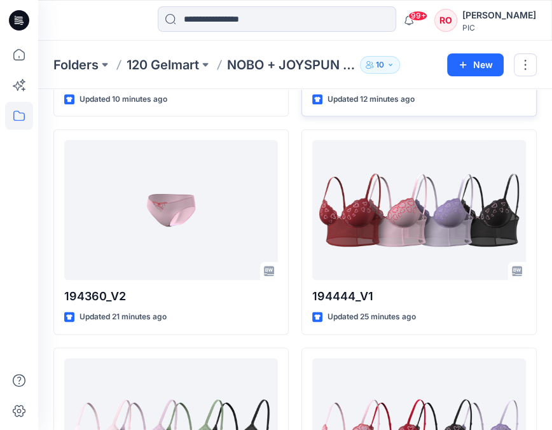
scroll to position [963, 0]
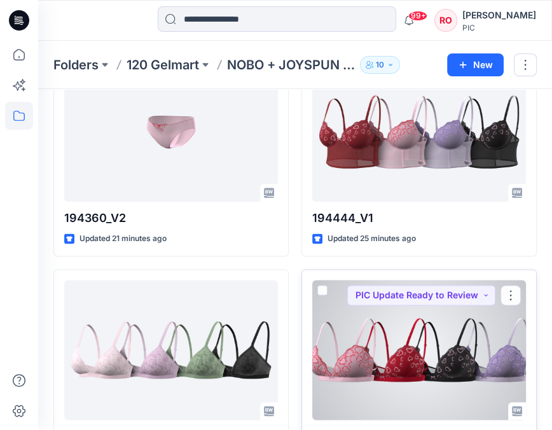
click at [352, 381] on div at bounding box center [419, 350] width 214 height 140
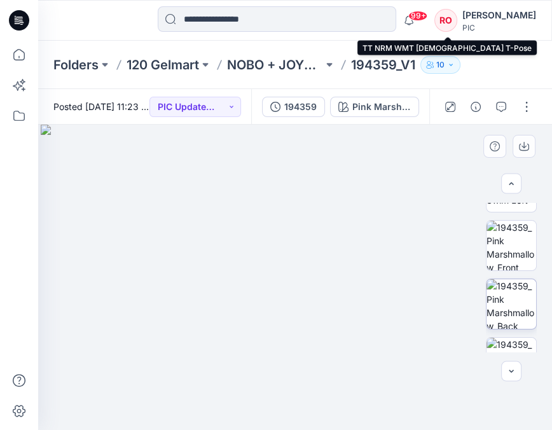
scroll to position [335, 0]
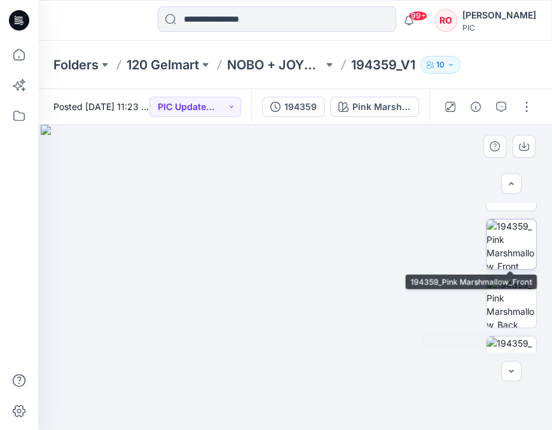
click at [519, 237] on img at bounding box center [511, 244] width 50 height 50
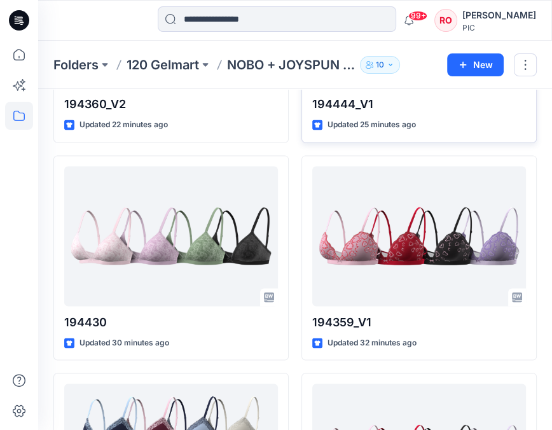
scroll to position [1123, 0]
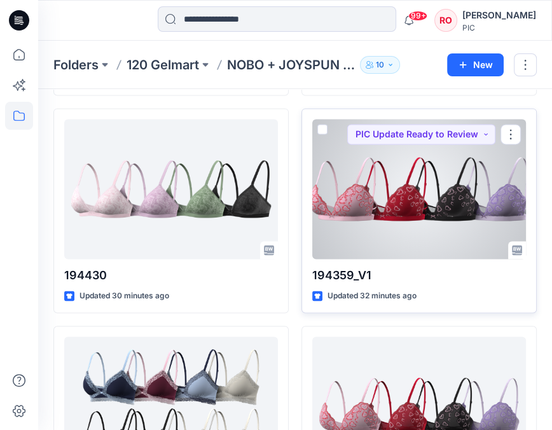
click at [369, 199] on div at bounding box center [419, 189] width 214 height 140
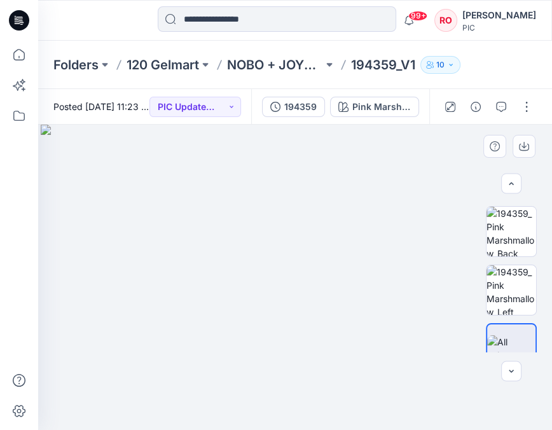
scroll to position [407, 0]
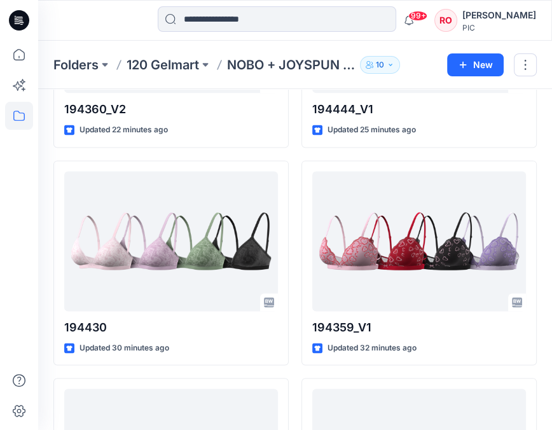
scroll to position [1064, 0]
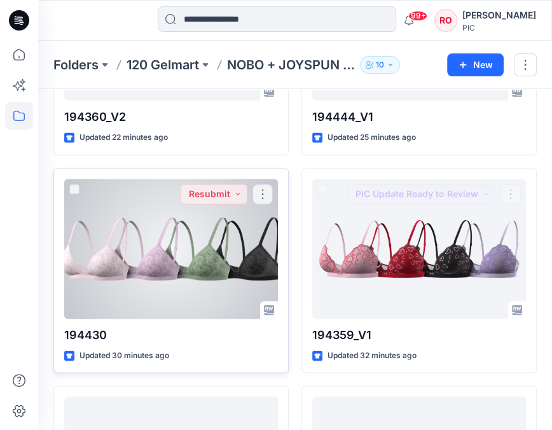
click at [191, 254] on div at bounding box center [171, 249] width 214 height 140
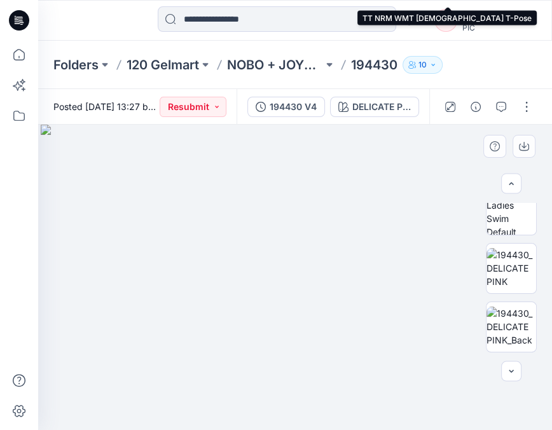
scroll to position [306, 0]
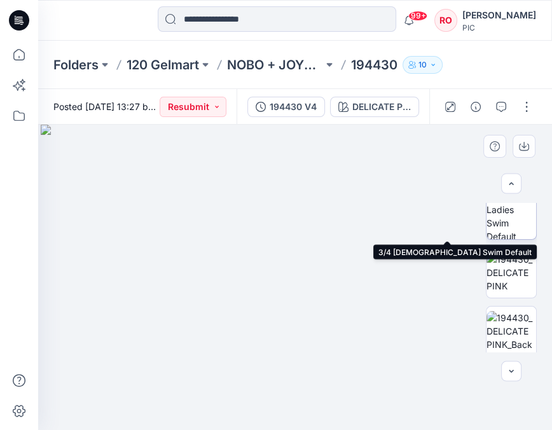
click at [511, 225] on img at bounding box center [511, 214] width 50 height 50
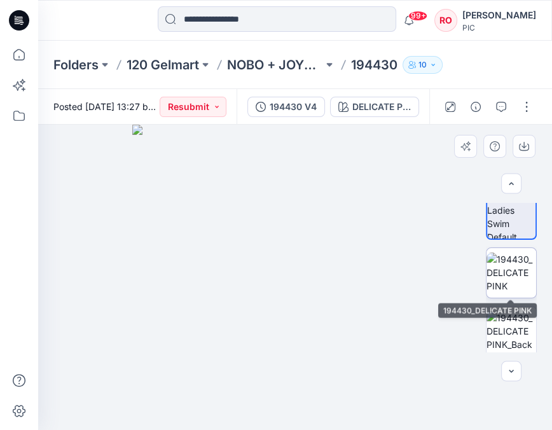
click at [502, 267] on img at bounding box center [511, 272] width 50 height 40
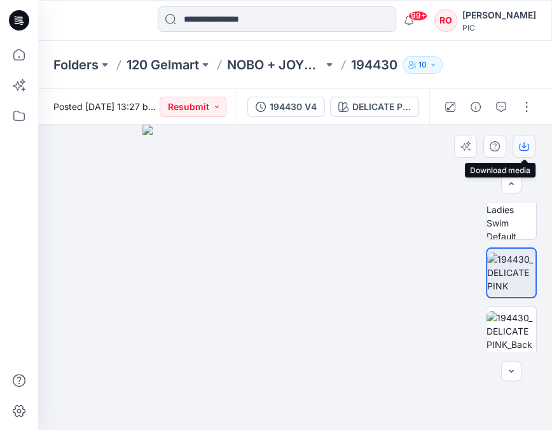
click at [522, 142] on icon "button" at bounding box center [524, 146] width 10 height 10
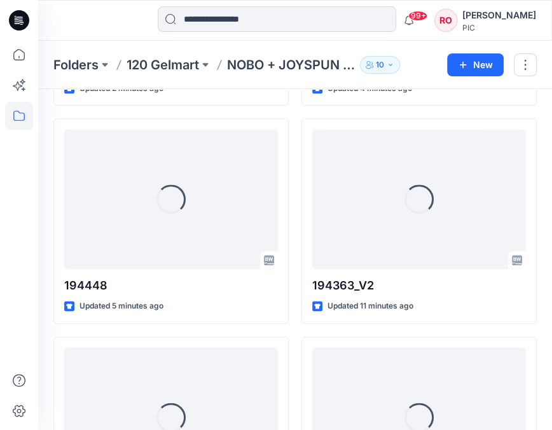
scroll to position [886, 0]
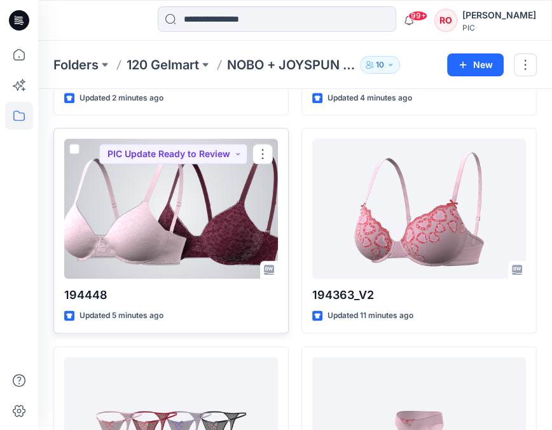
click at [245, 226] on div at bounding box center [171, 209] width 214 height 140
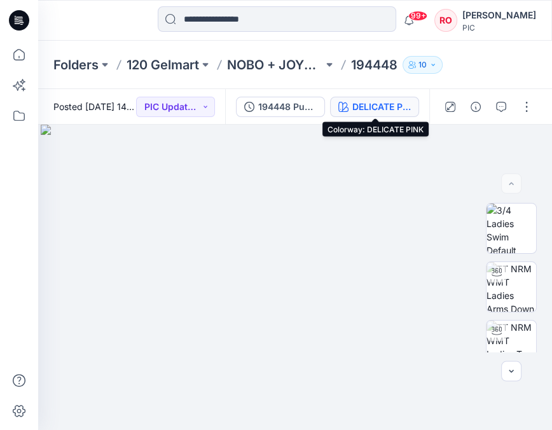
click at [385, 106] on div "DELICATE PINK" at bounding box center [381, 107] width 58 height 14
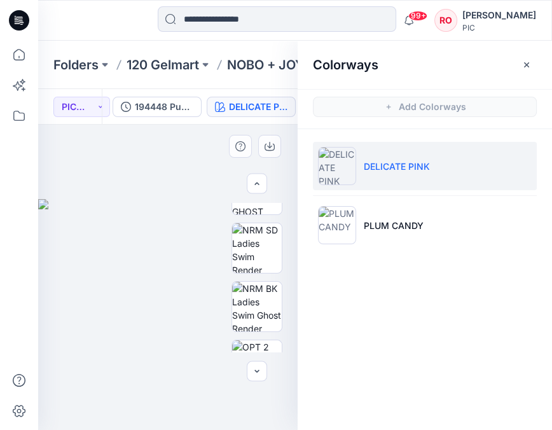
scroll to position [341, 0]
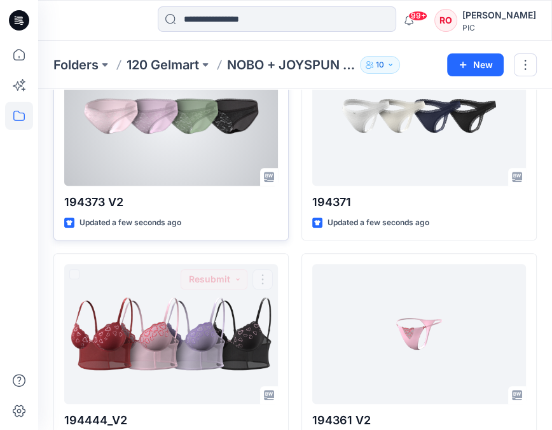
scroll to position [598, 0]
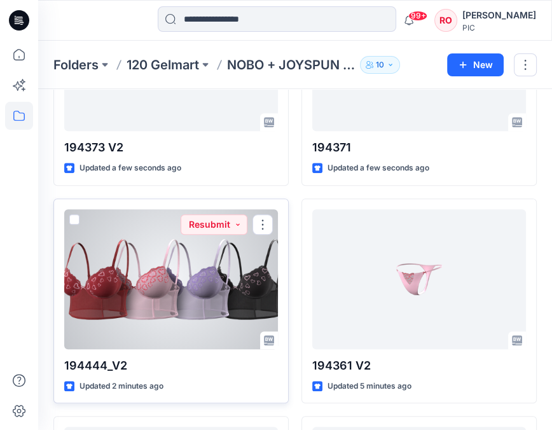
click at [207, 264] on div at bounding box center [171, 279] width 214 height 140
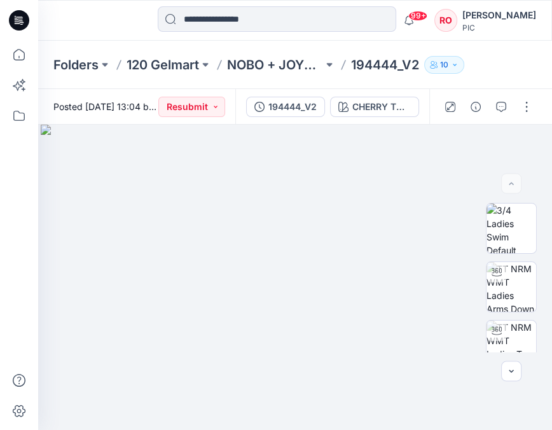
click at [373, 93] on div "194444_V2 CHERRY TOMATO" at bounding box center [332, 107] width 194 height 36
click at [381, 97] on button "CHERRY TOMATO" at bounding box center [374, 107] width 89 height 20
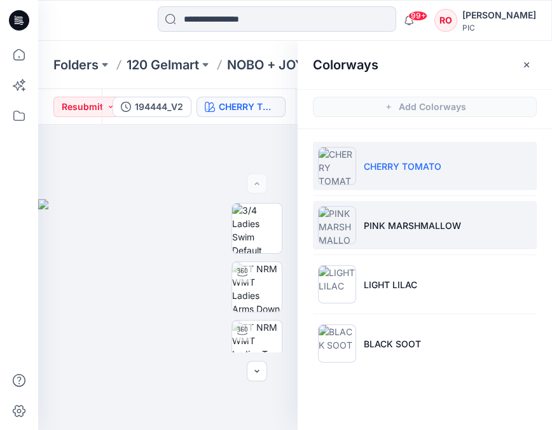
click at [404, 237] on li "PINK MARSHMALLOW" at bounding box center [425, 225] width 224 height 48
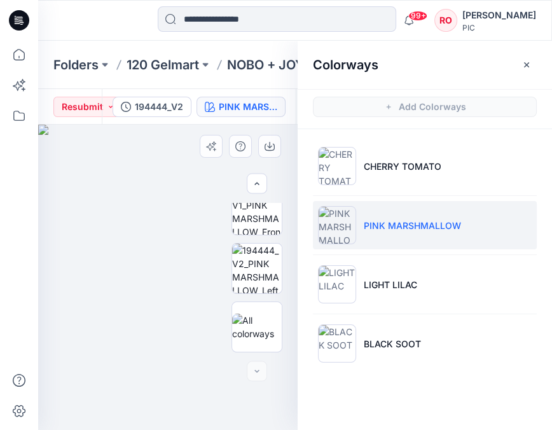
scroll to position [369, 0]
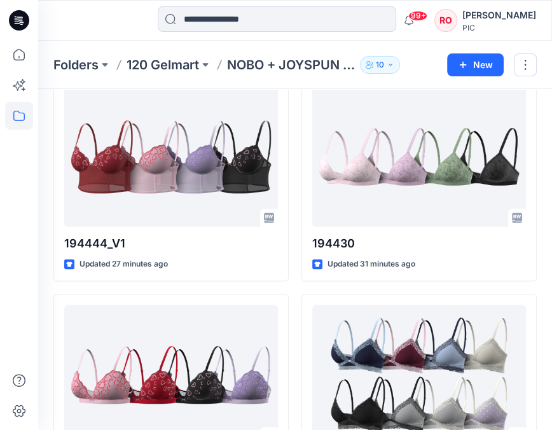
scroll to position [1405, 0]
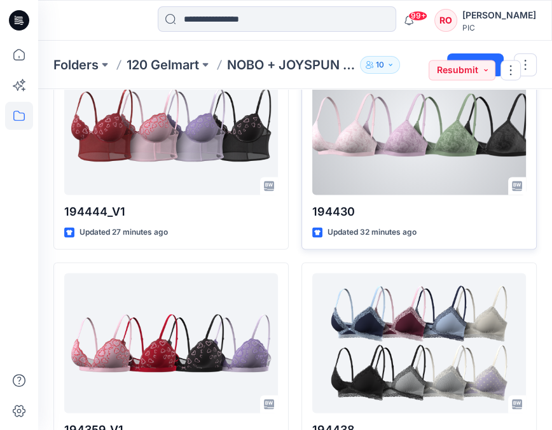
click at [404, 159] on div at bounding box center [419, 125] width 214 height 140
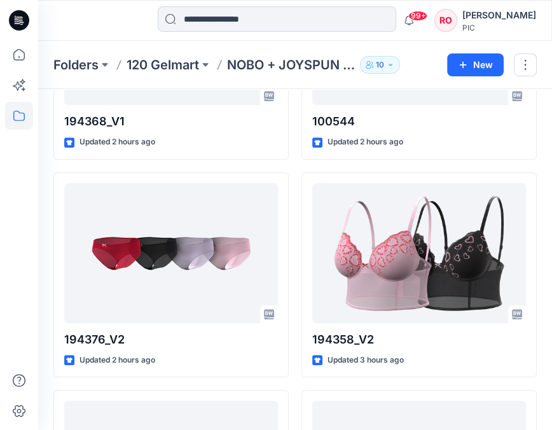
scroll to position [3891, 0]
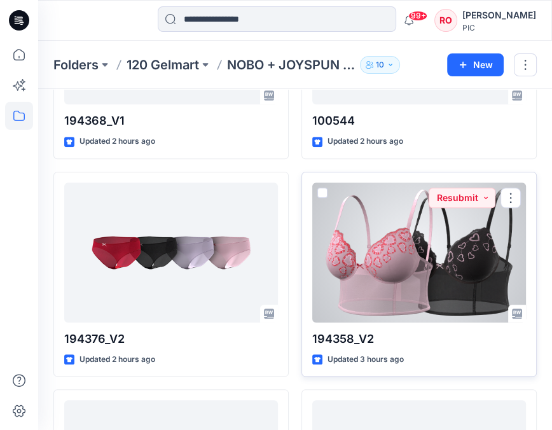
click at [438, 219] on div at bounding box center [419, 252] width 214 height 140
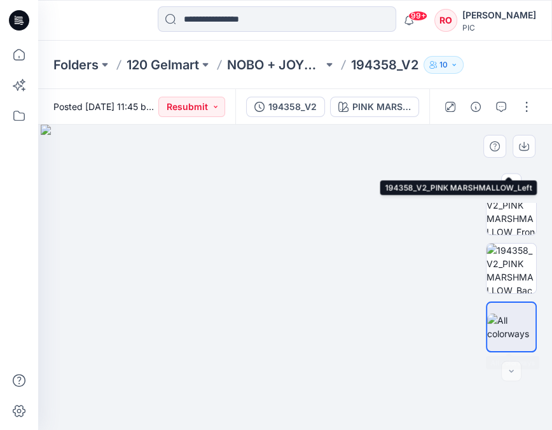
scroll to position [428, 0]
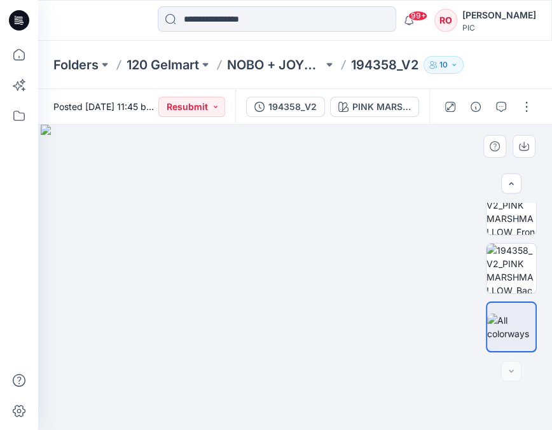
click at [508, 236] on div at bounding box center [511, 277] width 51 height 149
click at [505, 220] on img at bounding box center [511, 210] width 50 height 50
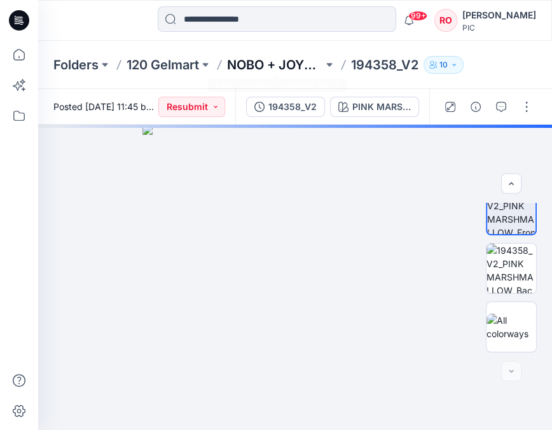
click at [252, 65] on p "NOBO + JOYSPUN - 20250912_120_GC" at bounding box center [275, 65] width 96 height 18
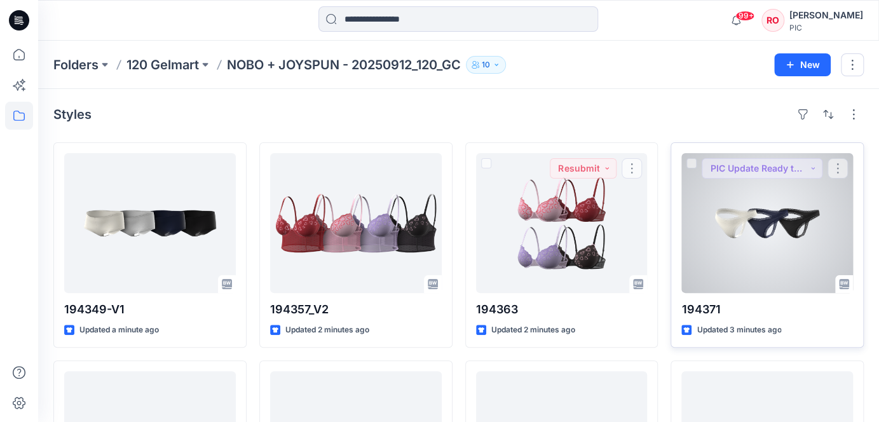
click at [676, 199] on div "194371 Updated 3 minutes ago PIC Update Ready to Review" at bounding box center [767, 244] width 193 height 205
click at [763, 186] on div at bounding box center [768, 223] width 172 height 140
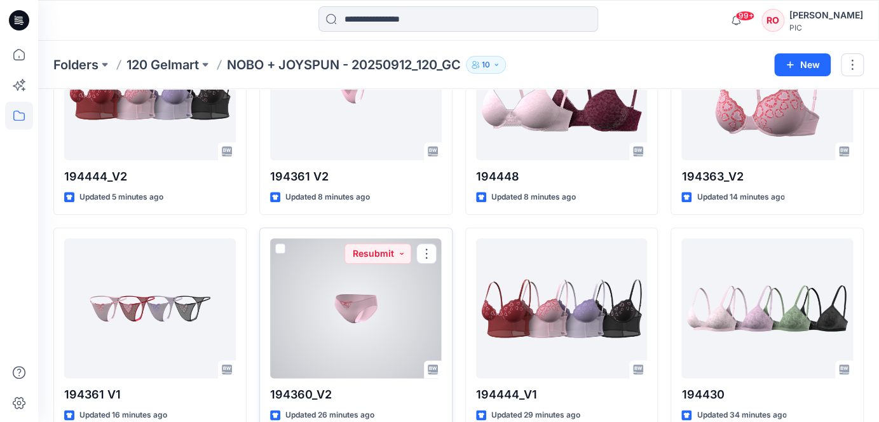
scroll to position [568, 0]
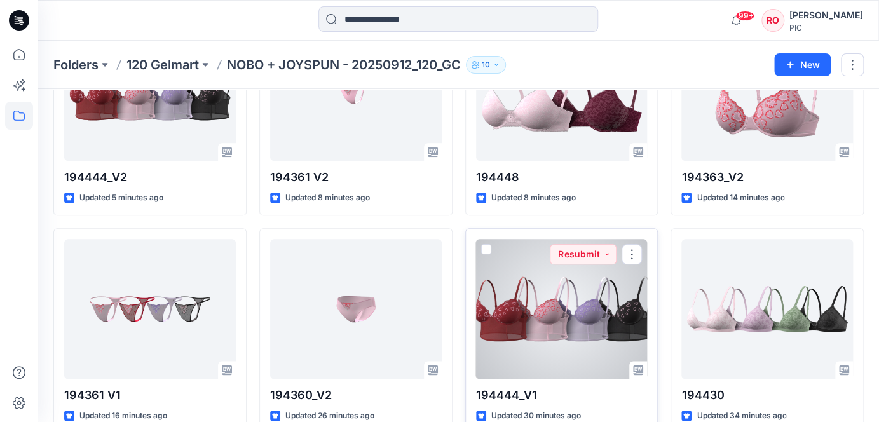
click at [572, 329] on div at bounding box center [562, 309] width 172 height 140
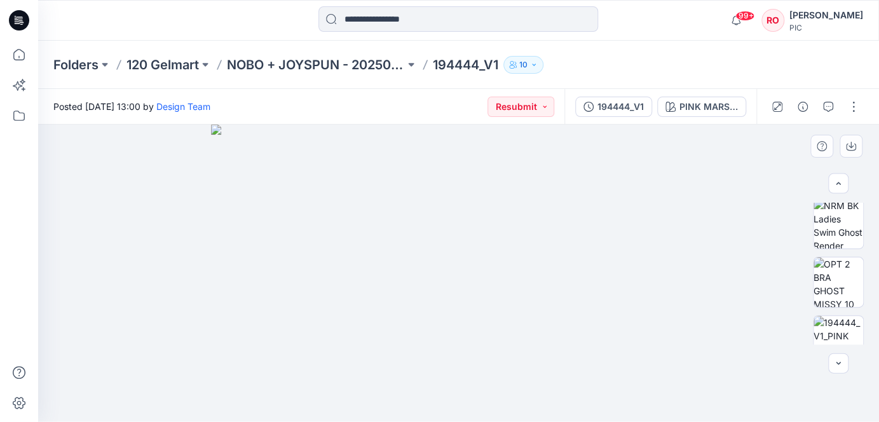
scroll to position [500, 0]
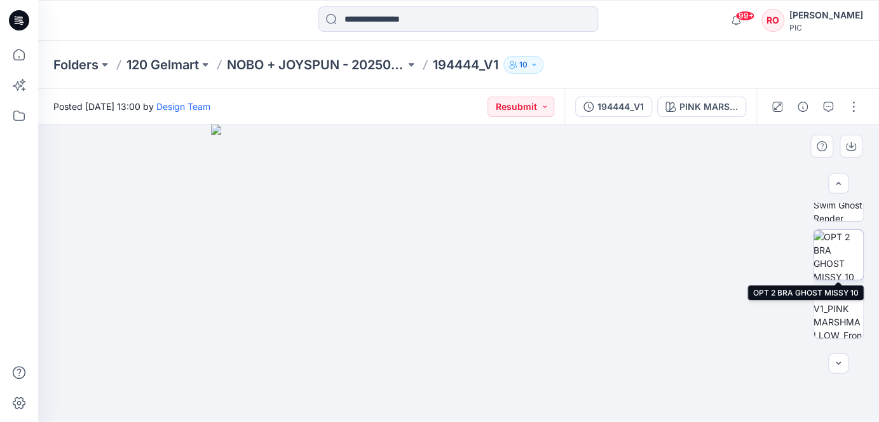
click at [818, 255] on img at bounding box center [839, 255] width 50 height 50
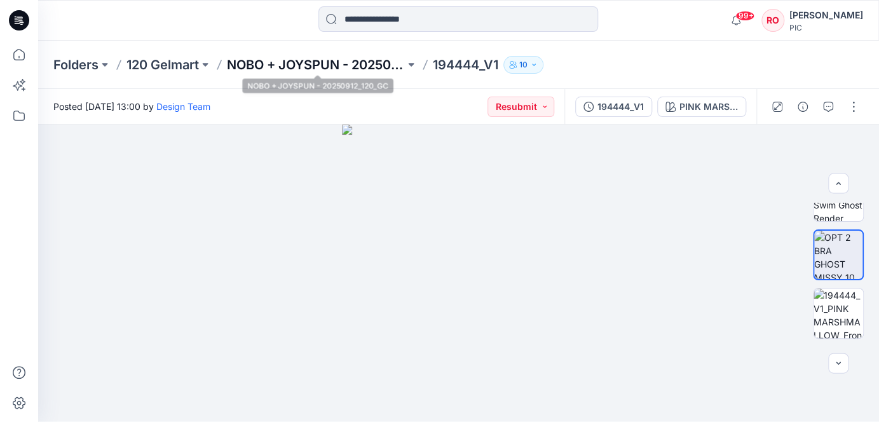
click at [333, 57] on p "NOBO + JOYSPUN - 20250912_120_GC" at bounding box center [316, 65] width 178 height 18
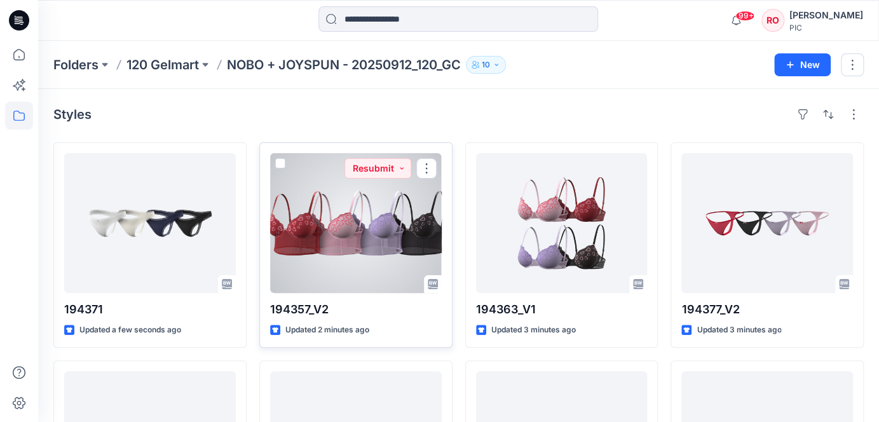
click at [376, 237] on div at bounding box center [356, 223] width 172 height 140
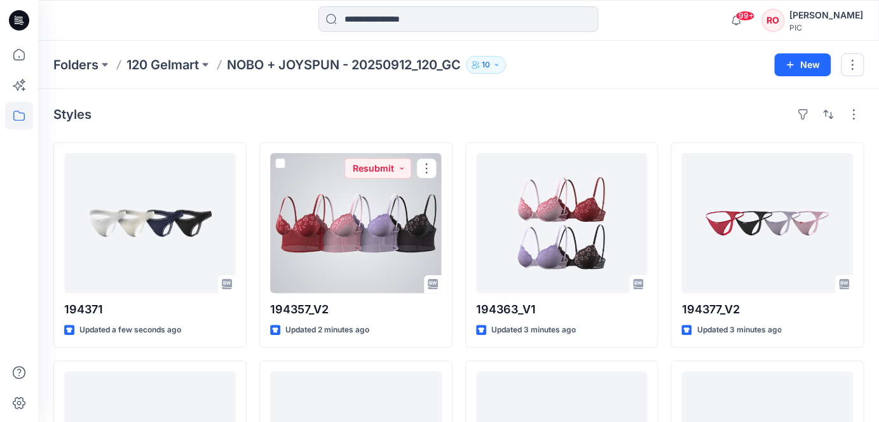
click at [363, 228] on div at bounding box center [356, 223] width 172 height 140
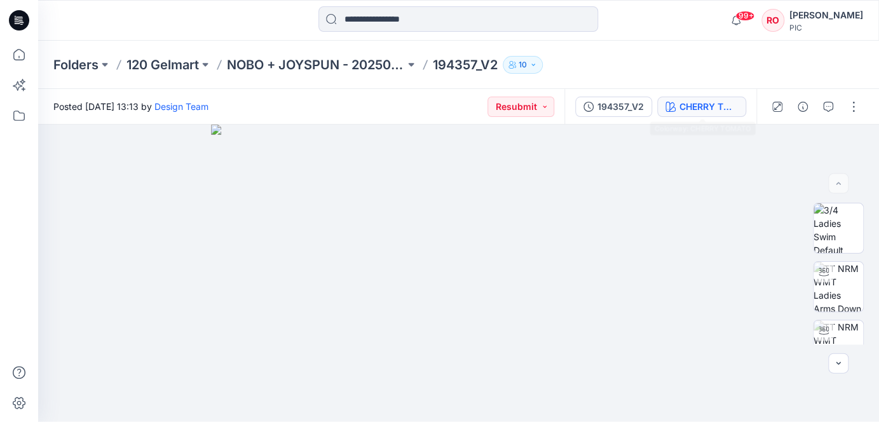
click at [703, 100] on div "CHERRY TOMATO" at bounding box center [709, 107] width 58 height 14
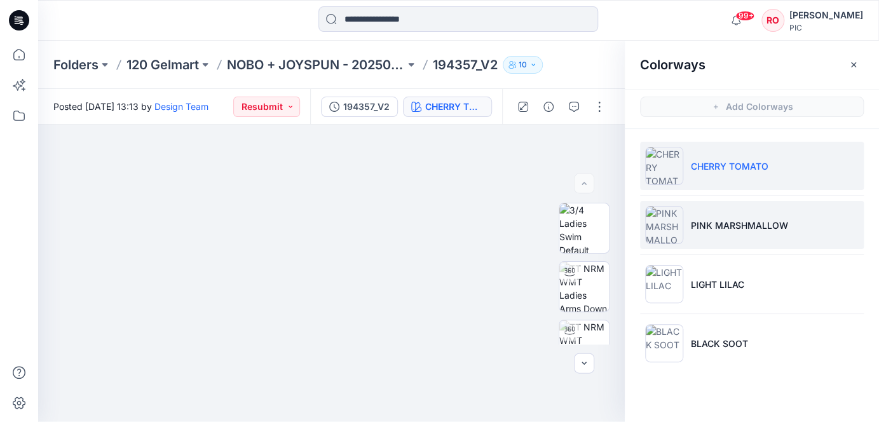
click at [676, 219] on img at bounding box center [664, 225] width 38 height 38
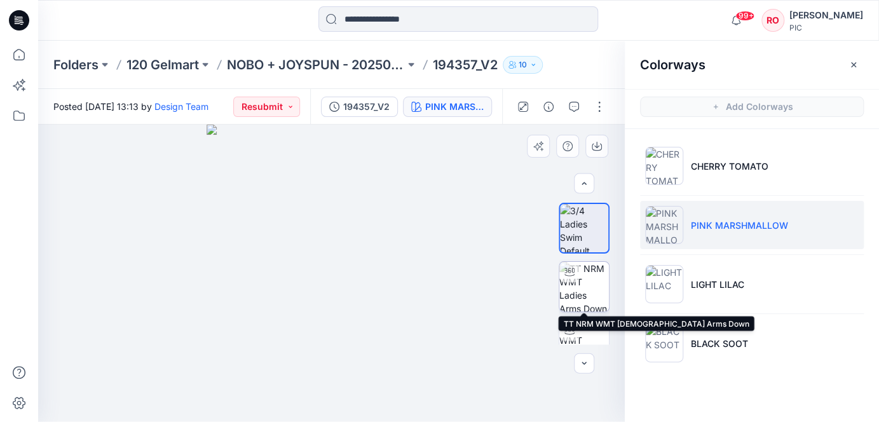
scroll to position [118, 0]
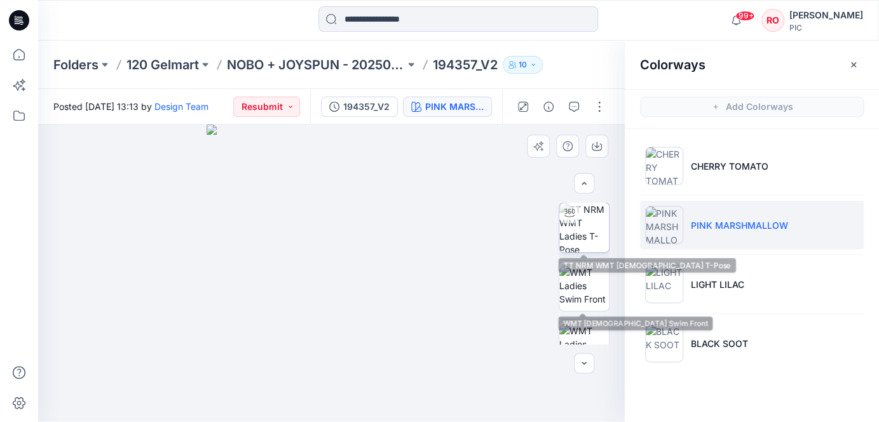
click at [582, 228] on img at bounding box center [585, 228] width 50 height 50
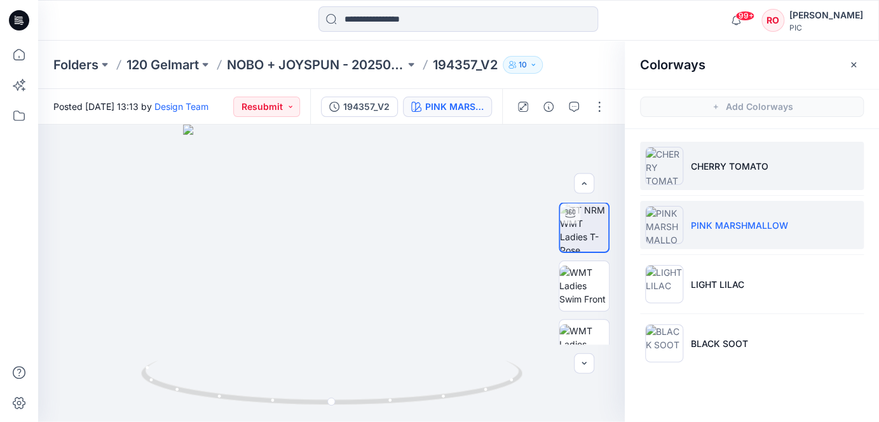
click at [729, 156] on li "CHERRY TOMATO" at bounding box center [752, 166] width 224 height 48
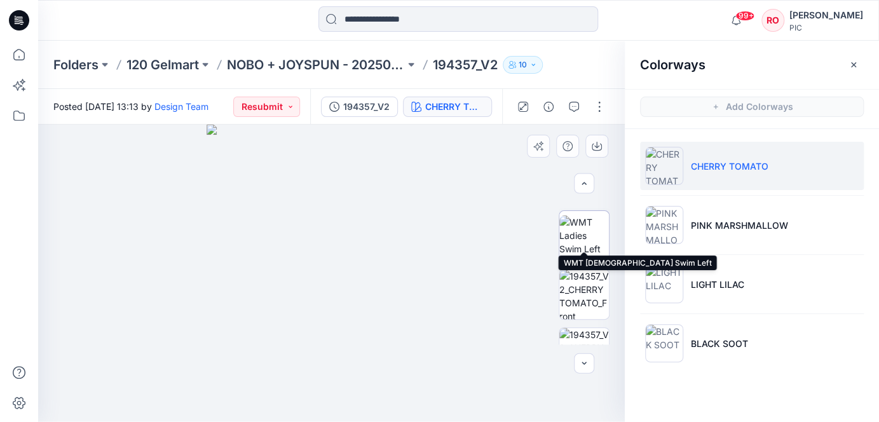
scroll to position [305, 0]
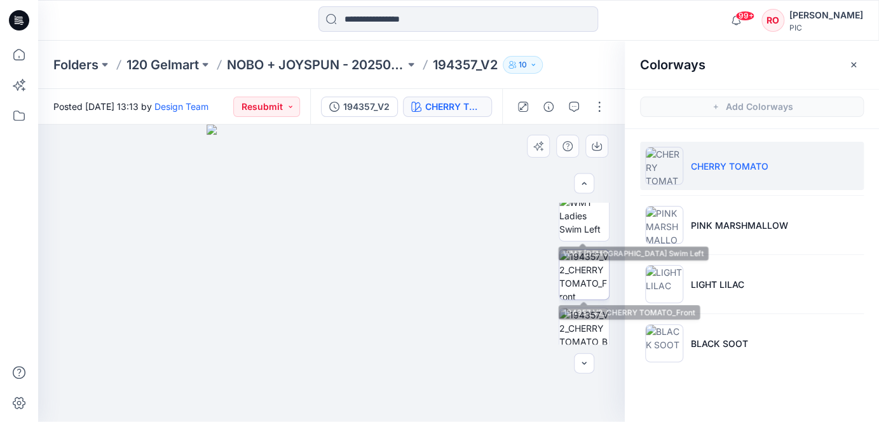
click at [580, 288] on img at bounding box center [585, 275] width 50 height 50
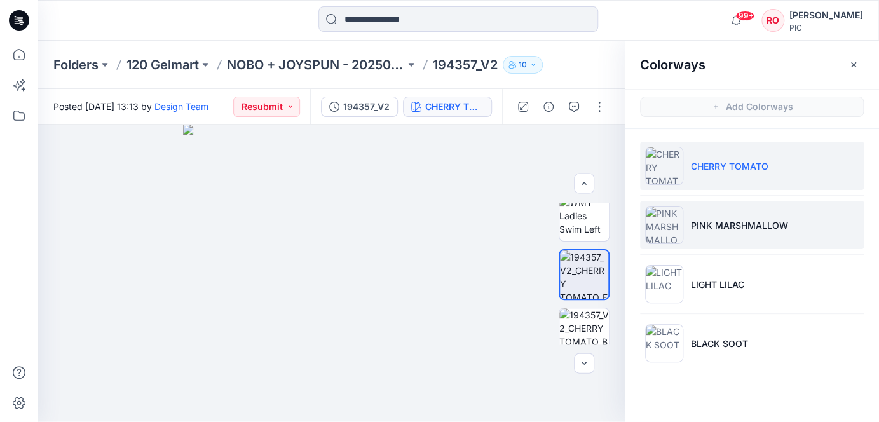
click at [716, 233] on li "PINK MARSHMALLOW" at bounding box center [752, 225] width 224 height 48
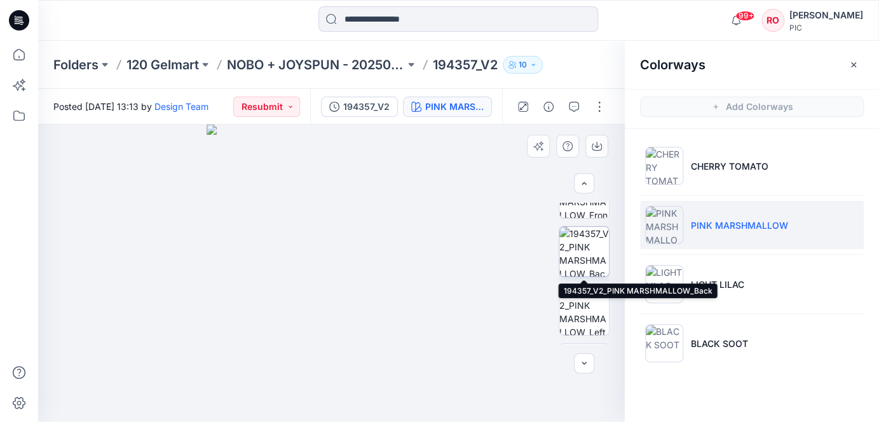
scroll to position [385, 0]
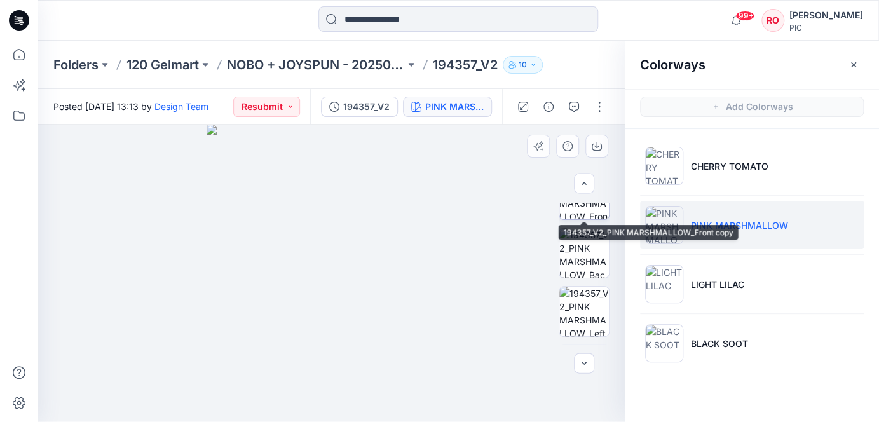
click at [586, 217] on img at bounding box center [585, 195] width 50 height 50
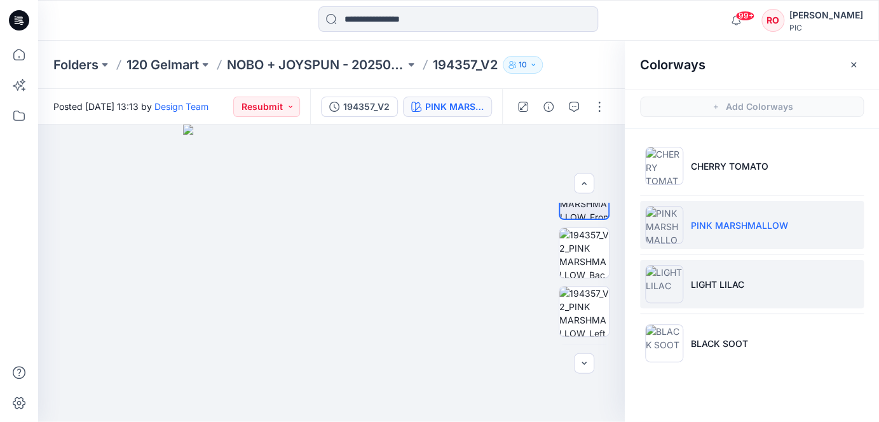
click at [711, 301] on li "LIGHT LILAC" at bounding box center [752, 284] width 224 height 48
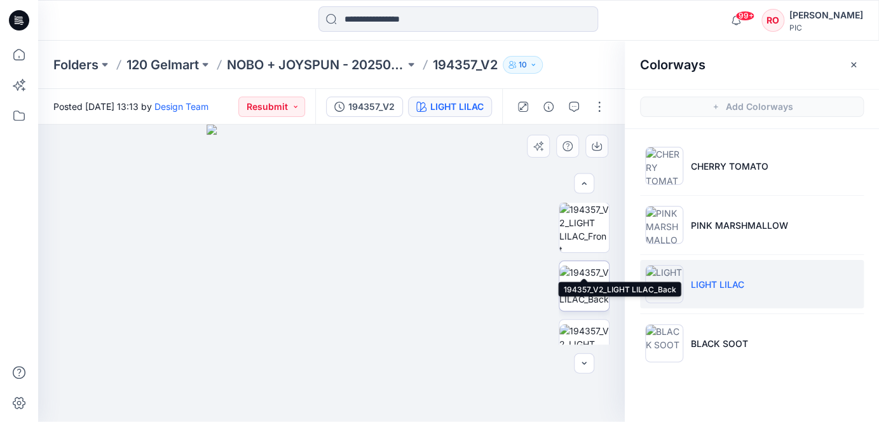
scroll to position [334, 0]
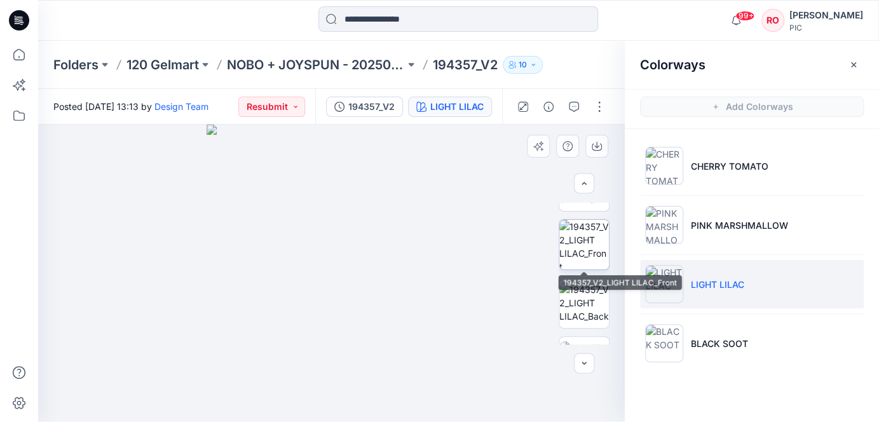
click at [586, 258] on img at bounding box center [585, 245] width 50 height 50
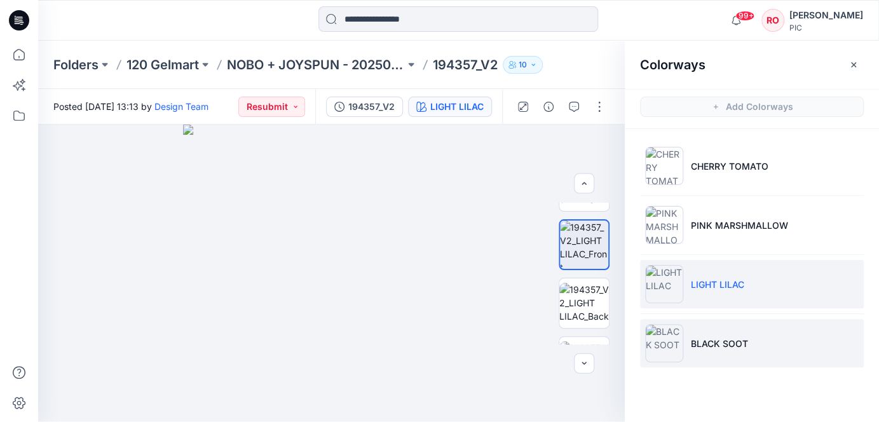
click at [703, 357] on li "BLACK SOOT" at bounding box center [752, 343] width 224 height 48
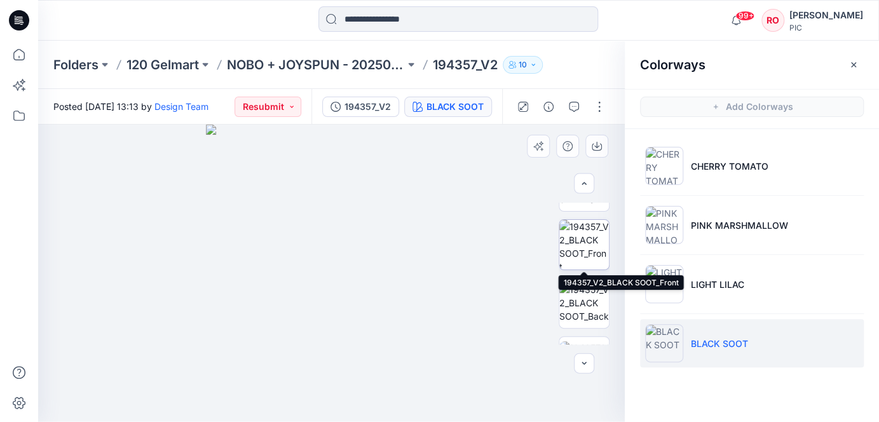
click at [589, 267] on img at bounding box center [585, 245] width 50 height 50
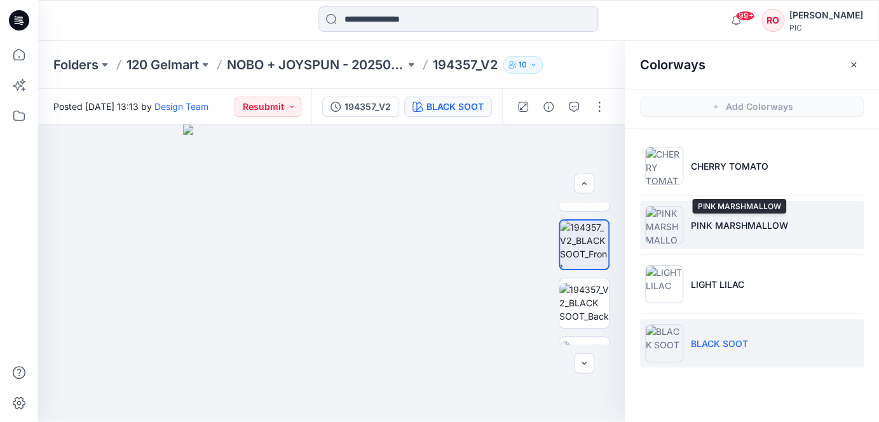
click at [698, 219] on p "PINK MARSHMALLOW" at bounding box center [739, 225] width 97 height 13
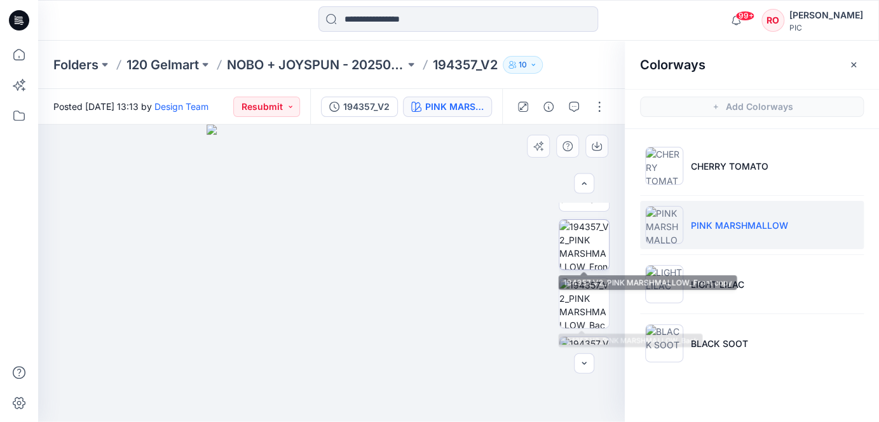
click at [591, 254] on img at bounding box center [585, 245] width 50 height 50
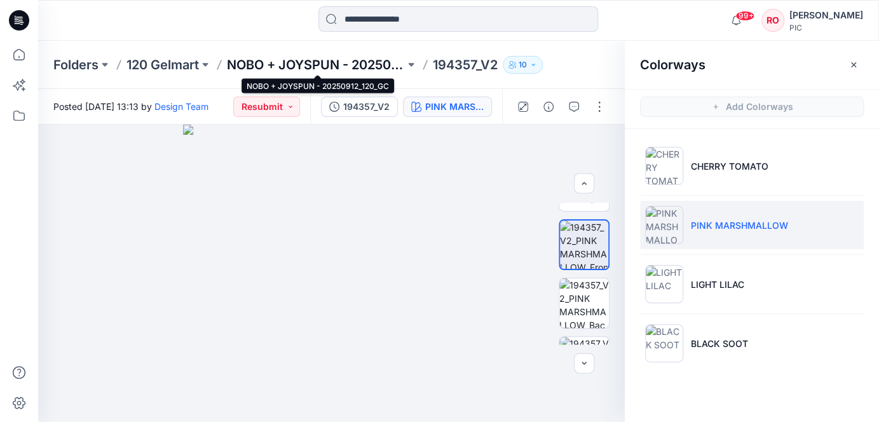
click at [341, 67] on p "NOBO + JOYSPUN - 20250912_120_GC" at bounding box center [316, 65] width 178 height 18
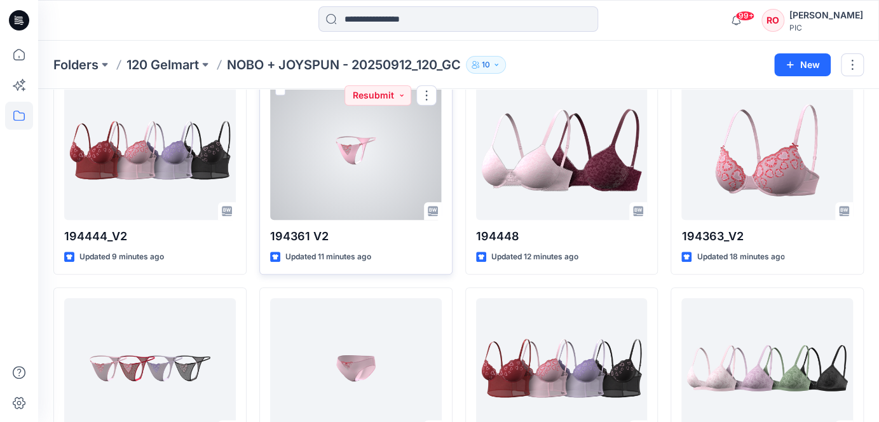
scroll to position [507, 0]
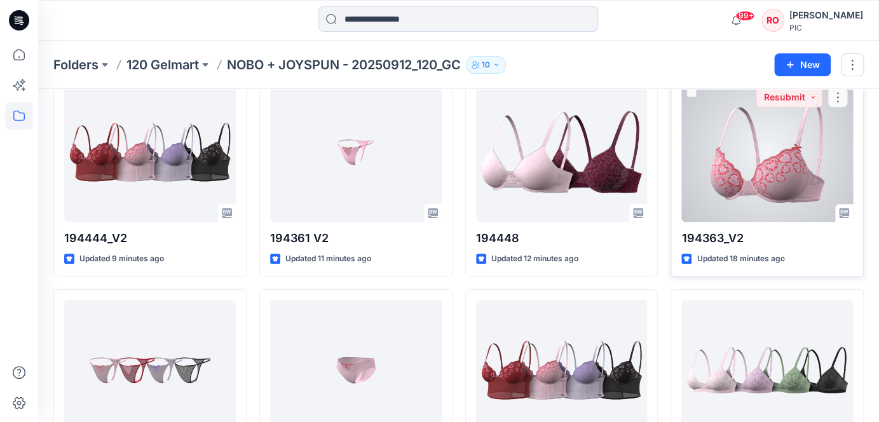
click at [776, 182] on div at bounding box center [768, 152] width 172 height 140
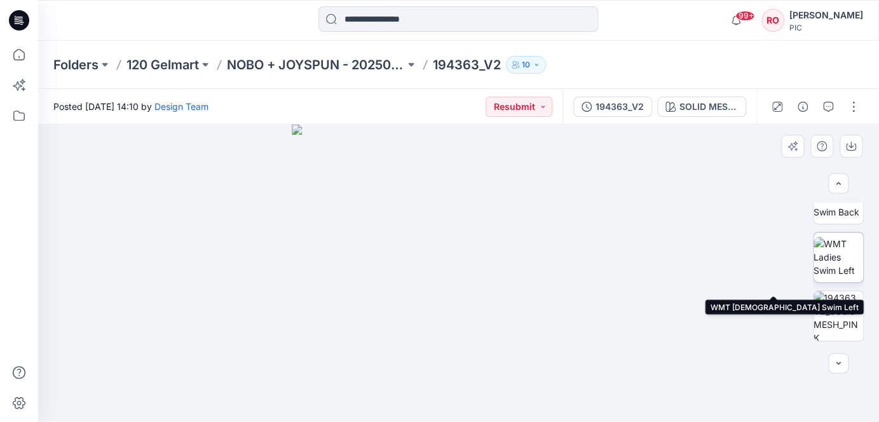
scroll to position [266, 0]
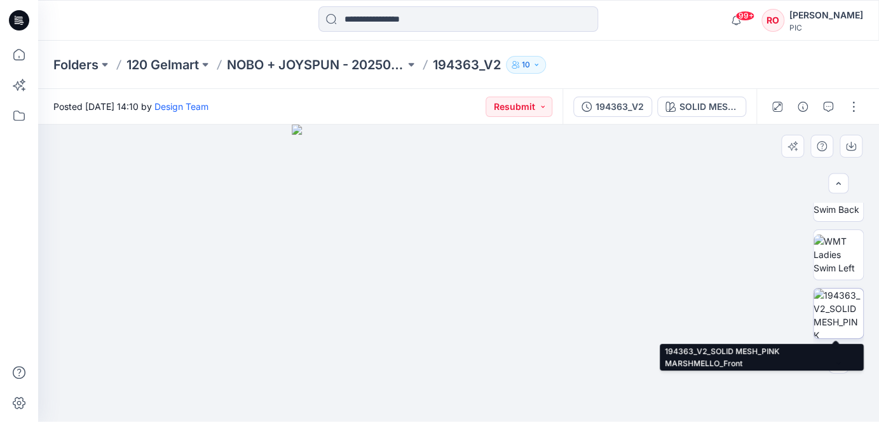
click at [818, 298] on img at bounding box center [839, 314] width 50 height 50
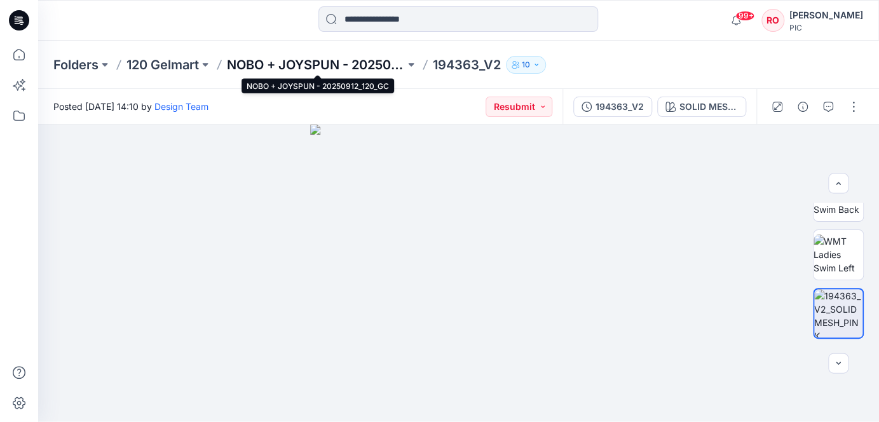
click at [354, 64] on p "NOBO + JOYSPUN - 20250912_120_GC" at bounding box center [316, 65] width 178 height 18
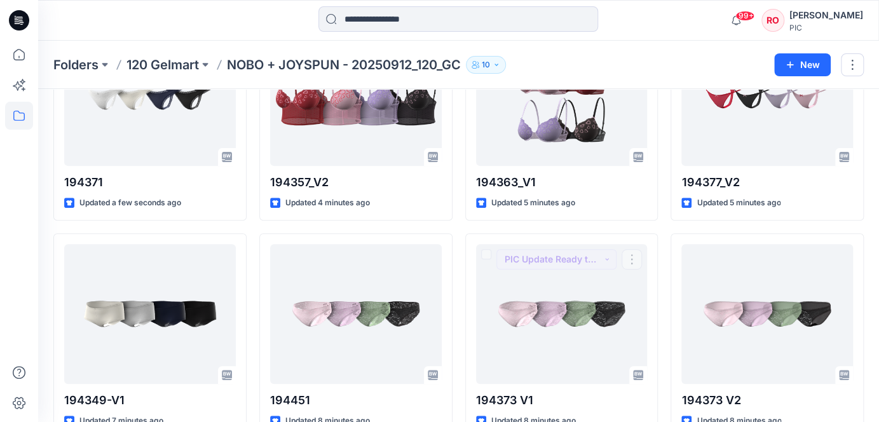
scroll to position [56, 0]
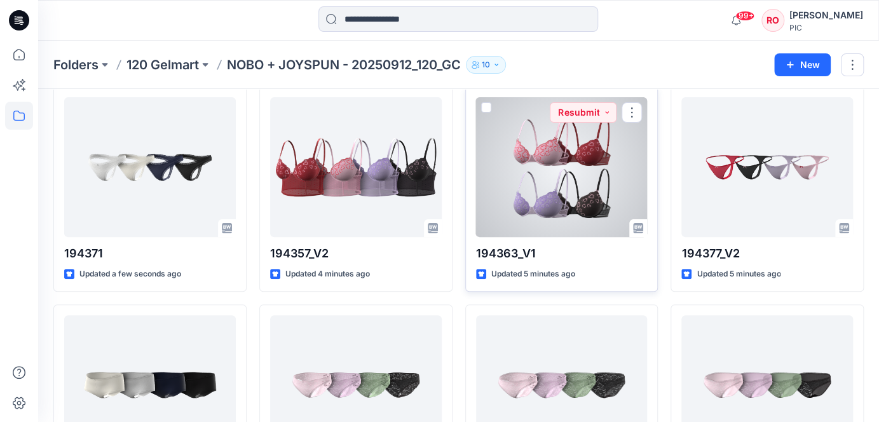
click at [535, 177] on div at bounding box center [562, 167] width 172 height 140
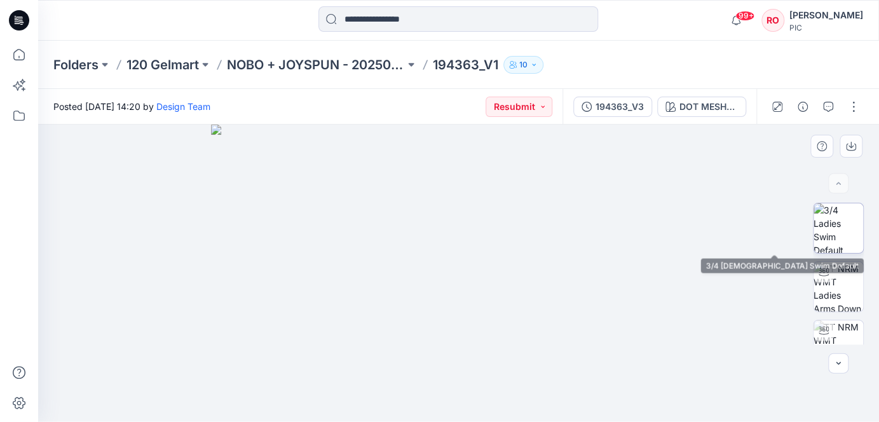
click at [818, 239] on img at bounding box center [839, 228] width 50 height 50
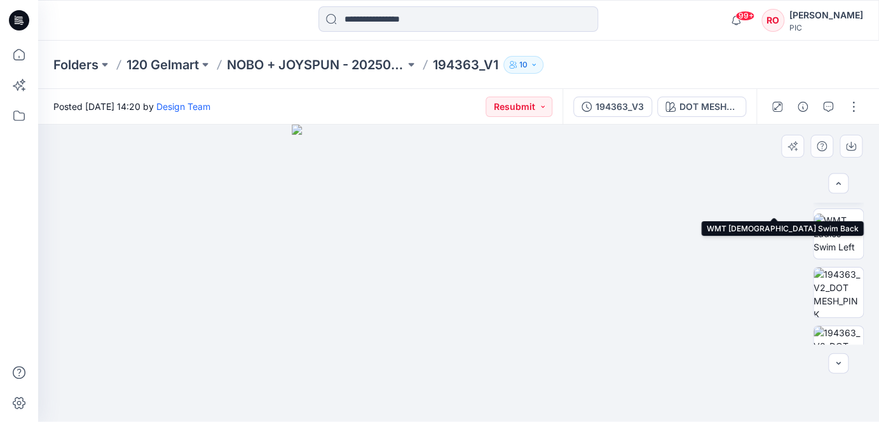
scroll to position [299, 0]
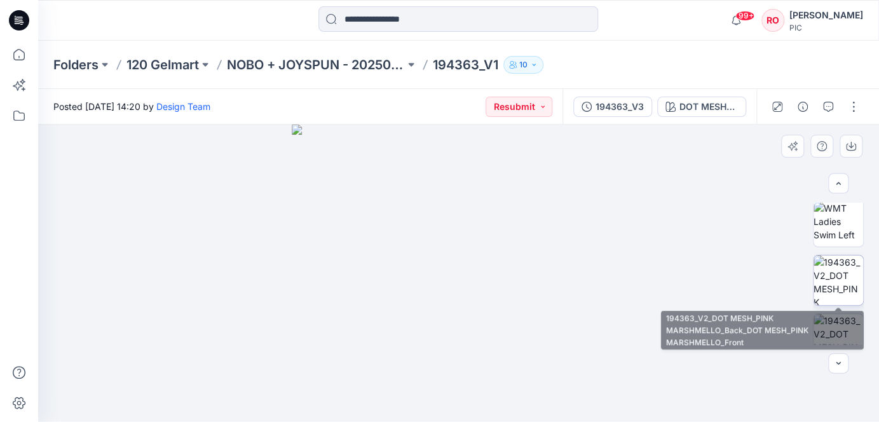
click at [818, 292] on img at bounding box center [839, 281] width 50 height 50
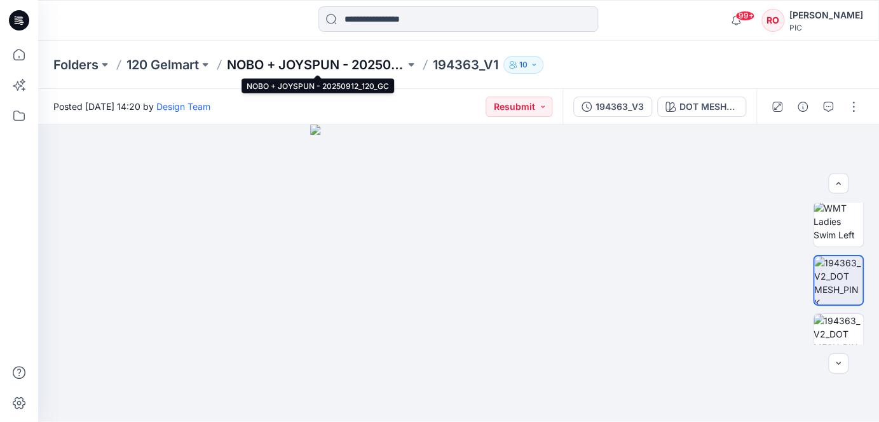
click at [274, 66] on p "NOBO + JOYSPUN - 20250912_120_GC" at bounding box center [316, 65] width 178 height 18
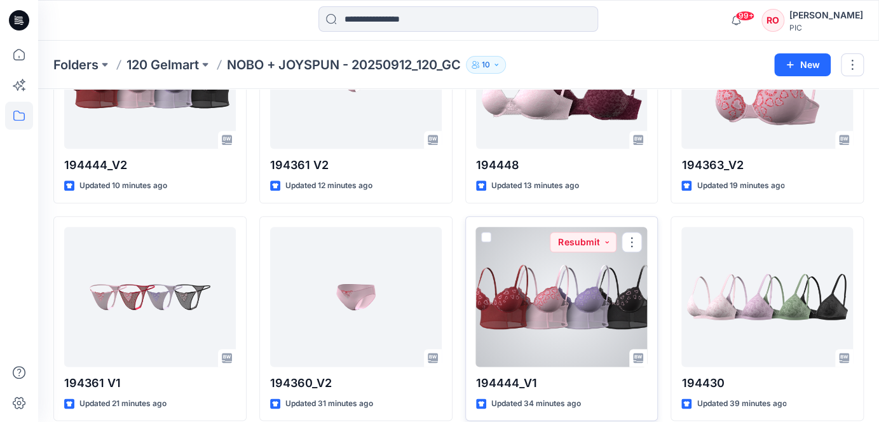
scroll to position [609, 0]
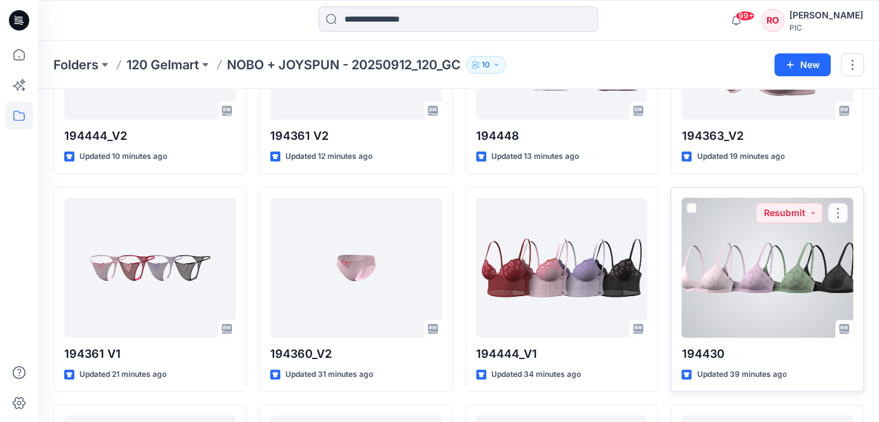
click at [703, 294] on div at bounding box center [768, 268] width 172 height 140
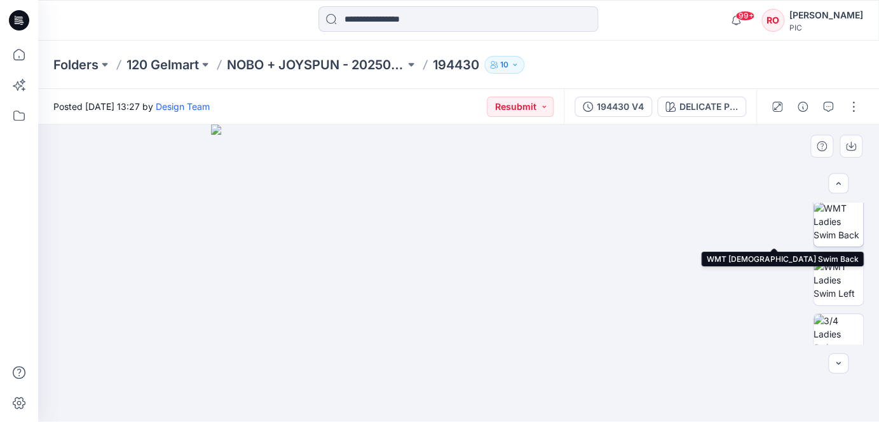
scroll to position [241, 0]
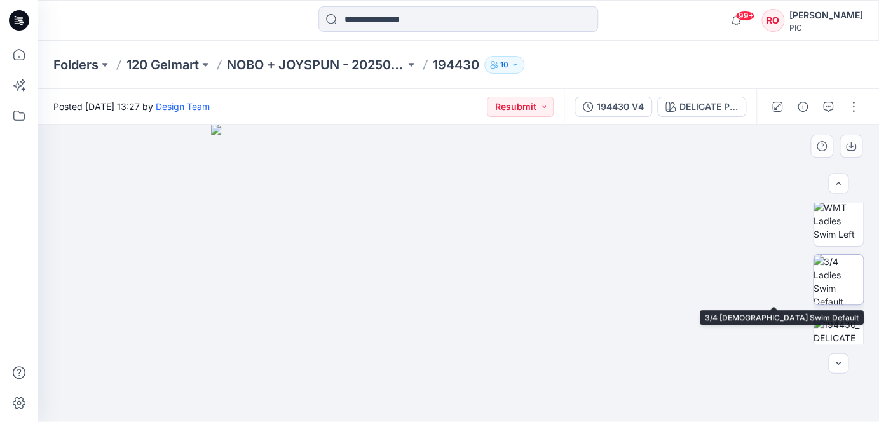
click at [818, 287] on img at bounding box center [839, 280] width 50 height 50
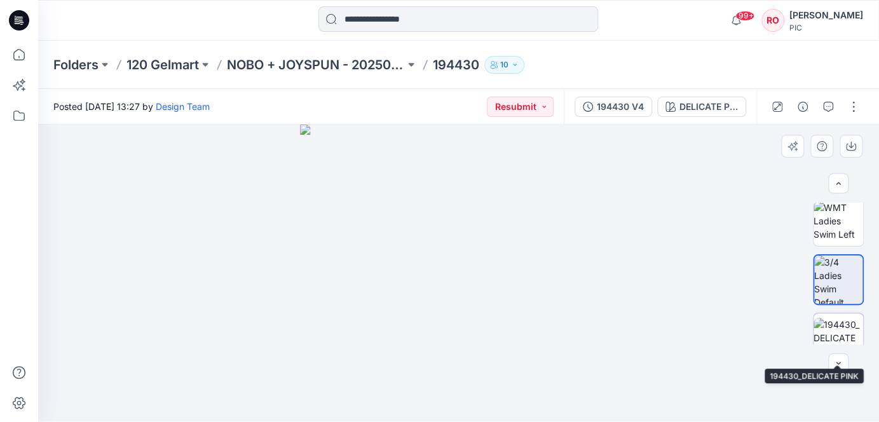
click at [818, 326] on img at bounding box center [839, 338] width 50 height 40
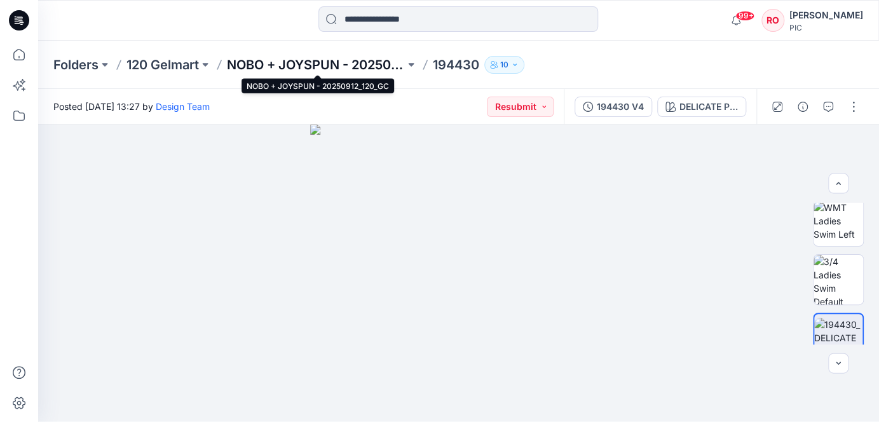
click at [280, 64] on p "NOBO + JOYSPUN - 20250912_120_GC" at bounding box center [316, 65] width 178 height 18
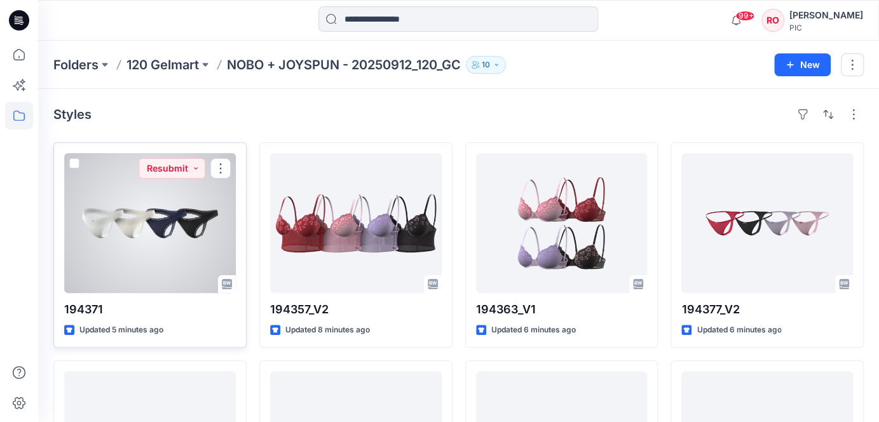
click at [188, 217] on div at bounding box center [150, 223] width 172 height 140
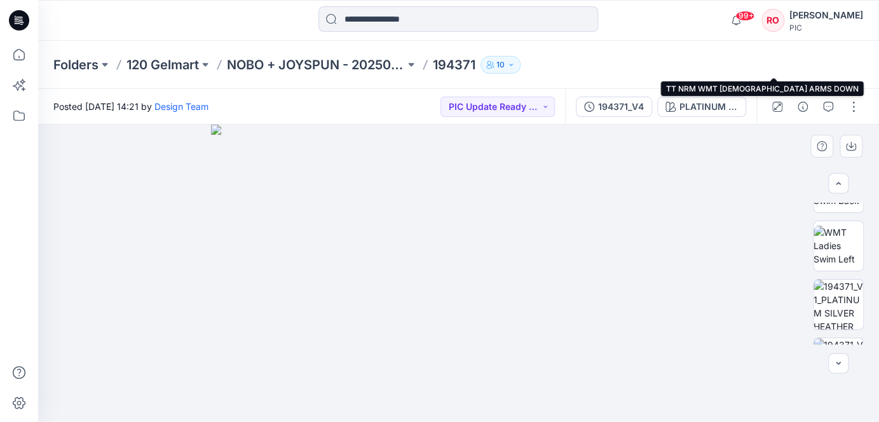
scroll to position [236, 0]
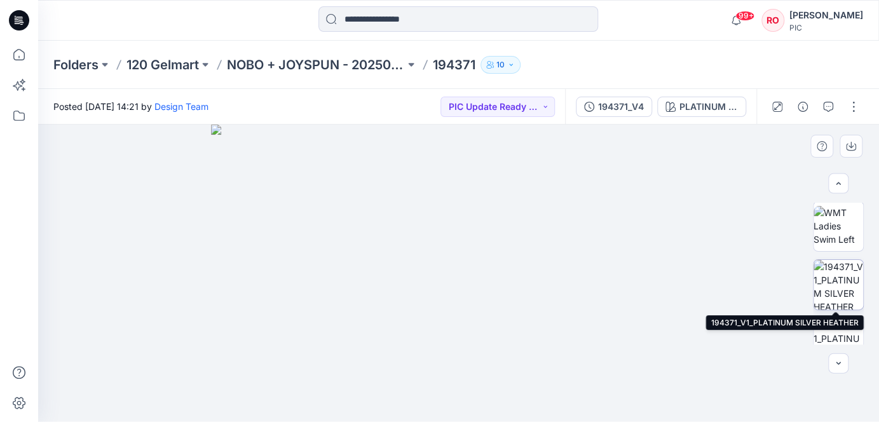
click at [818, 273] on img at bounding box center [839, 285] width 50 height 50
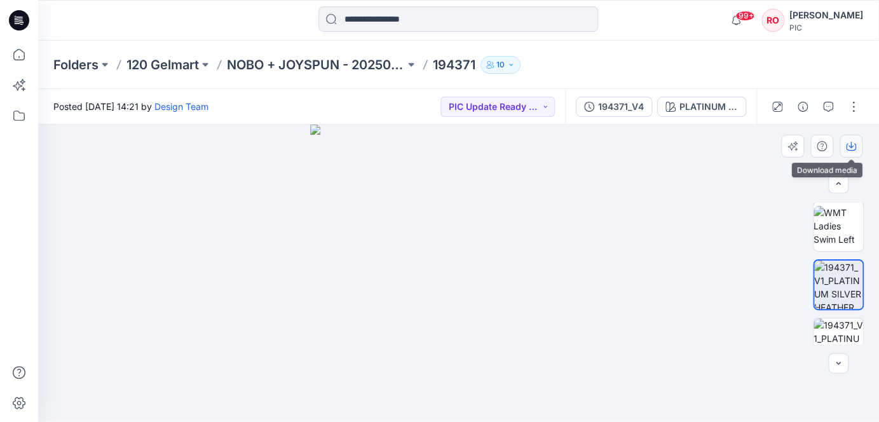
click at [818, 148] on icon "button" at bounding box center [851, 146] width 10 height 10
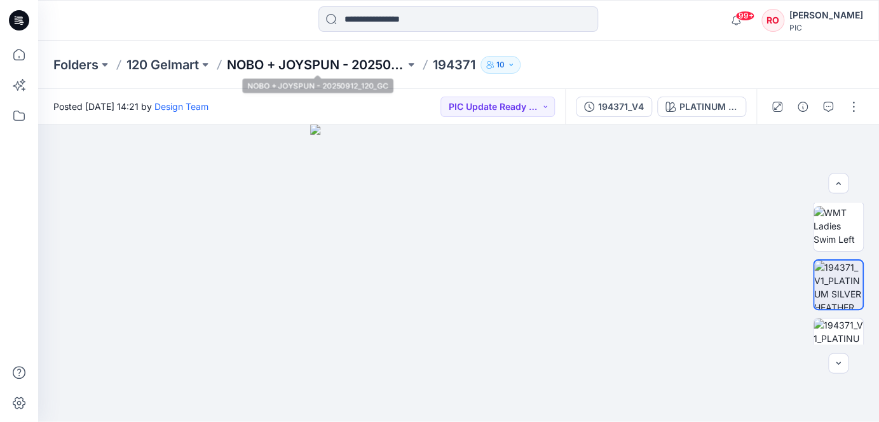
click at [265, 66] on p "NOBO + JOYSPUN - 20250912_120_GC" at bounding box center [316, 65] width 178 height 18
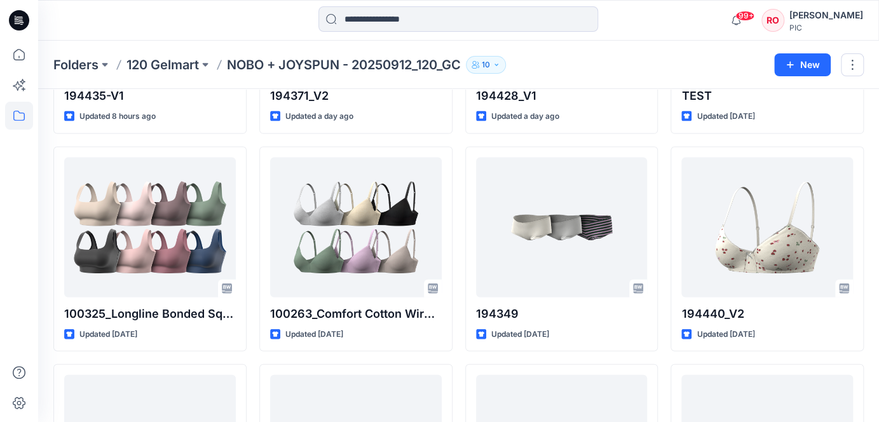
scroll to position [3448, 0]
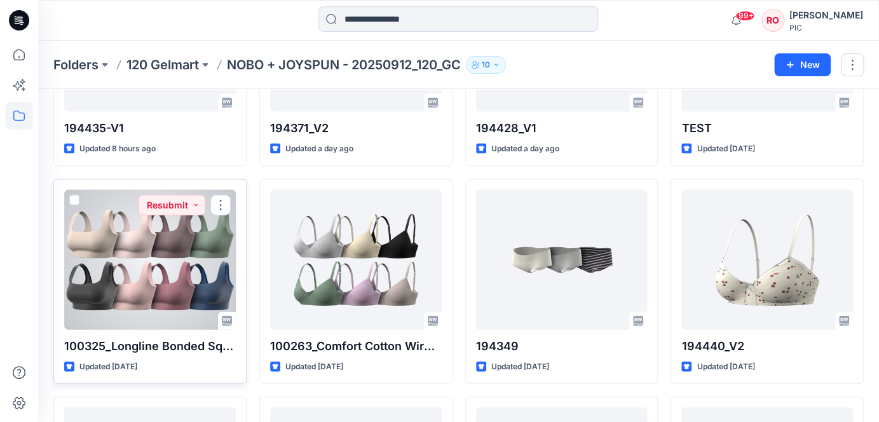
click at [193, 240] on div at bounding box center [150, 260] width 172 height 140
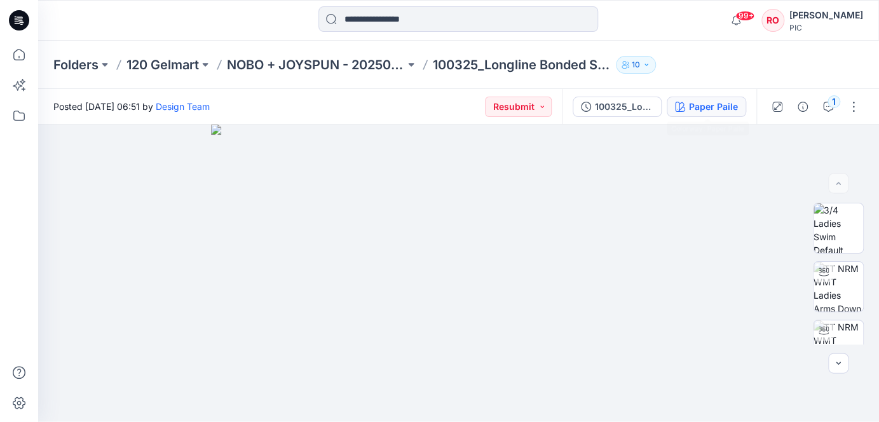
click at [711, 102] on div "Paper Paile" at bounding box center [713, 107] width 49 height 14
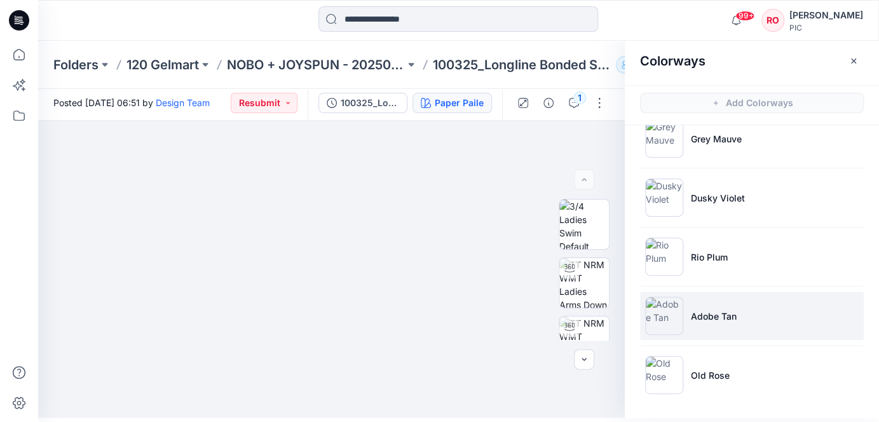
scroll to position [614, 0]
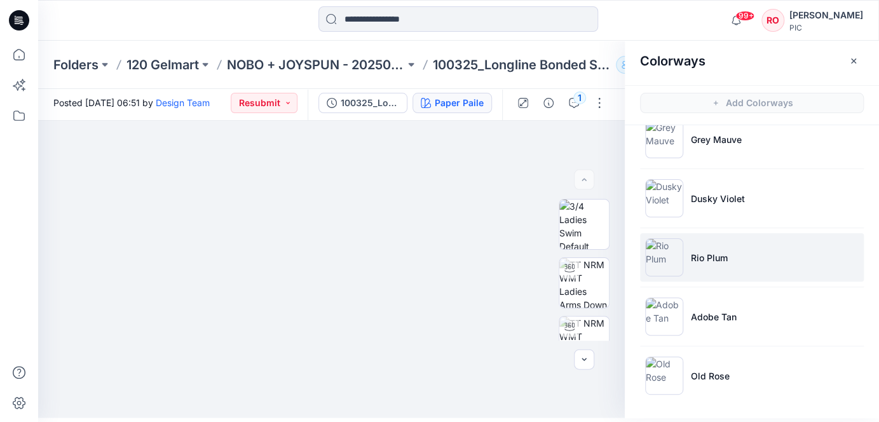
click at [696, 245] on li "Rio Plum" at bounding box center [752, 257] width 224 height 48
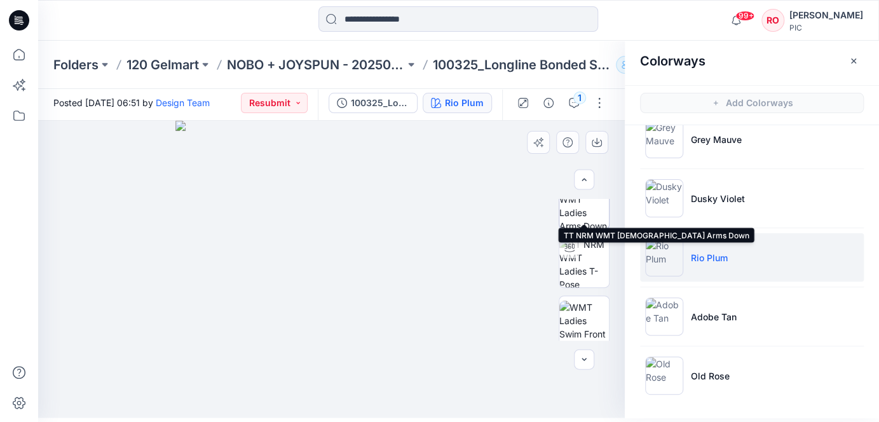
scroll to position [85, 0]
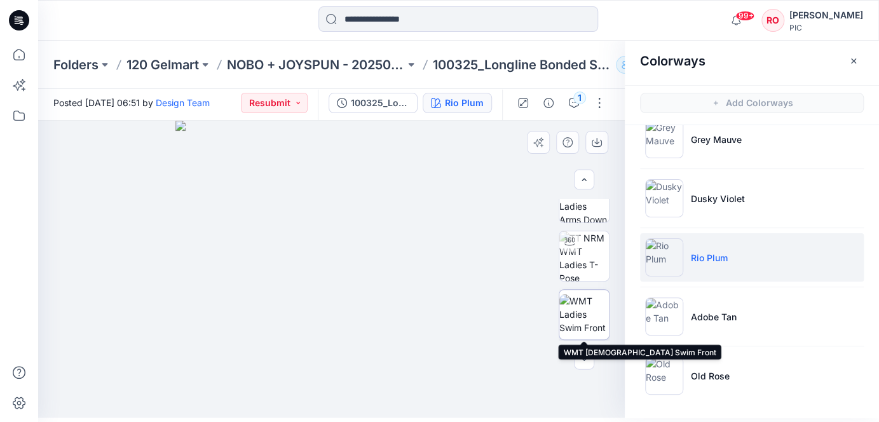
click at [587, 307] on img at bounding box center [585, 314] width 50 height 40
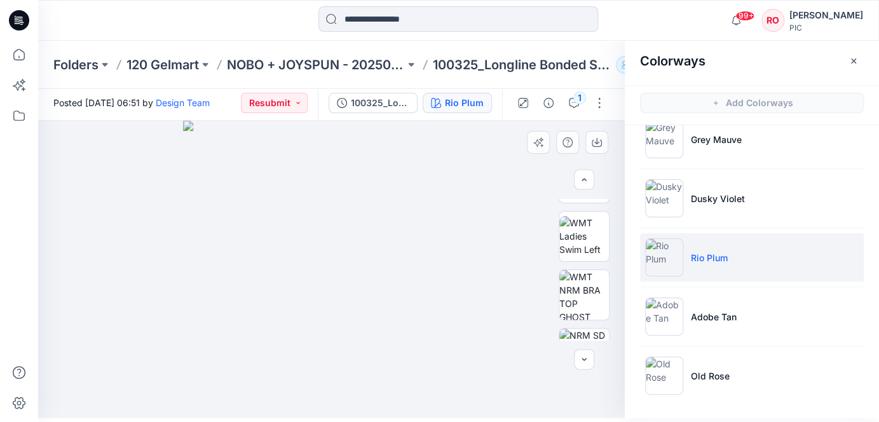
scroll to position [307, 0]
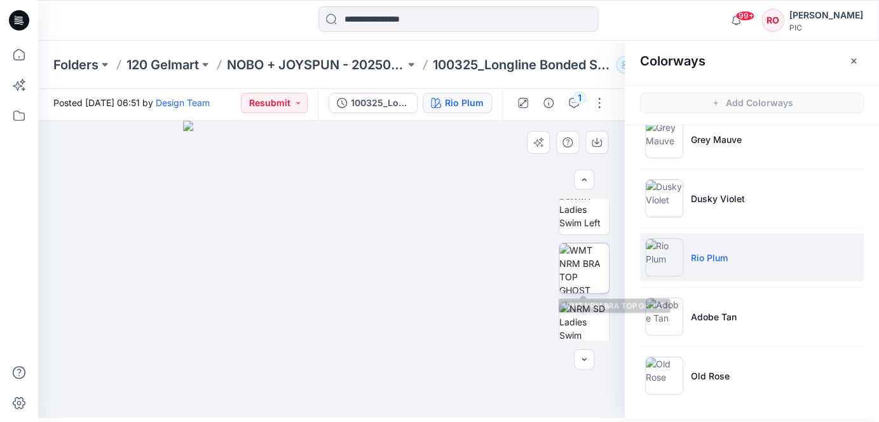
click at [585, 288] on img at bounding box center [585, 269] width 50 height 50
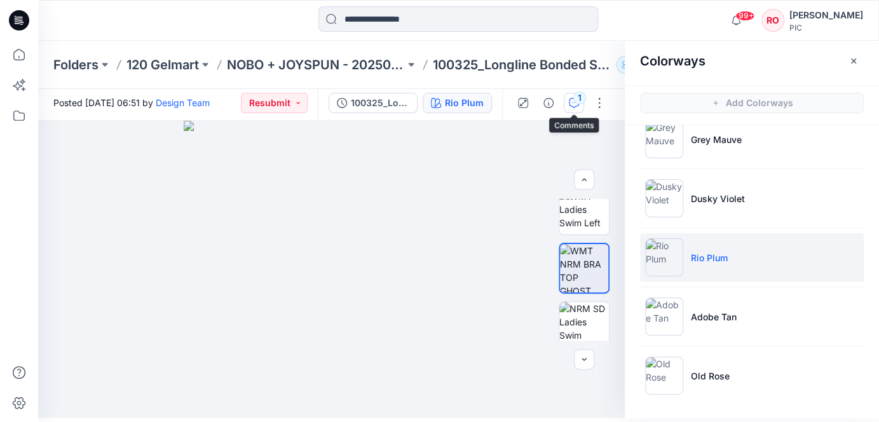
click at [574, 104] on icon "button" at bounding box center [574, 103] width 10 height 10
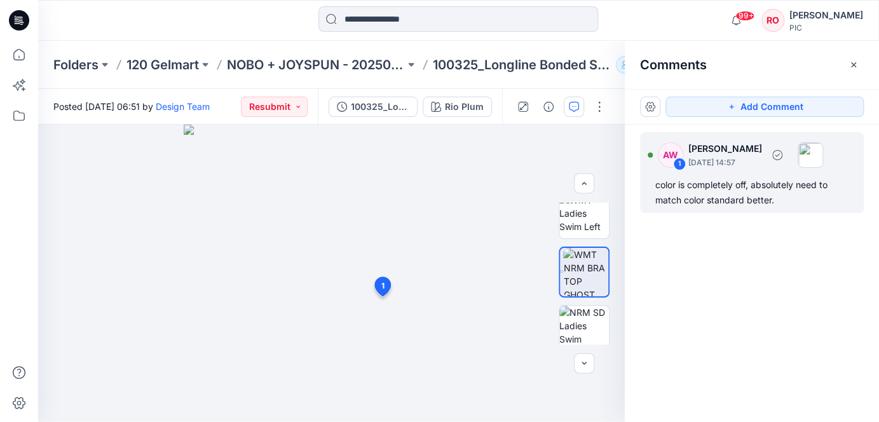
click at [683, 195] on div "color is completely off, absolutely need to match color standard better." at bounding box center [752, 192] width 193 height 31
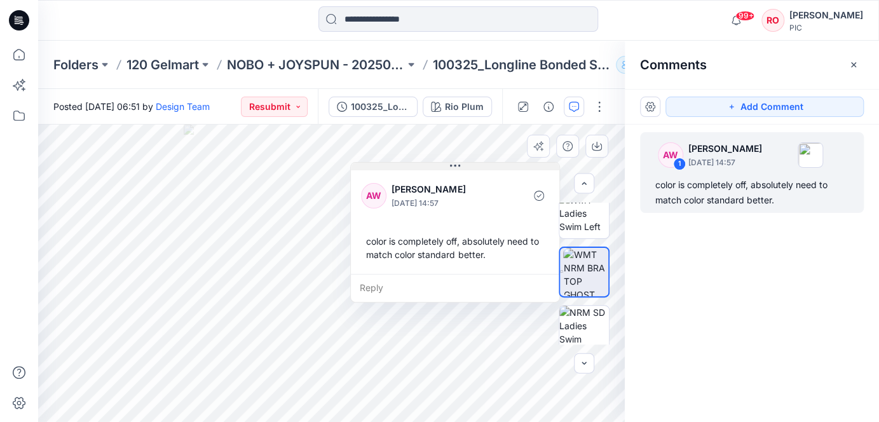
drag, startPoint x: 496, startPoint y: 309, endPoint x: 483, endPoint y: 168, distance: 141.7
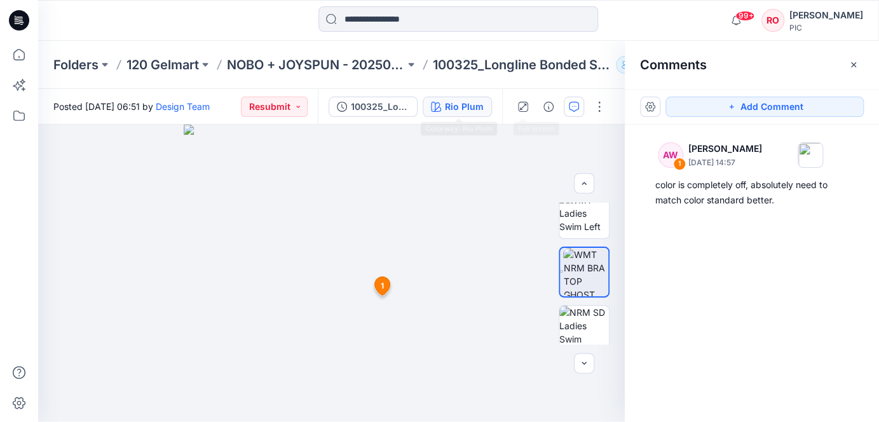
click at [469, 106] on div "Rio Plum" at bounding box center [464, 107] width 39 height 14
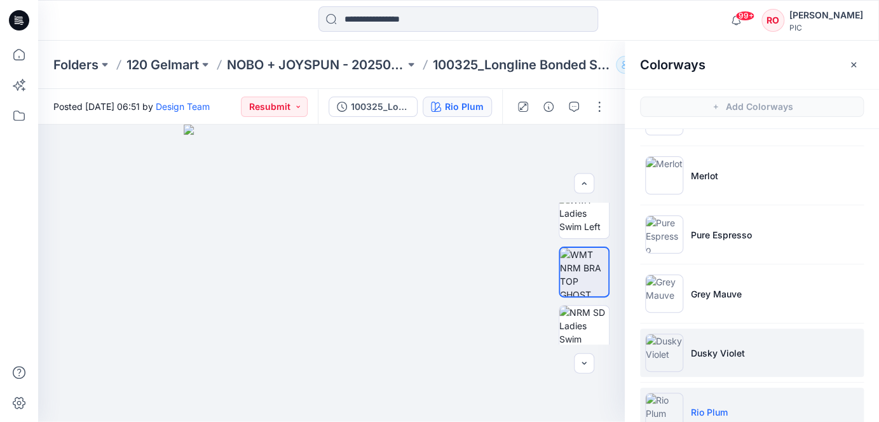
scroll to position [441, 0]
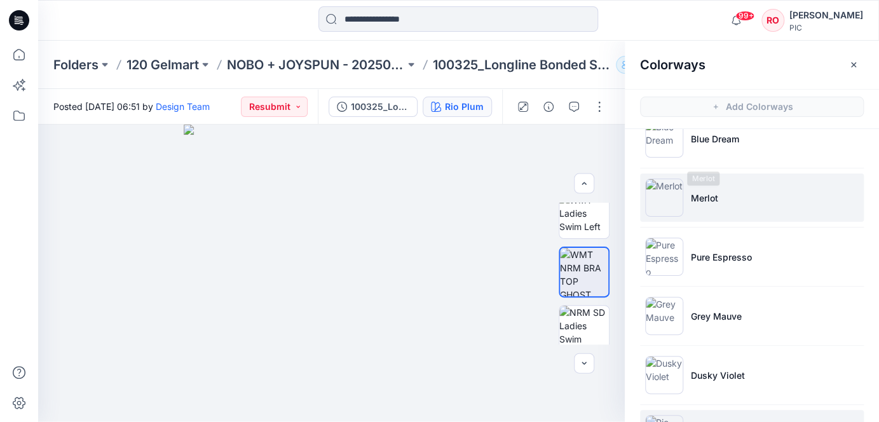
click at [714, 200] on p "Merlot" at bounding box center [704, 197] width 27 height 13
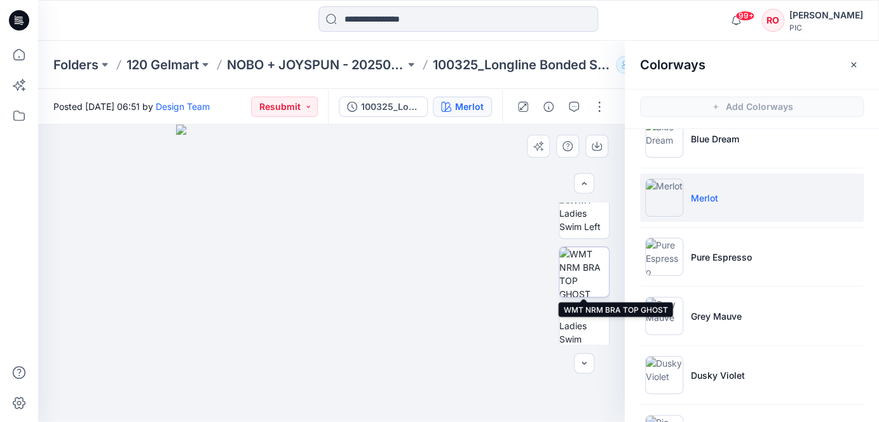
click at [572, 271] on img at bounding box center [585, 272] width 50 height 50
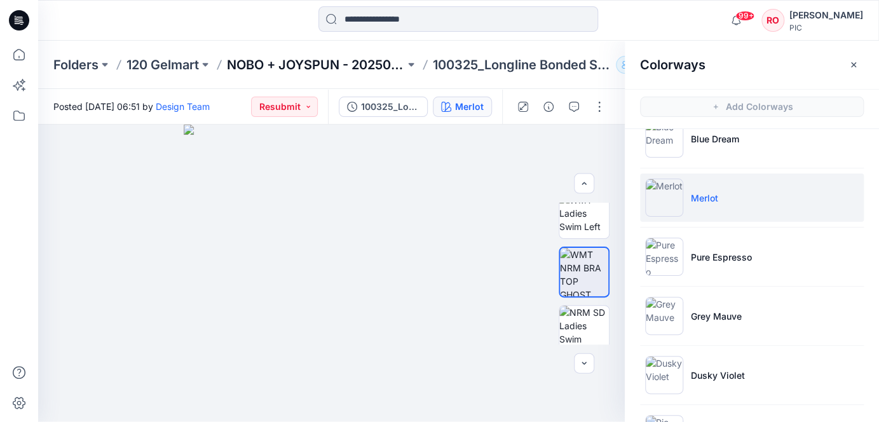
click at [322, 71] on p "NOBO + JOYSPUN - 20250912_120_GC" at bounding box center [316, 65] width 178 height 18
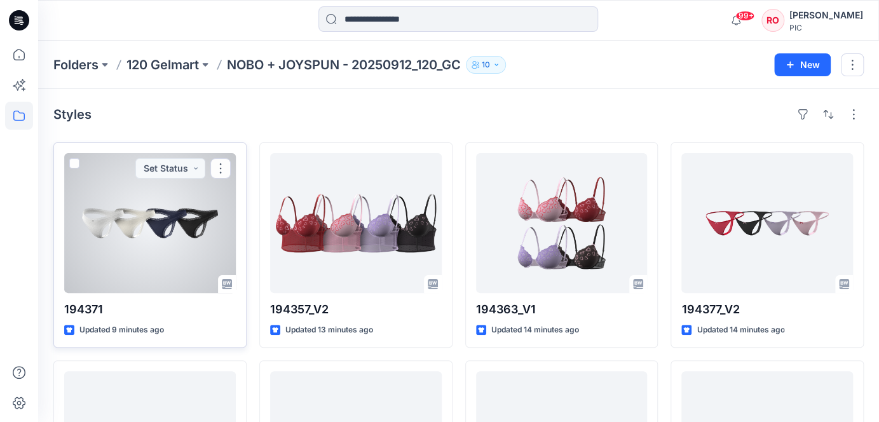
click at [195, 231] on div at bounding box center [150, 223] width 172 height 140
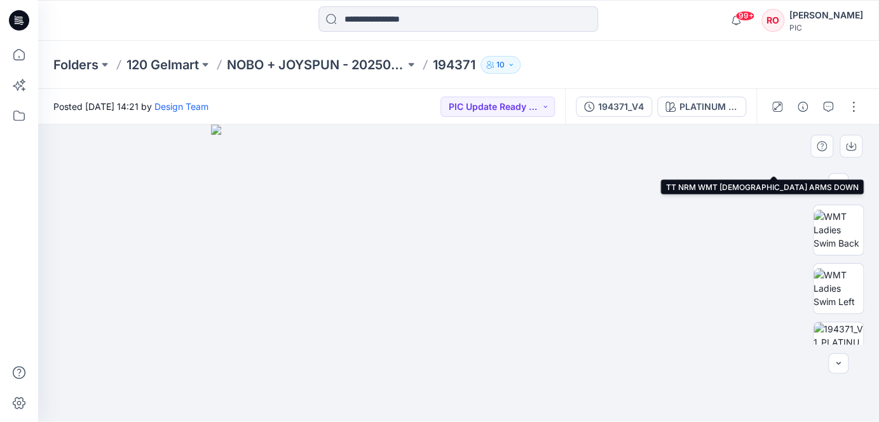
scroll to position [187, 0]
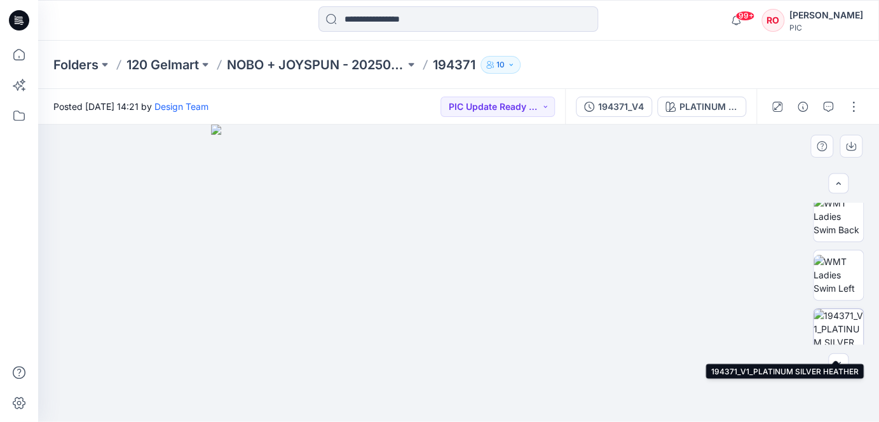
click at [818, 337] on img at bounding box center [839, 334] width 50 height 50
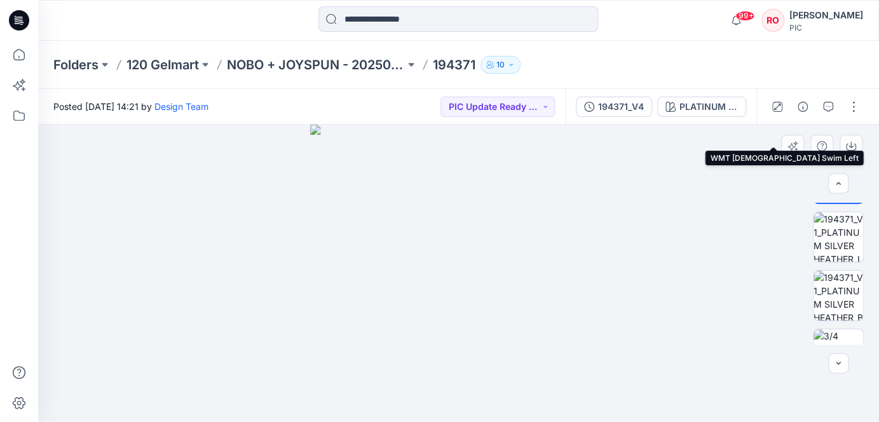
scroll to position [343, 0]
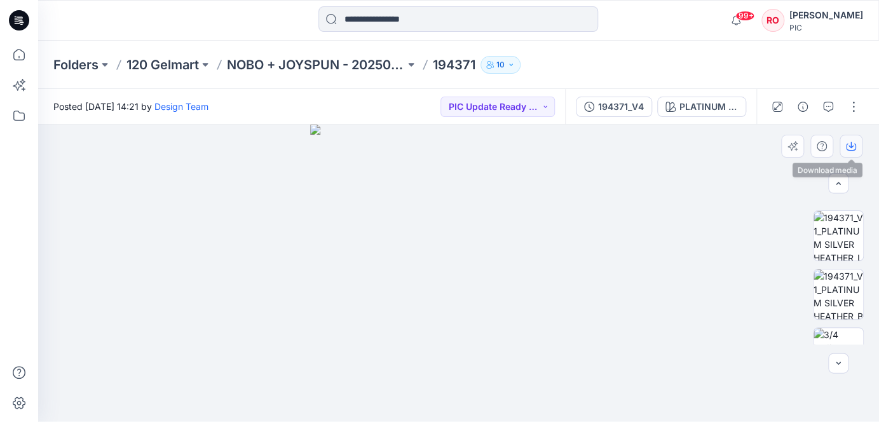
click at [818, 145] on icon "button" at bounding box center [851, 146] width 10 height 10
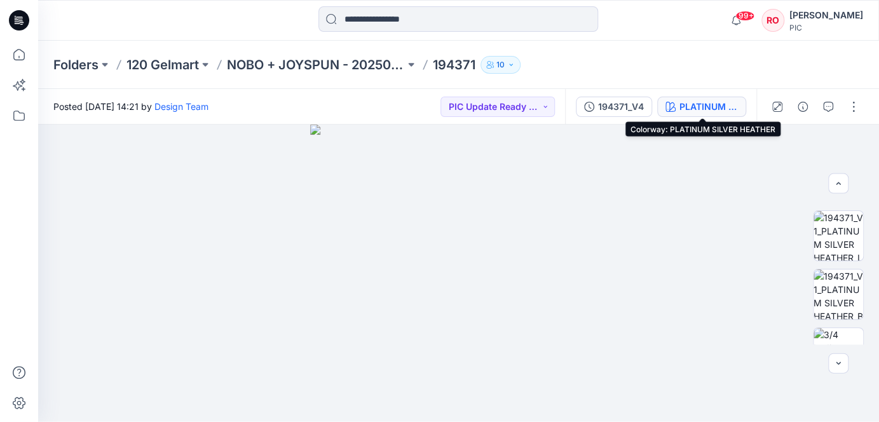
click at [718, 107] on div "PLATINUM SILVER HEATHER" at bounding box center [709, 107] width 58 height 14
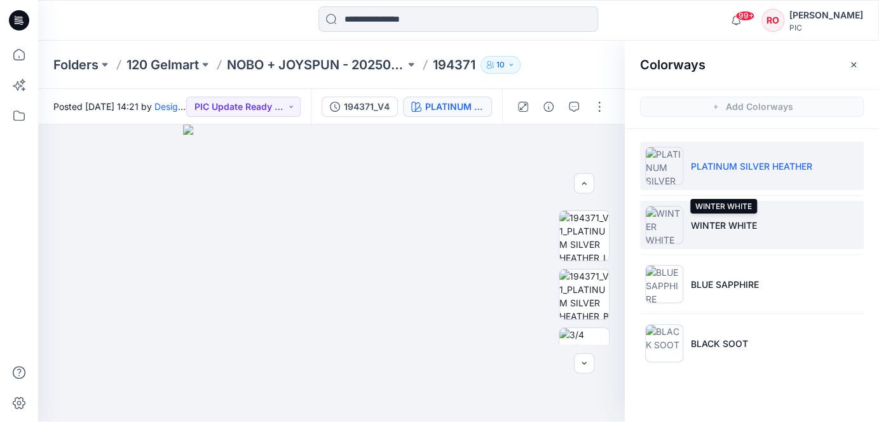
click at [720, 229] on p "WINTER WHITE" at bounding box center [724, 225] width 66 height 13
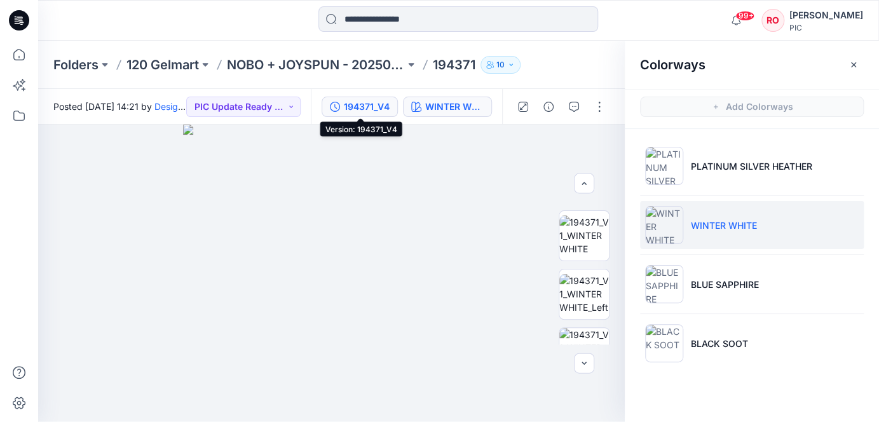
click at [371, 106] on div "194371_V4" at bounding box center [367, 107] width 46 height 14
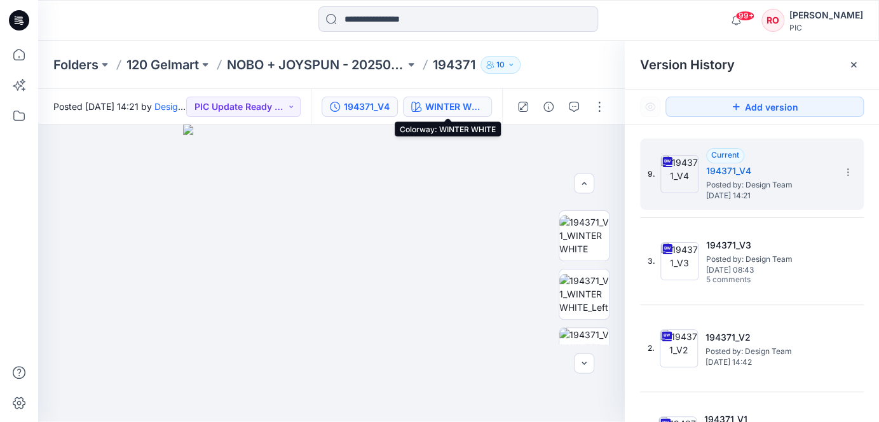
click at [444, 107] on div "WINTER WHITE" at bounding box center [454, 107] width 58 height 14
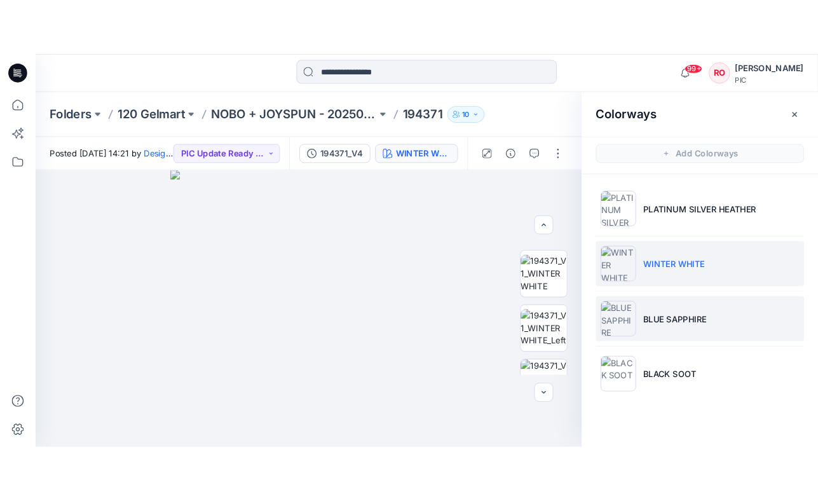
scroll to position [0, 0]
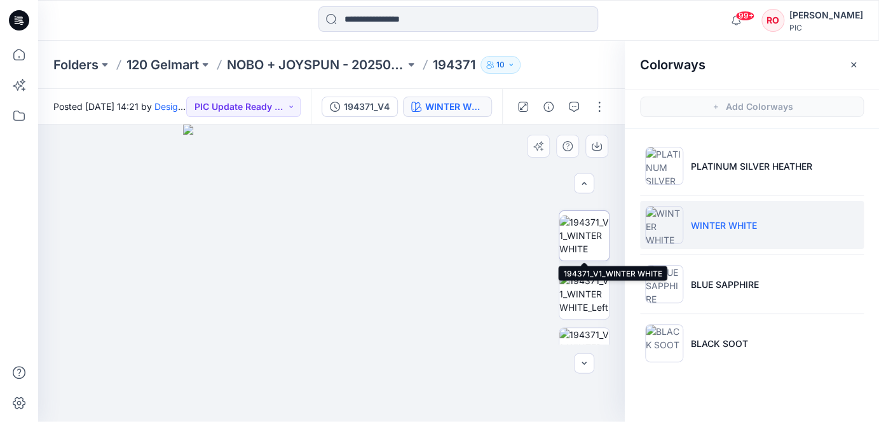
click at [593, 228] on img at bounding box center [585, 236] width 50 height 40
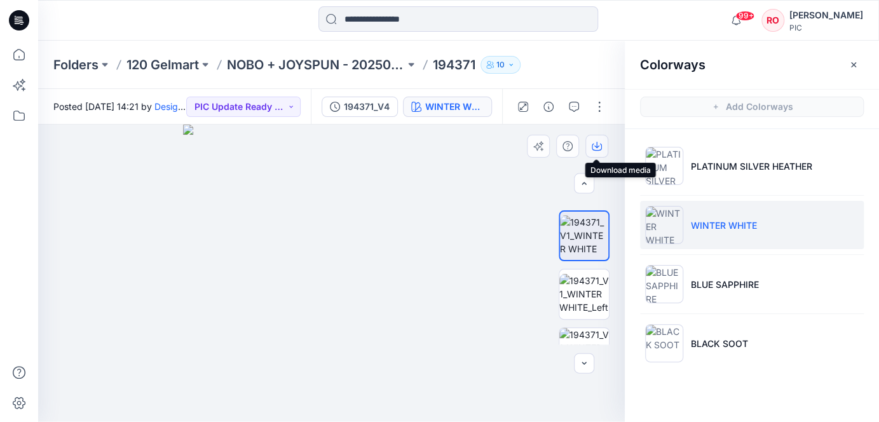
click at [594, 149] on icon "button" at bounding box center [597, 146] width 10 height 10
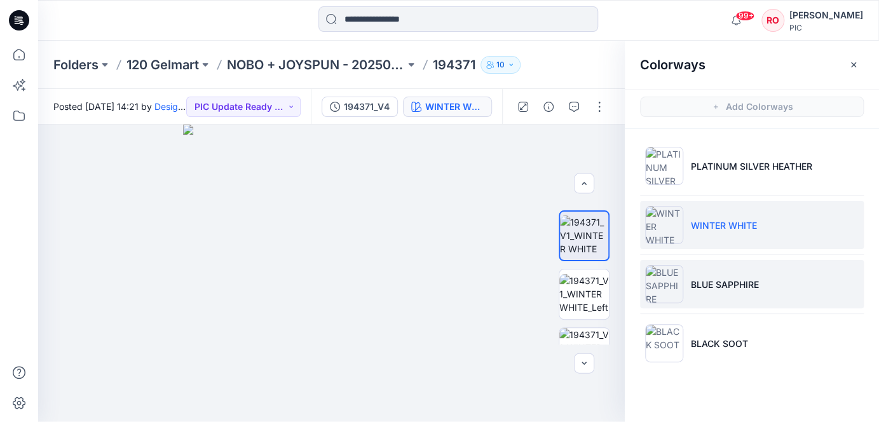
click at [692, 270] on li "BLUE SAPPHIRE" at bounding box center [752, 284] width 224 height 48
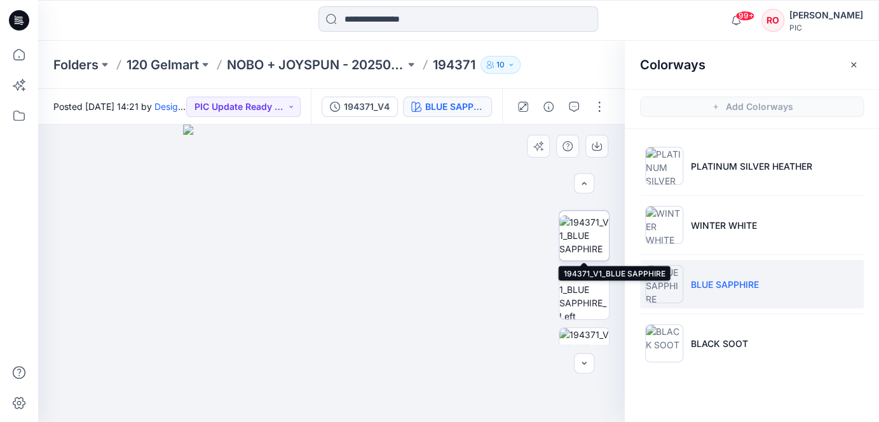
click at [593, 244] on img at bounding box center [585, 236] width 50 height 40
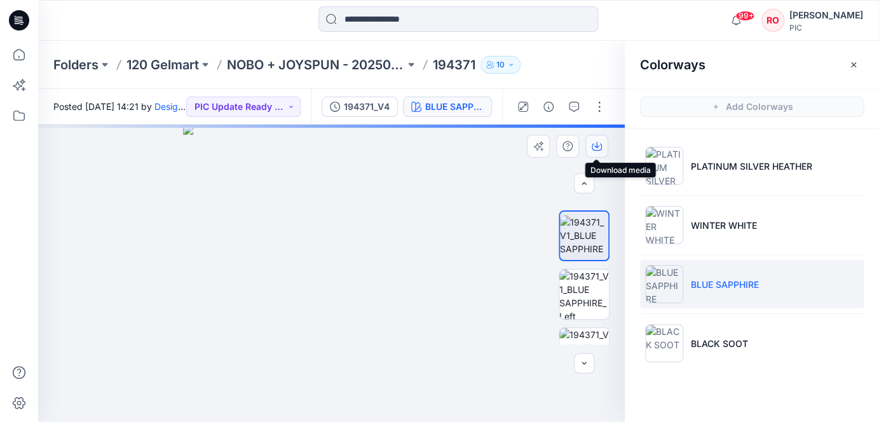
click at [593, 148] on icon "button" at bounding box center [597, 146] width 10 height 10
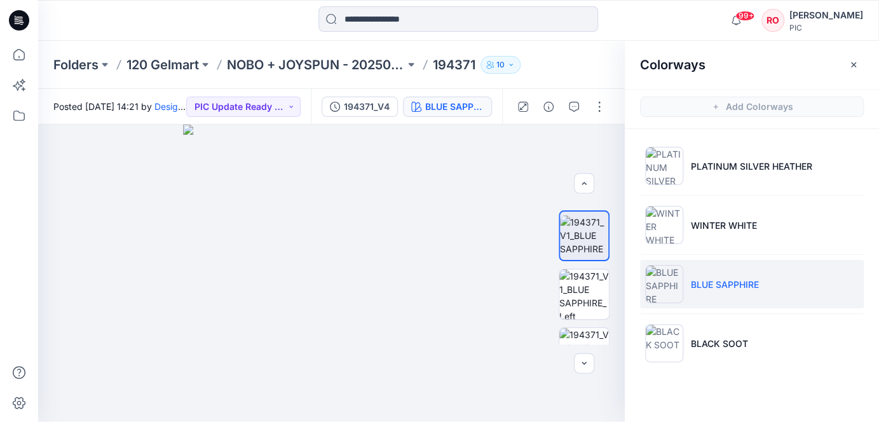
click at [697, 371] on ul "PLATINUM SILVER [PERSON_NAME] WHITE BLUE SAPPHIRE BLACK SOOT" at bounding box center [752, 254] width 254 height 251
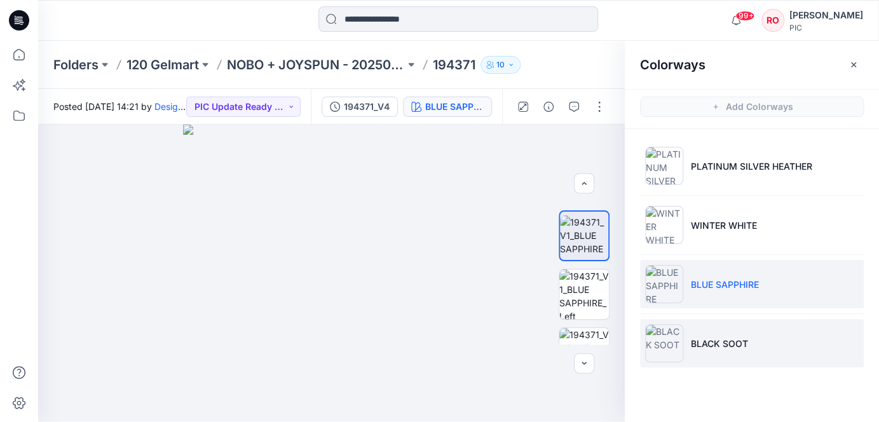
click at [697, 354] on li "BLACK SOOT" at bounding box center [752, 343] width 224 height 48
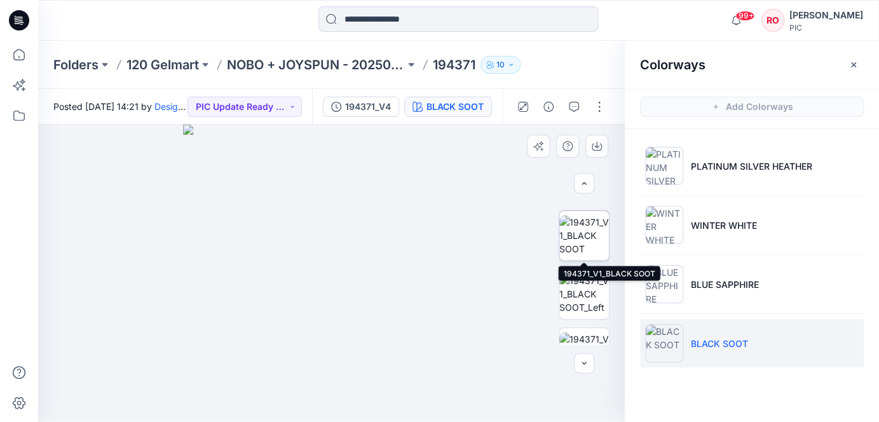
click at [604, 247] on img at bounding box center [585, 236] width 50 height 40
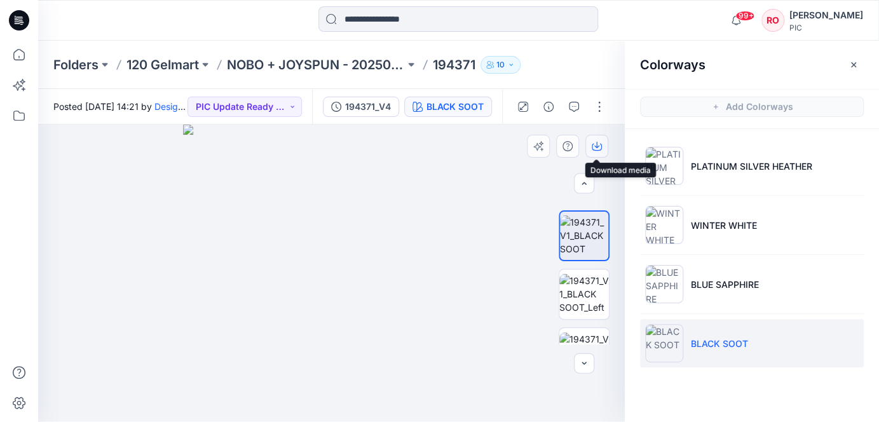
click at [601, 145] on icon "button" at bounding box center [597, 147] width 10 height 7
drag, startPoint x: 434, startPoint y: 63, endPoint x: 480, endPoint y: 62, distance: 46.4
click at [481, 63] on div "Folders 120 Gelmart NOBO + JOYSPUN - 20250912_120_GC 194371 10" at bounding box center [408, 65] width 711 height 18
copy p "194371"
